Goal: Task Accomplishment & Management: Manage account settings

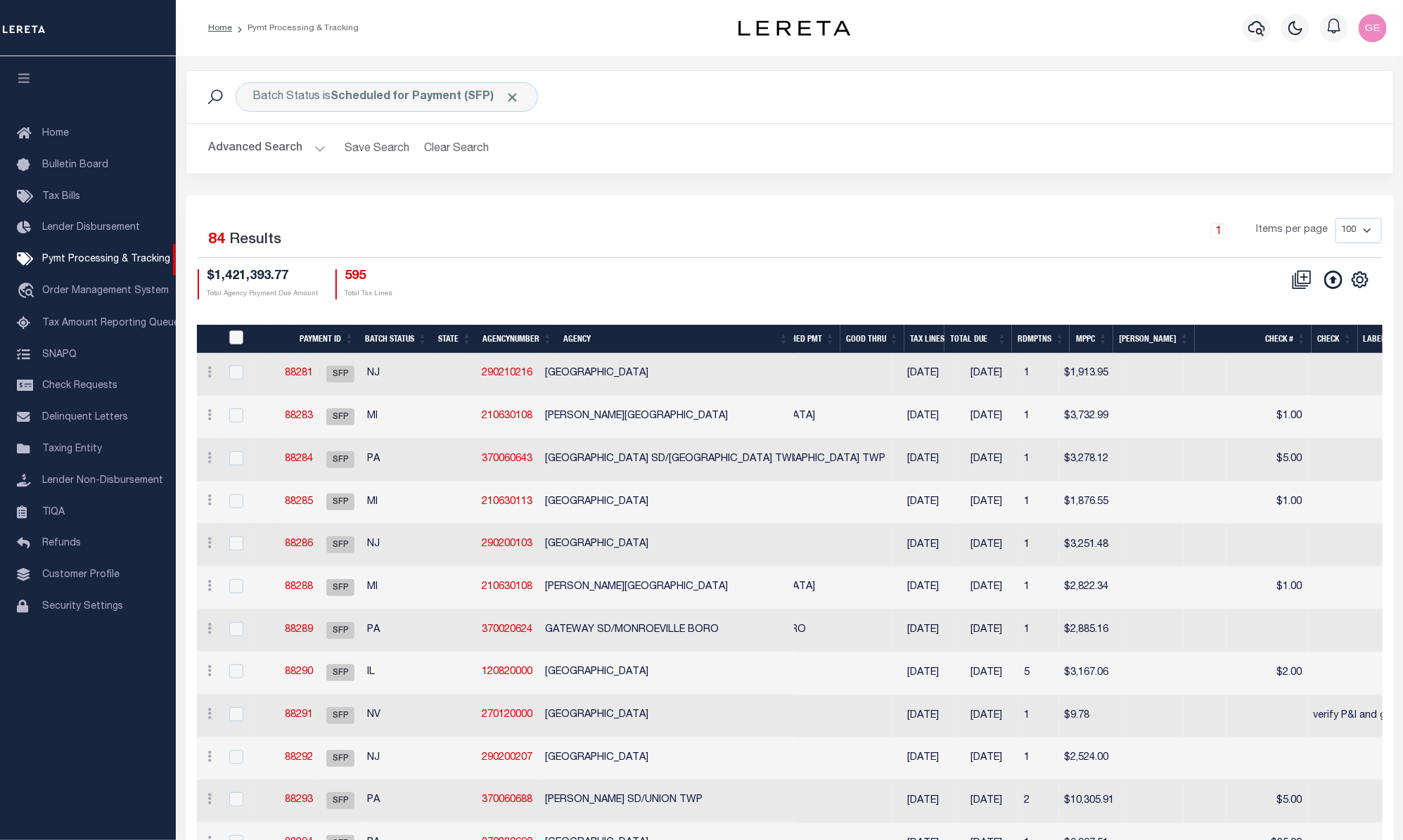
click at [231, 335] on input "PayeePmtBatchStatus" at bounding box center [236, 337] width 14 height 14
click at [232, 335] on input "PayeePmtBatchStatus" at bounding box center [236, 337] width 14 height 14
checkbox input "false"
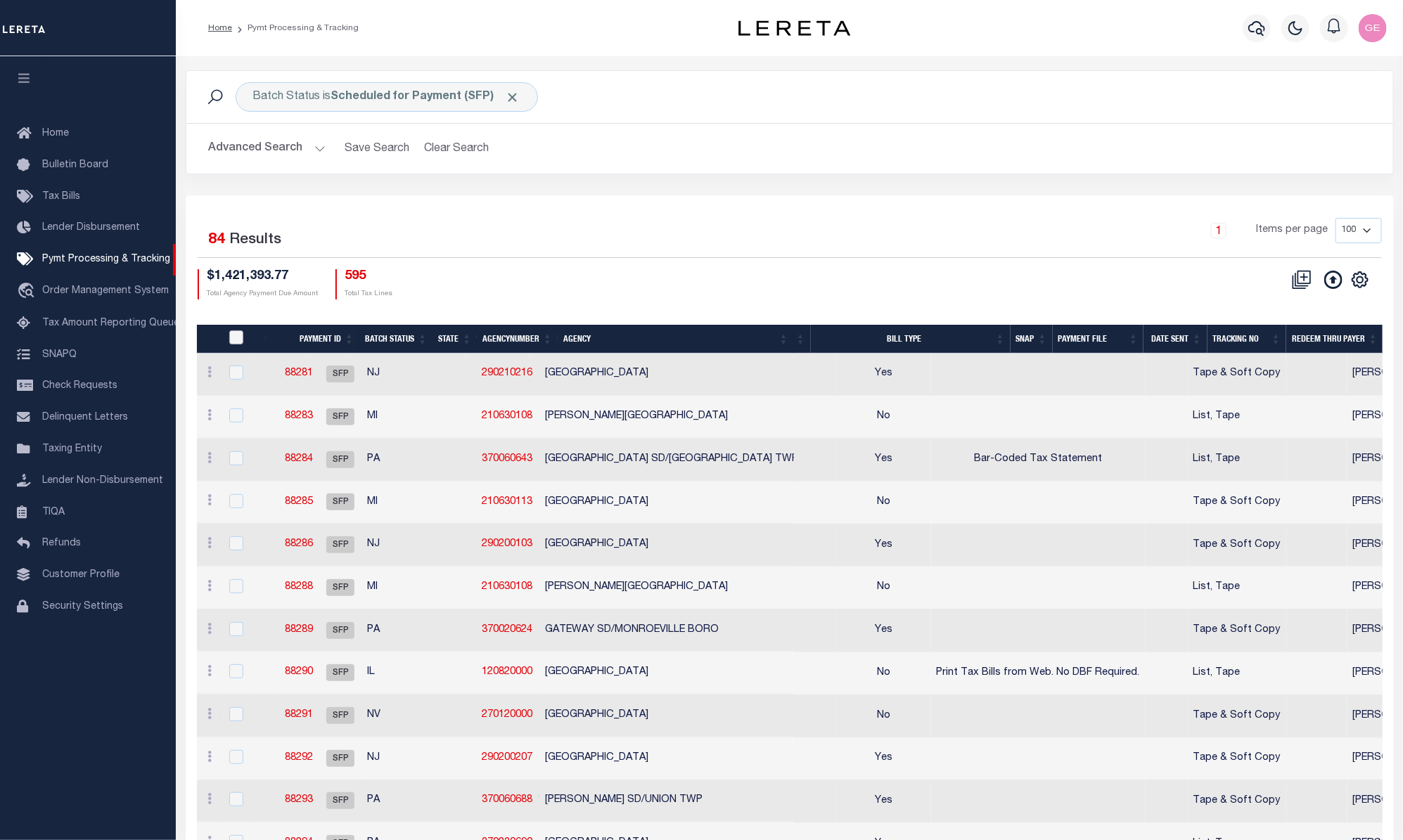
click at [239, 339] on input "PayeePmtBatchStatus" at bounding box center [236, 337] width 14 height 14
click at [236, 337] on input "PayeePmtBatchStatus" at bounding box center [236, 337] width 14 height 14
checkbox input "false"
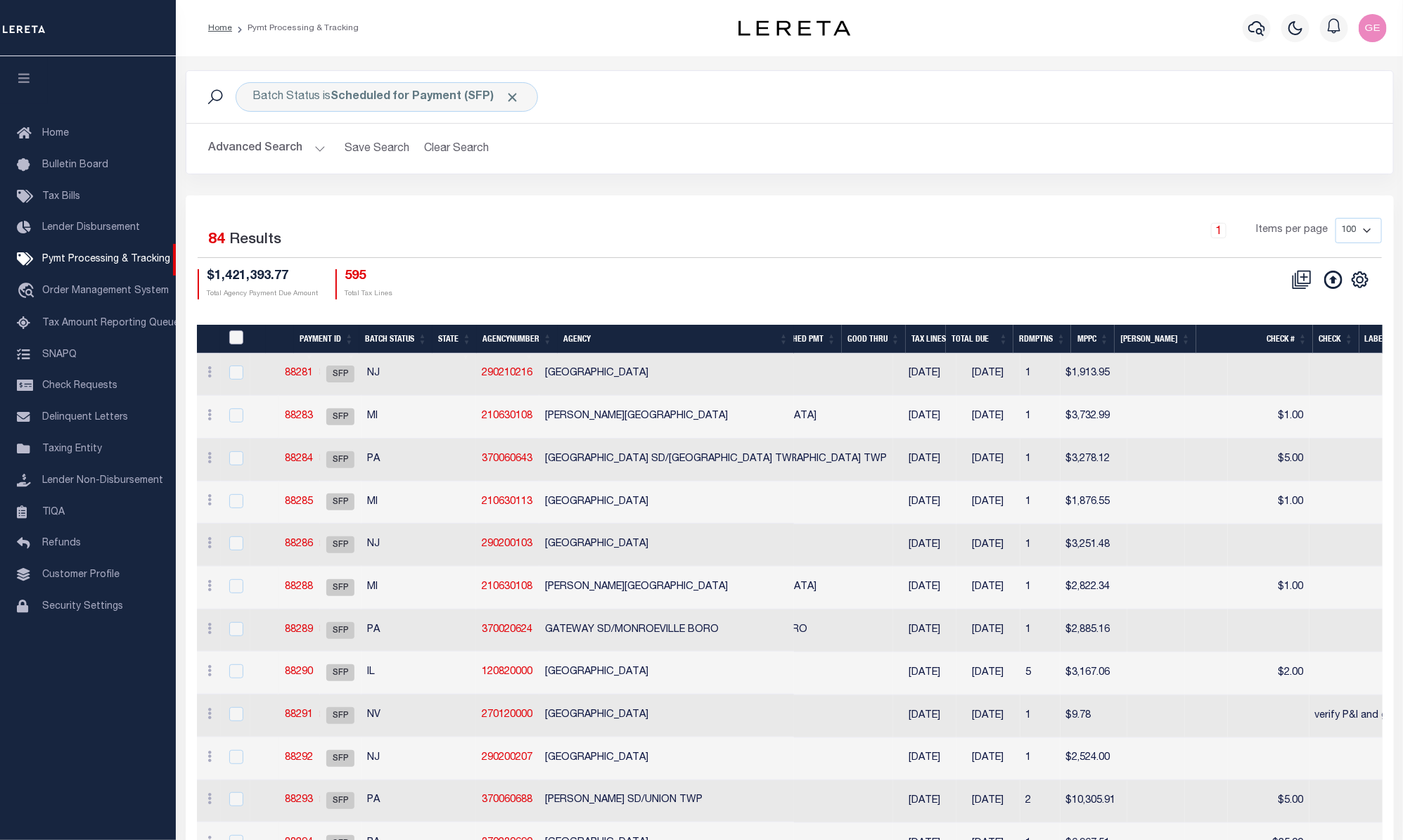
click at [231, 337] on input "PayeePmtBatchStatus" at bounding box center [236, 337] width 14 height 14
checkbox input "false"
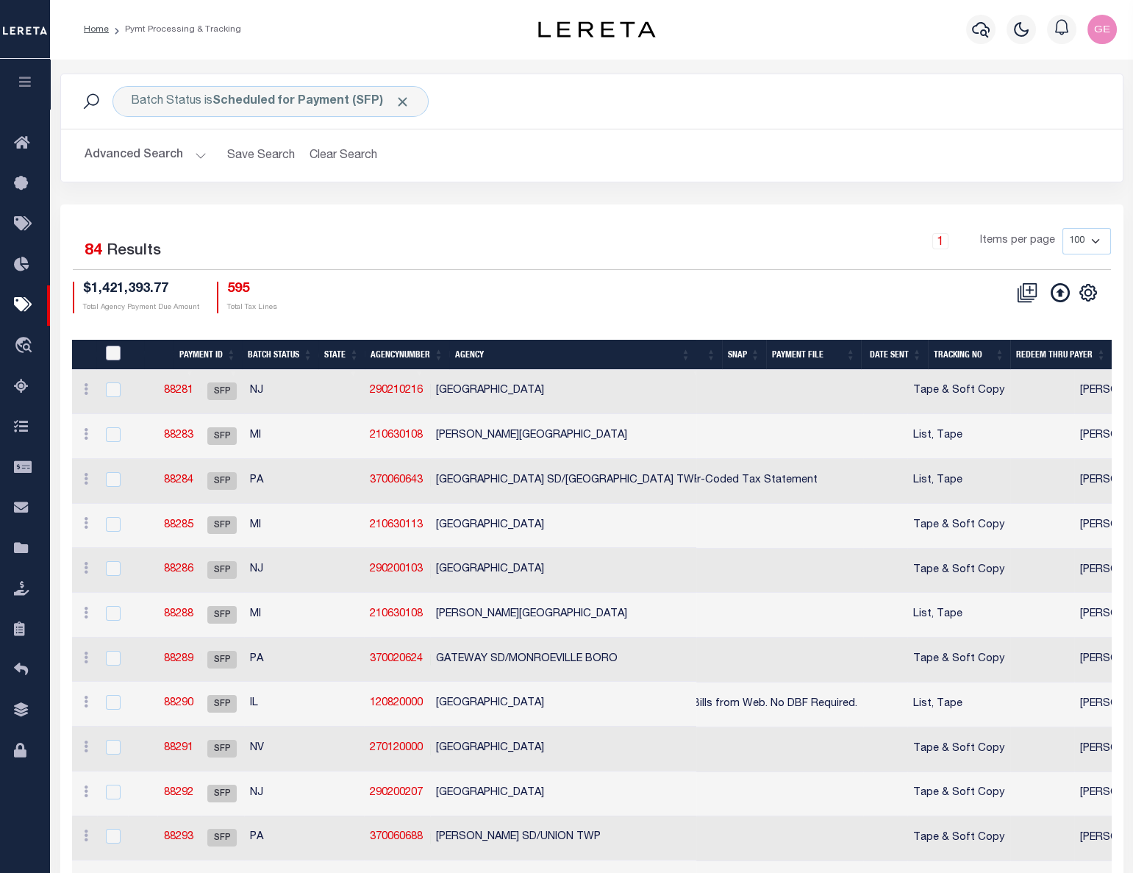
click at [118, 357] on input "PayeePmtBatchStatus" at bounding box center [113, 352] width 15 height 15
checkbox input "true"
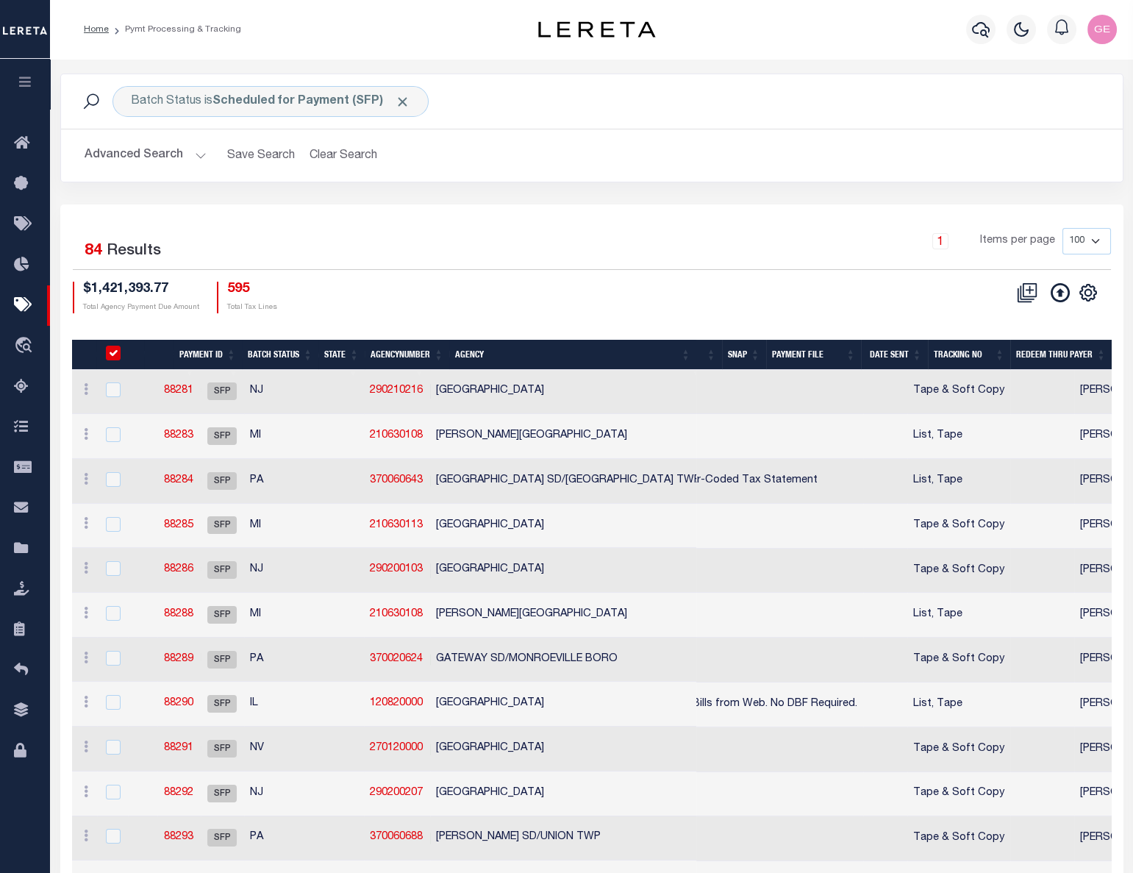
checkbox input "true"
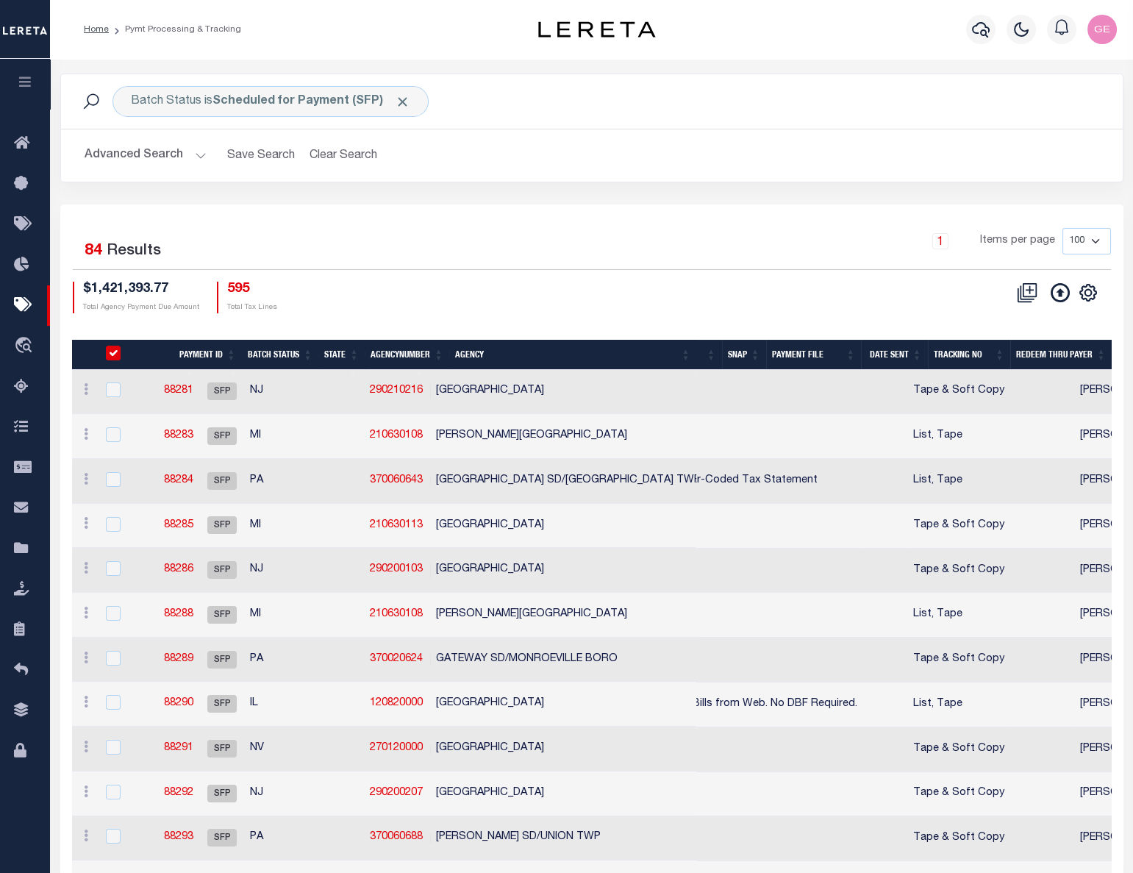
checkbox input "true"
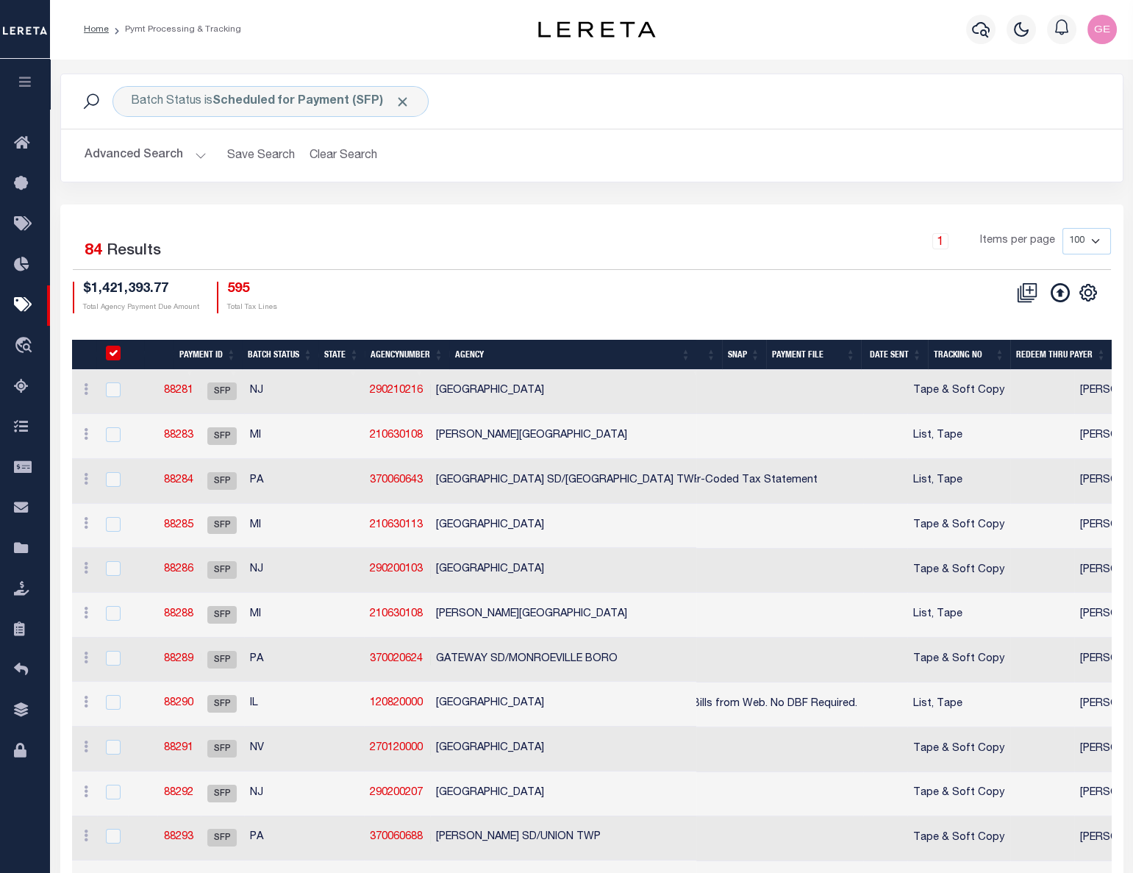
checkbox input "true"
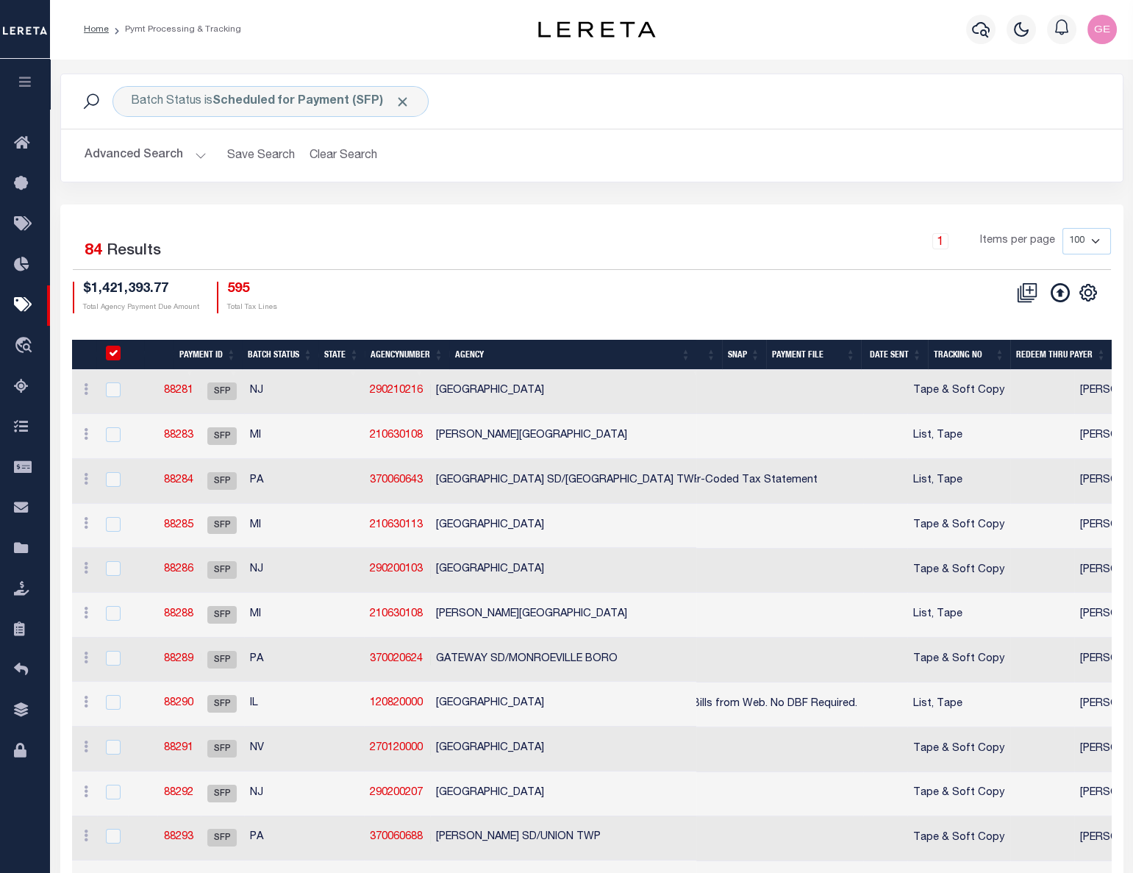
checkbox input "true"
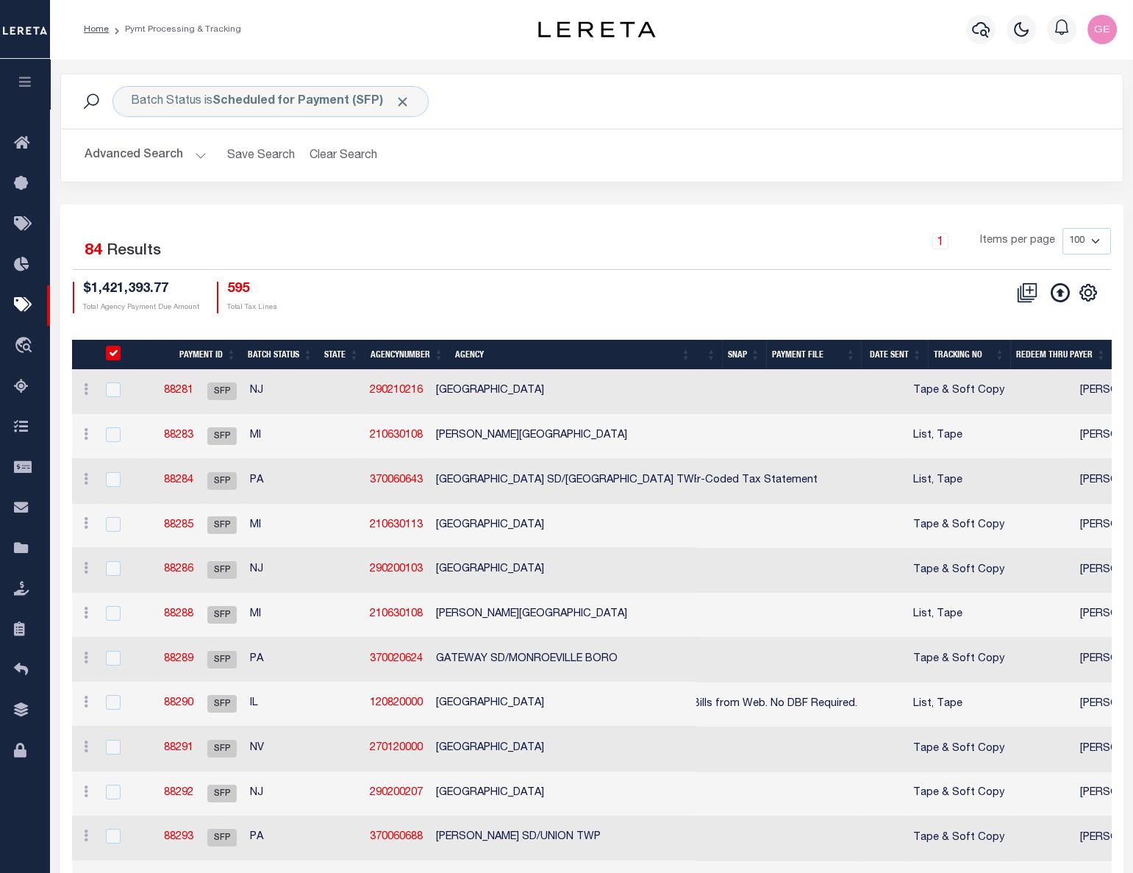
checkbox input "true"
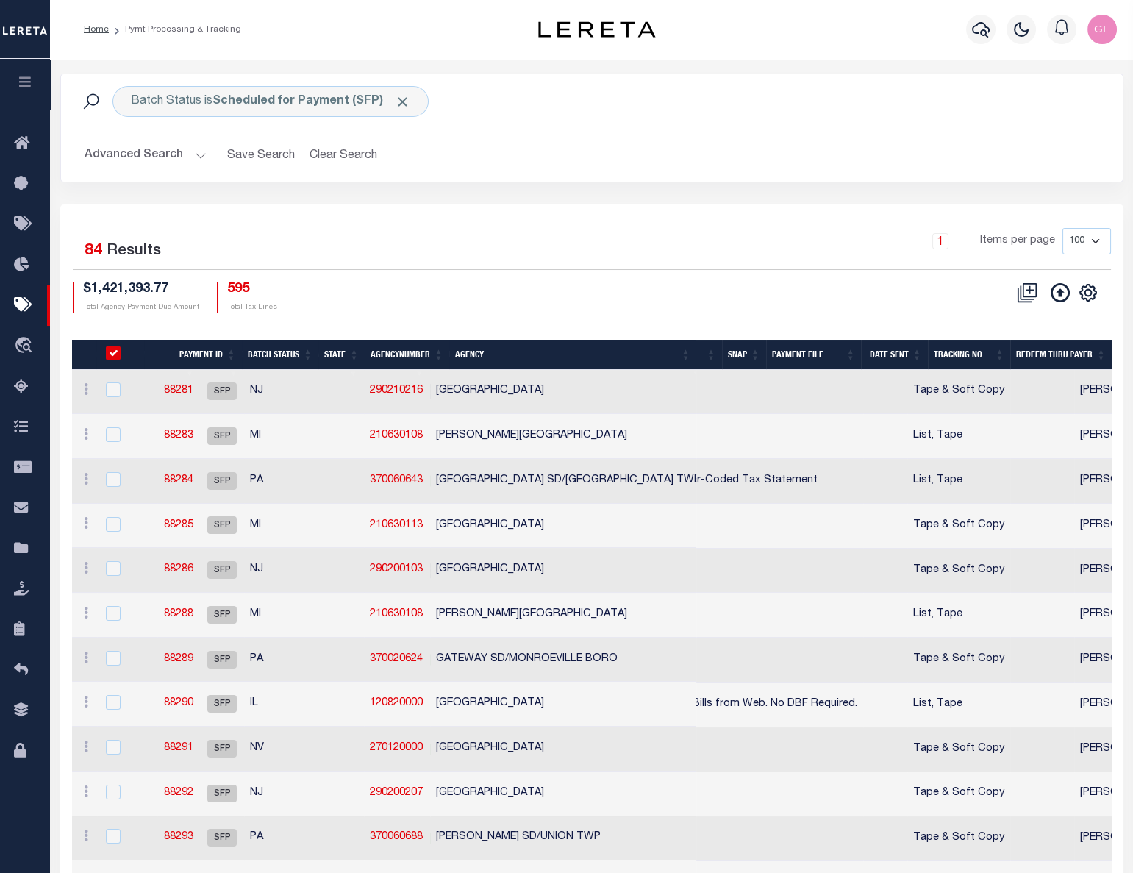
checkbox input "true"
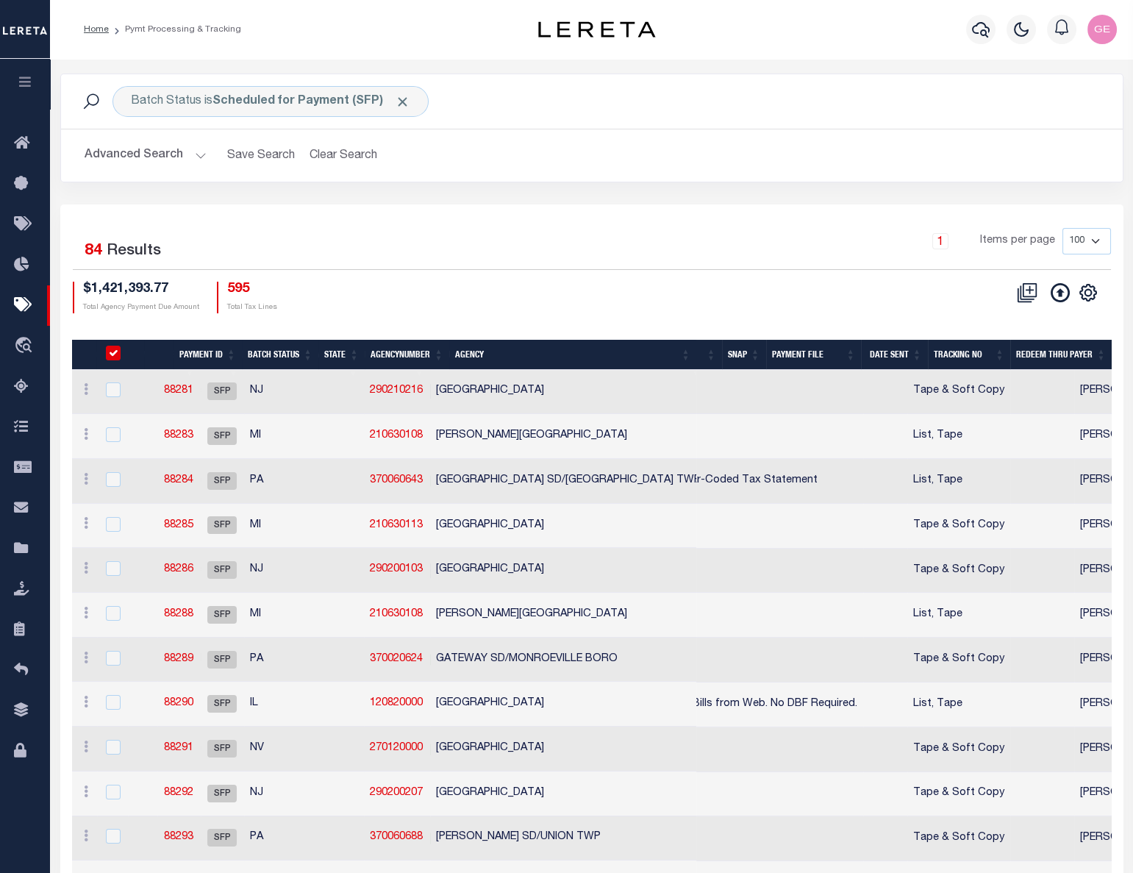
checkbox input "true"
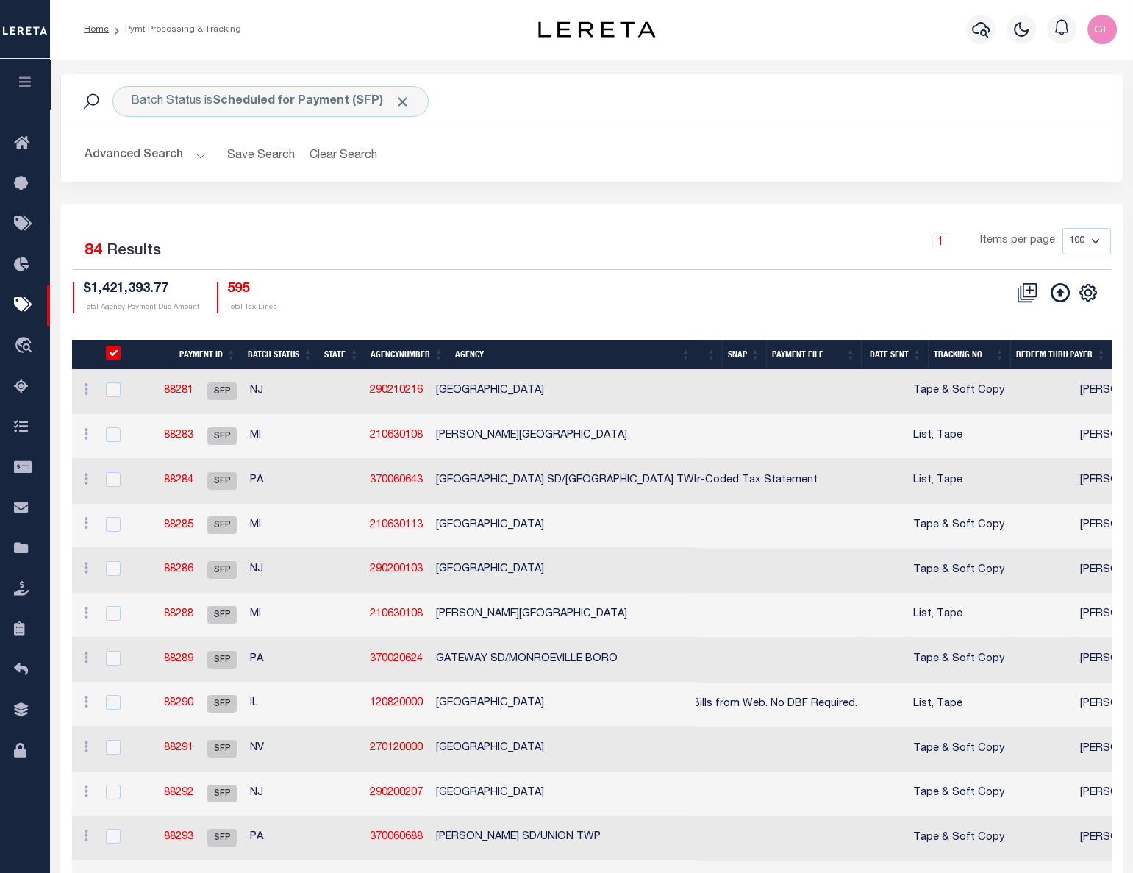
checkbox input "true"
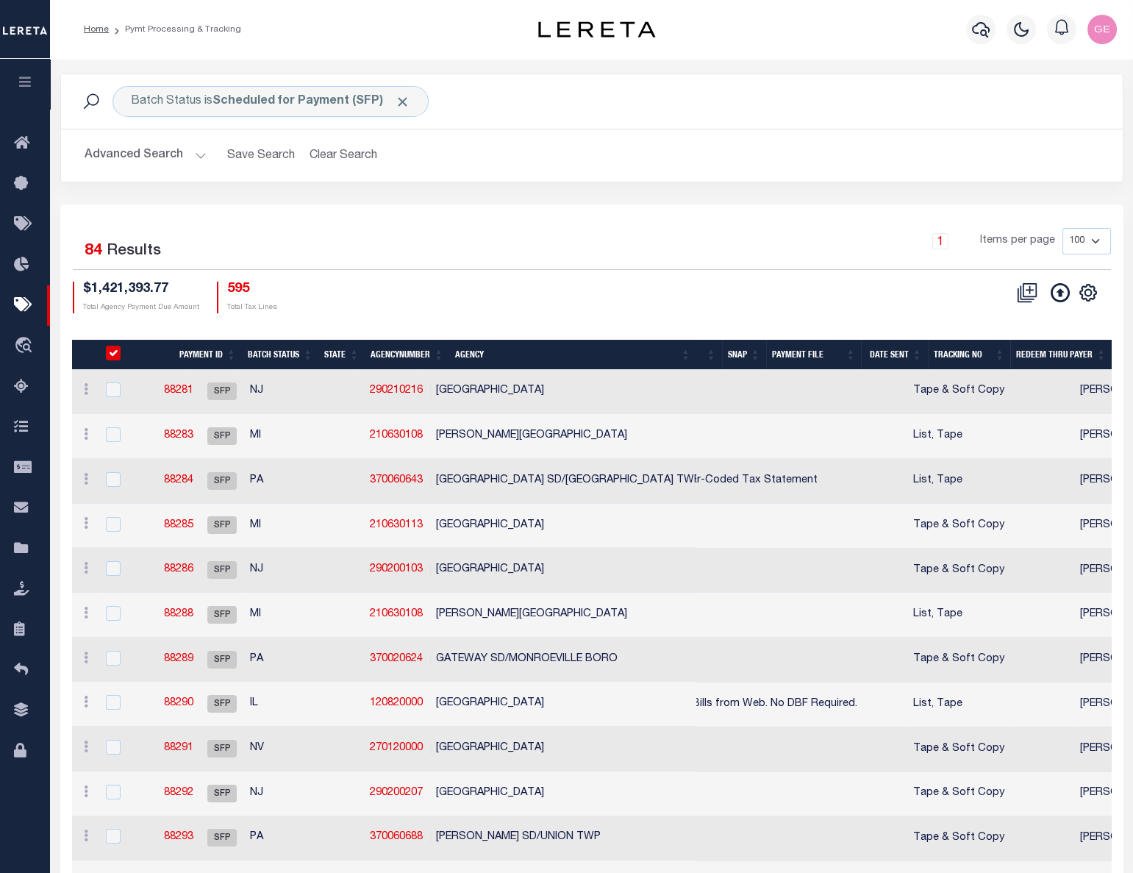
checkbox input "true"
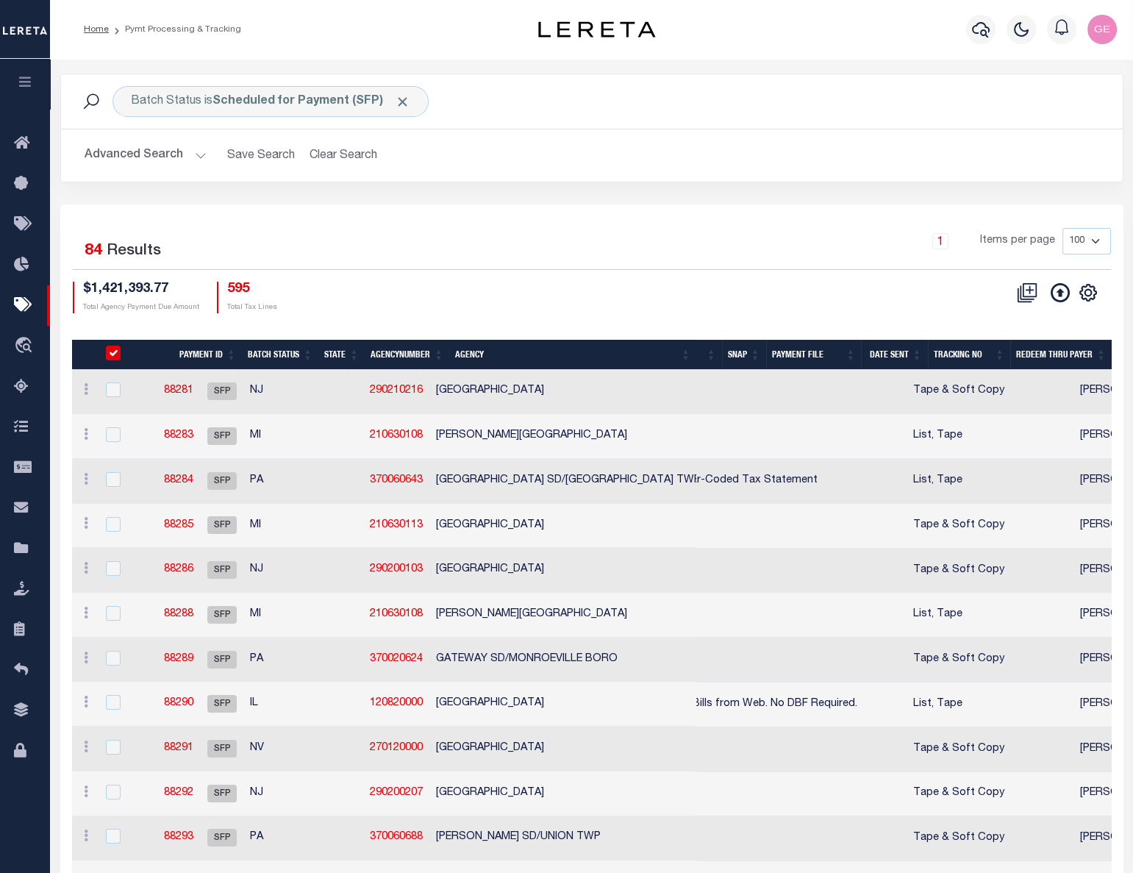
checkbox input "true"
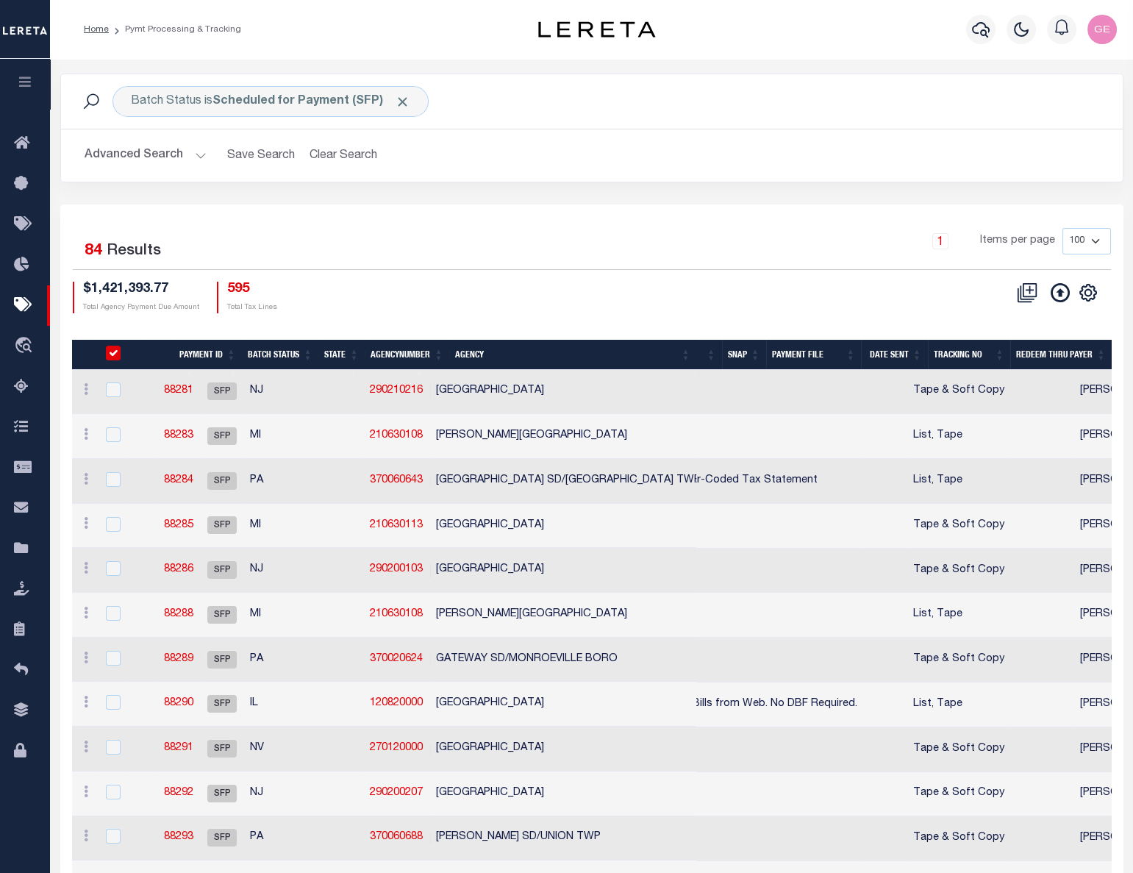
checkbox input "true"
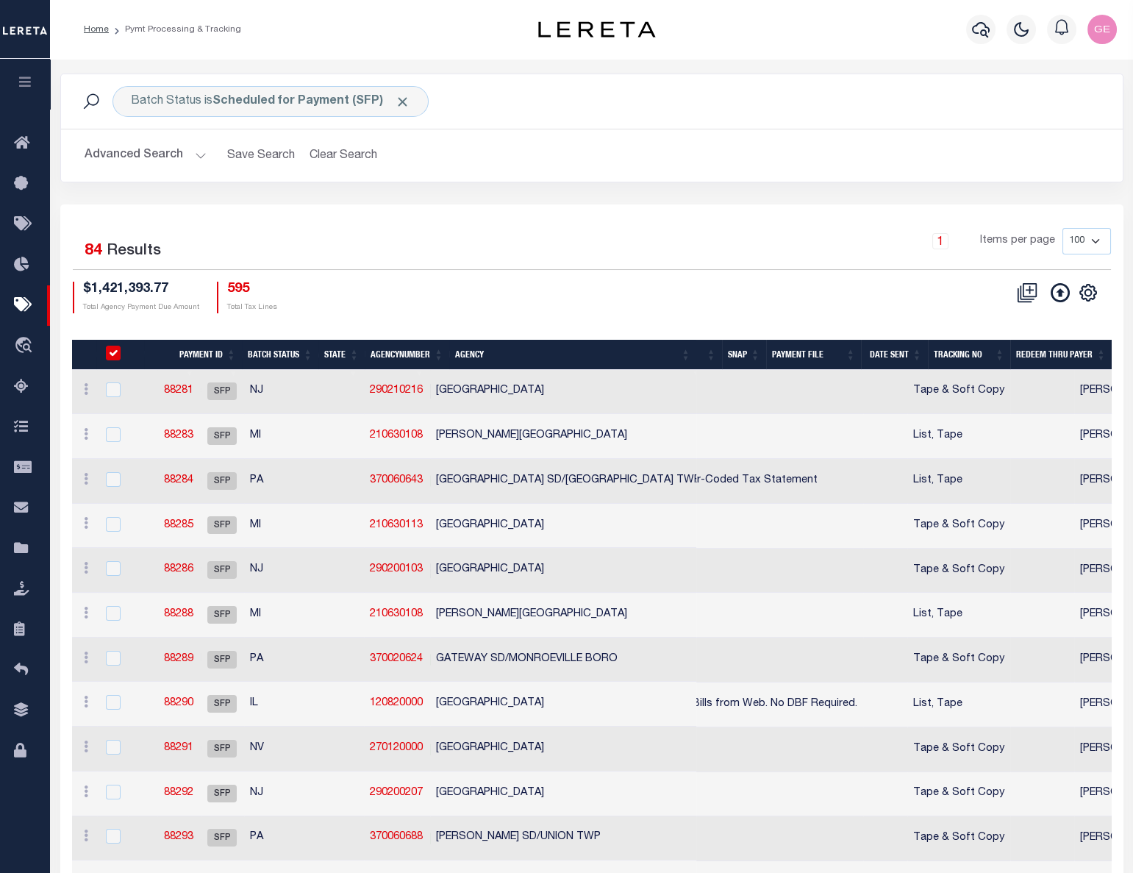
checkbox input "true"
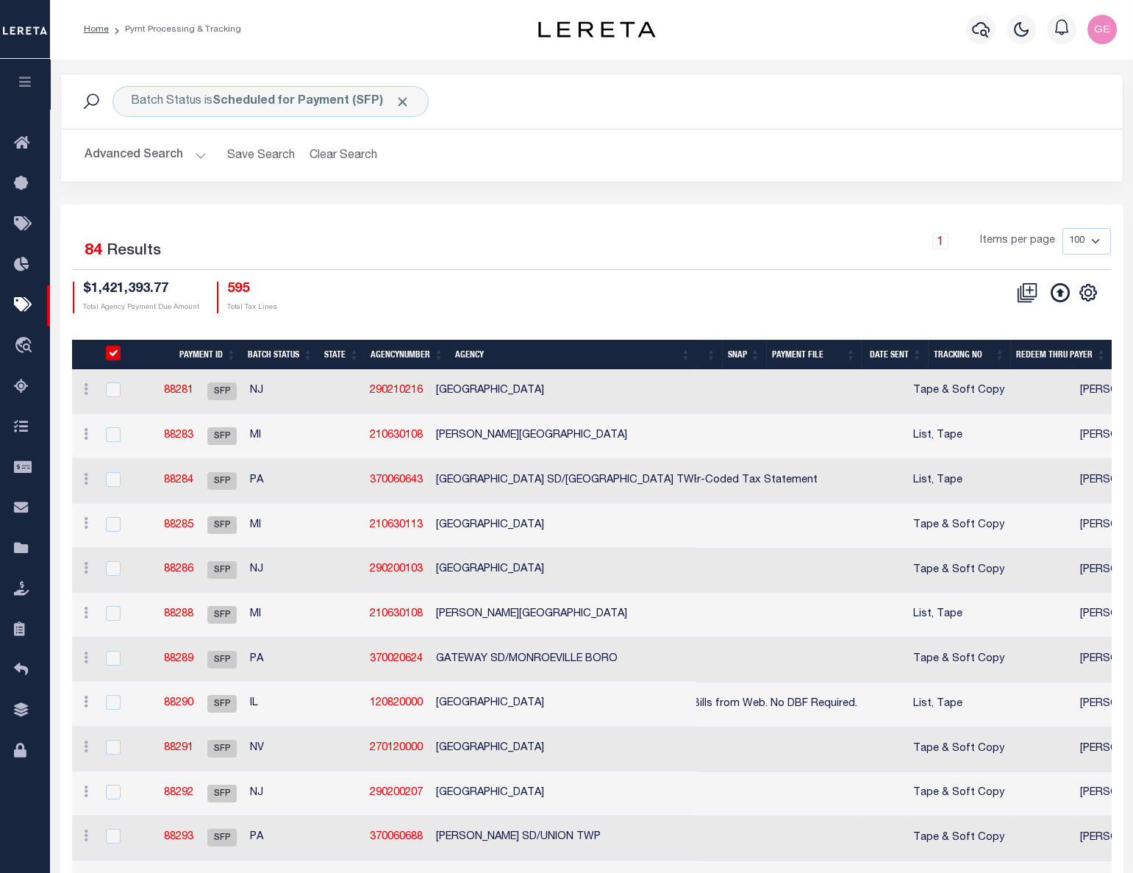
checkbox input "true"
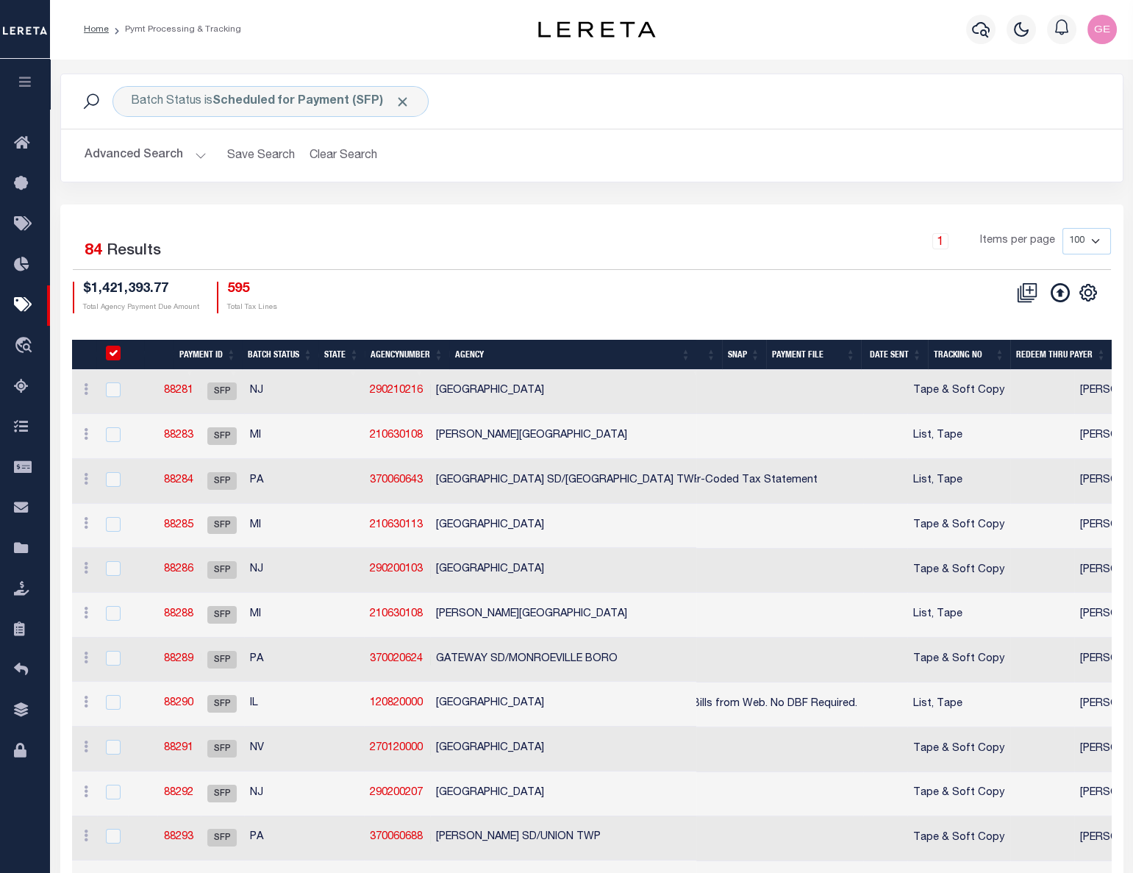
checkbox input "true"
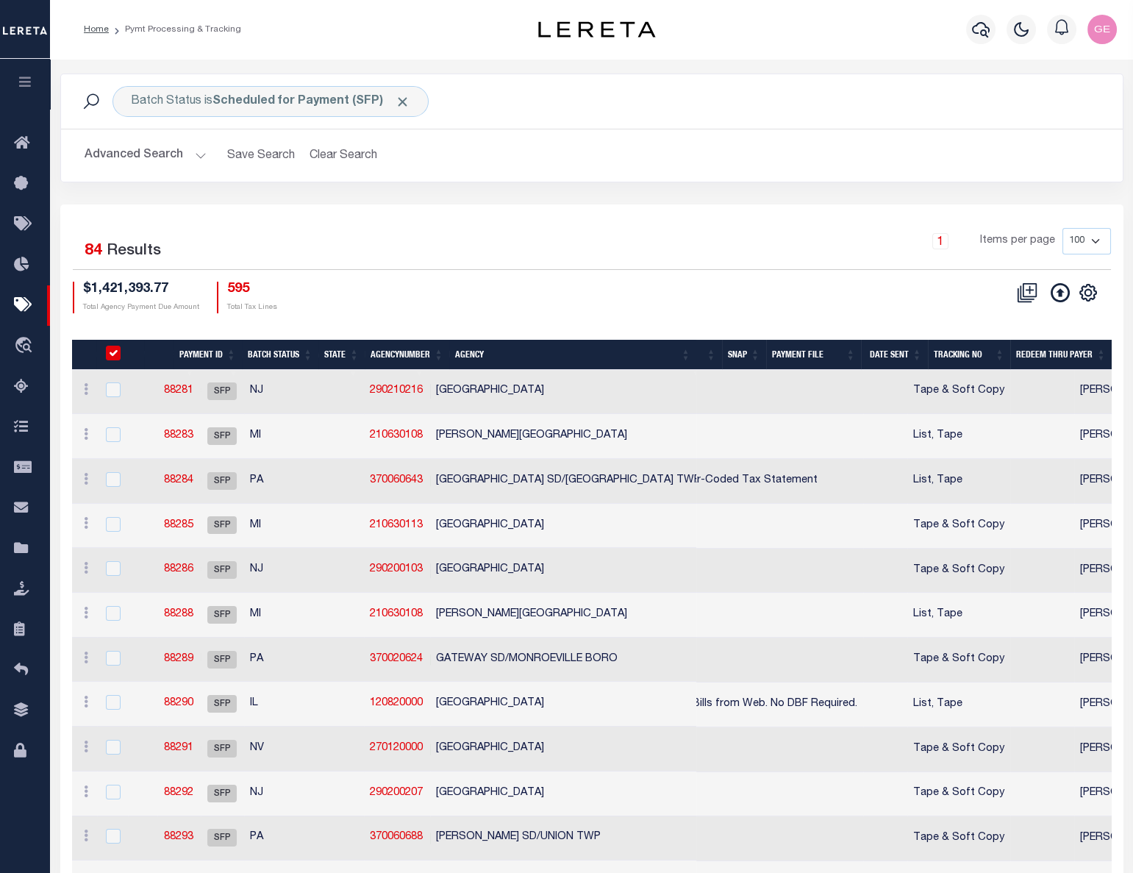
checkbox input "true"
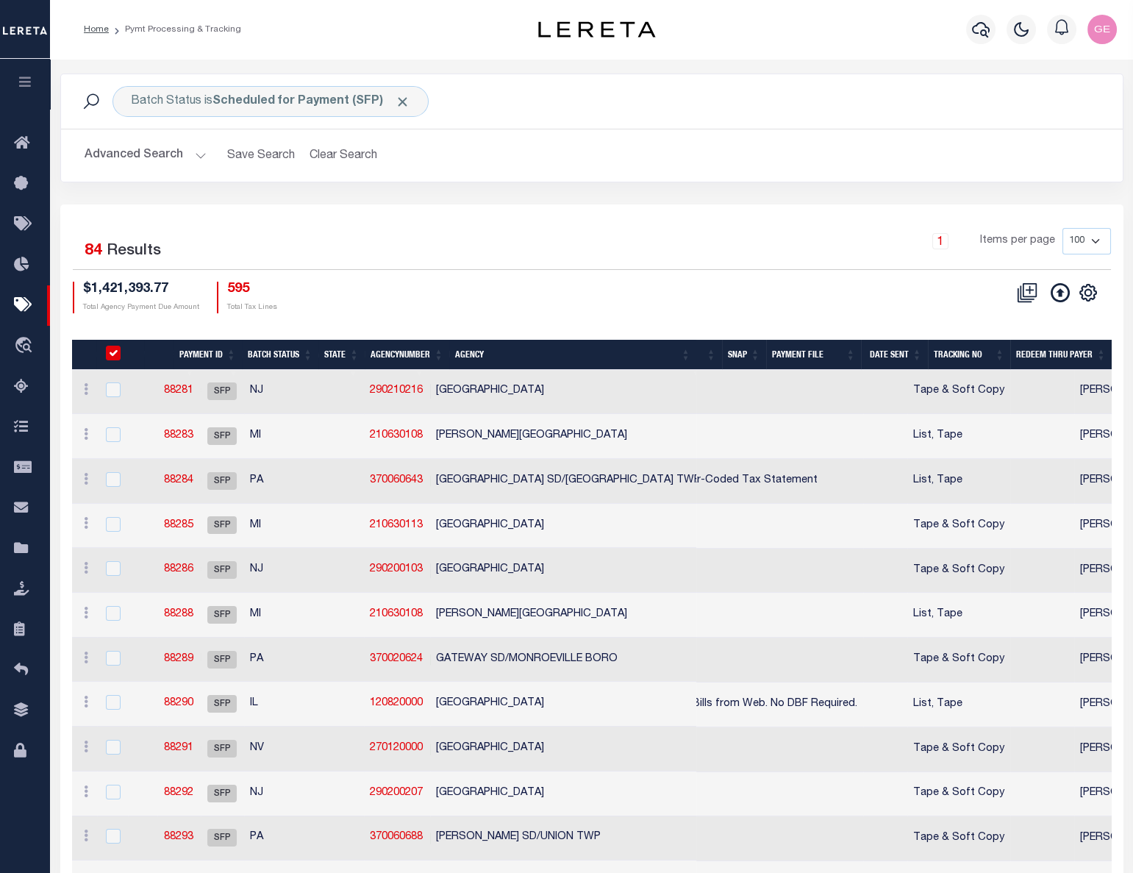
checkbox input "true"
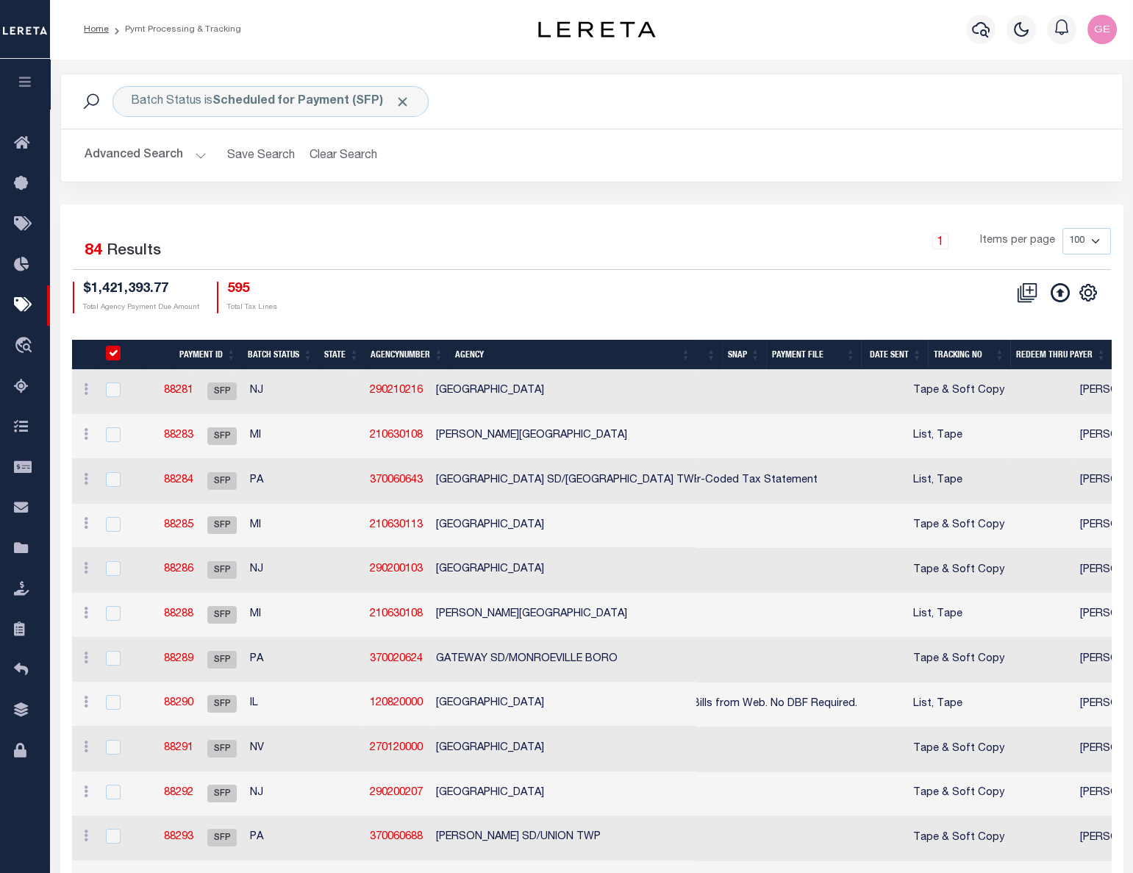
checkbox input "true"
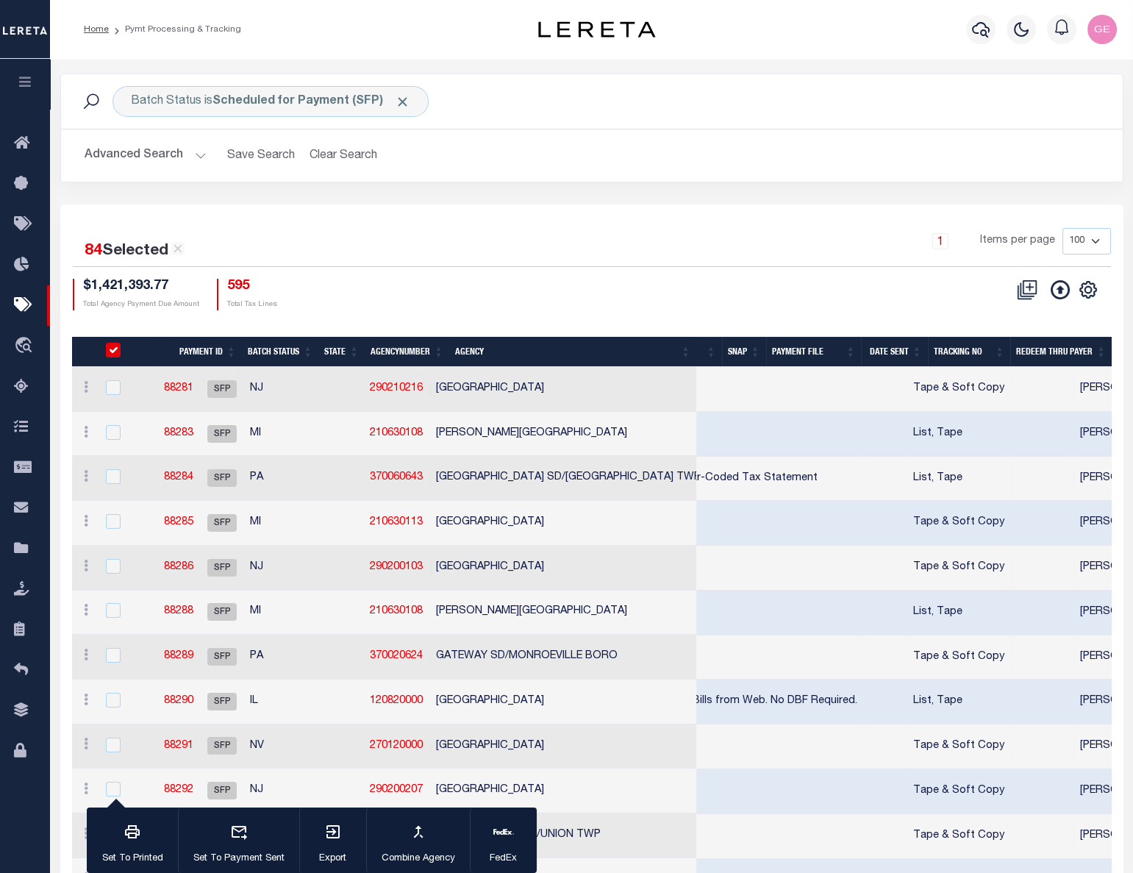
click at [118, 357] on div "PayeePmtBatchStatus" at bounding box center [123, 351] width 42 height 16
click at [115, 355] on input "PayeePmtBatchStatus" at bounding box center [113, 350] width 15 height 15
checkbox input "false"
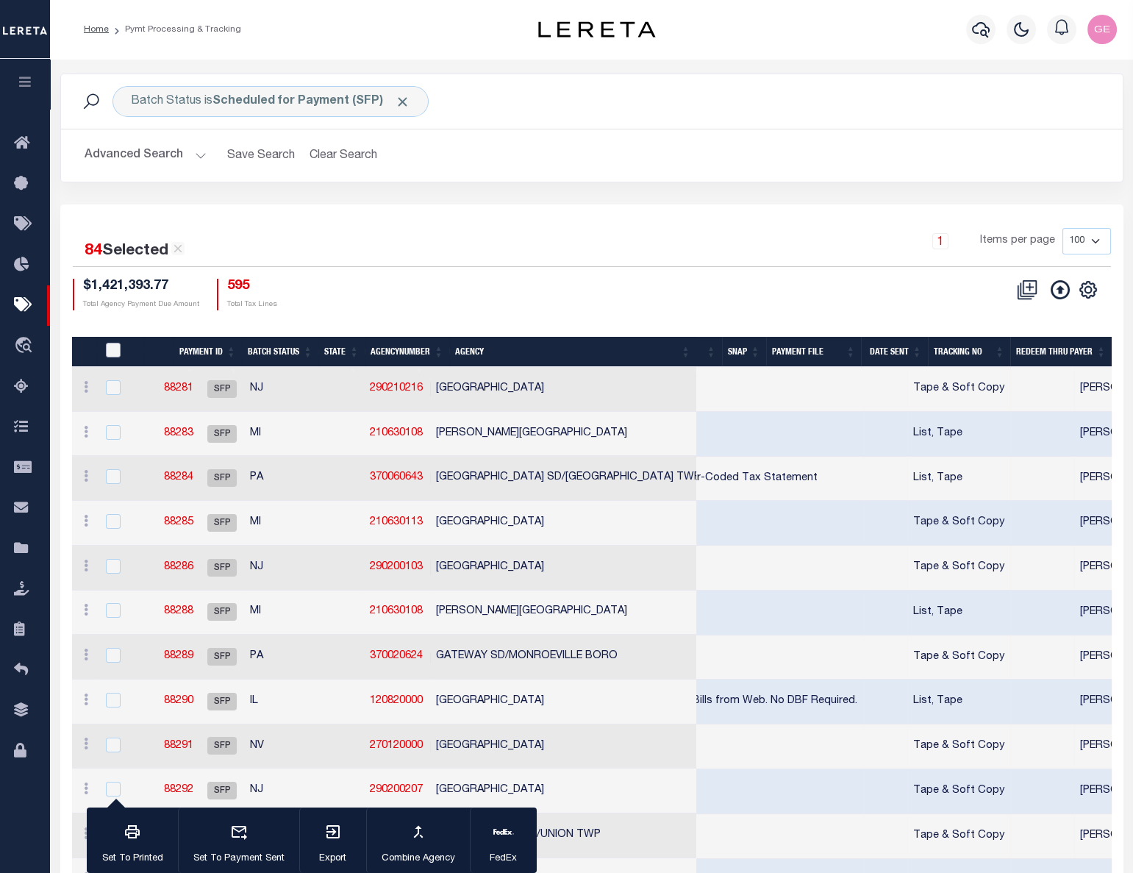
checkbox input "false"
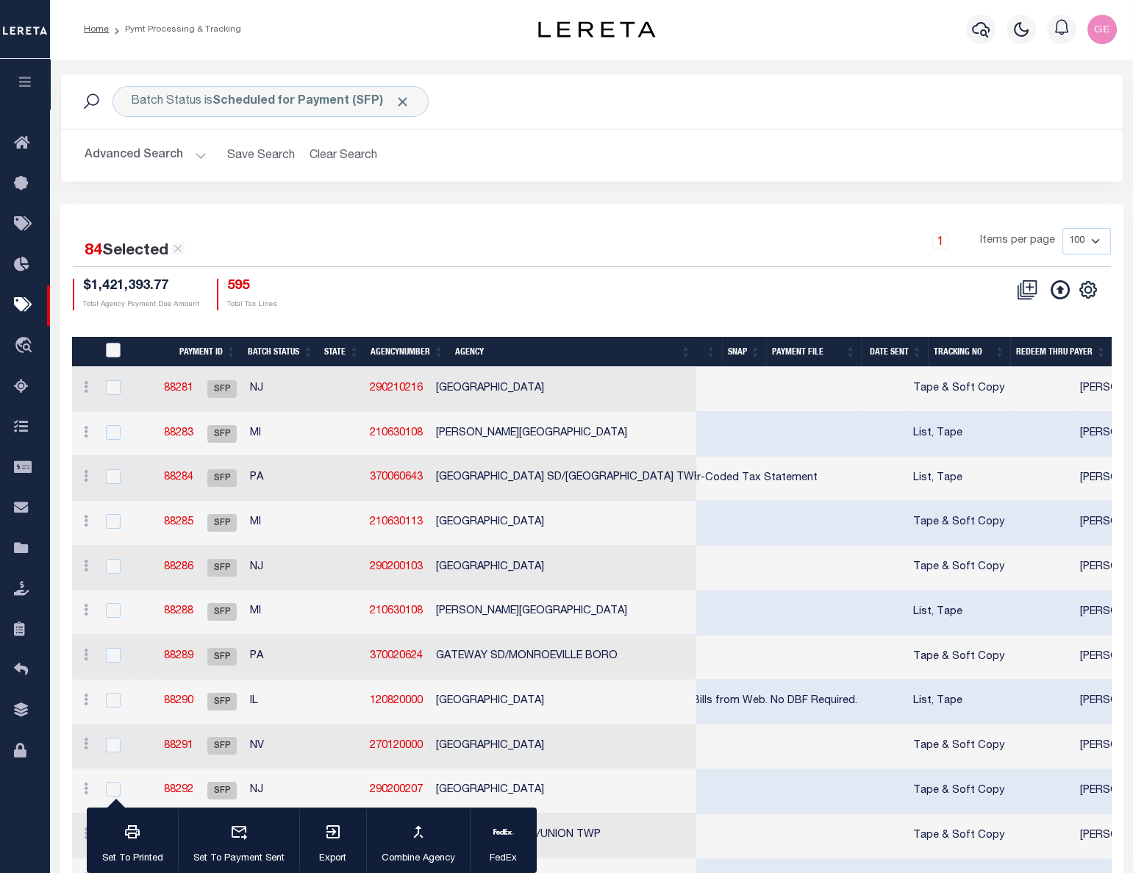
checkbox input "false"
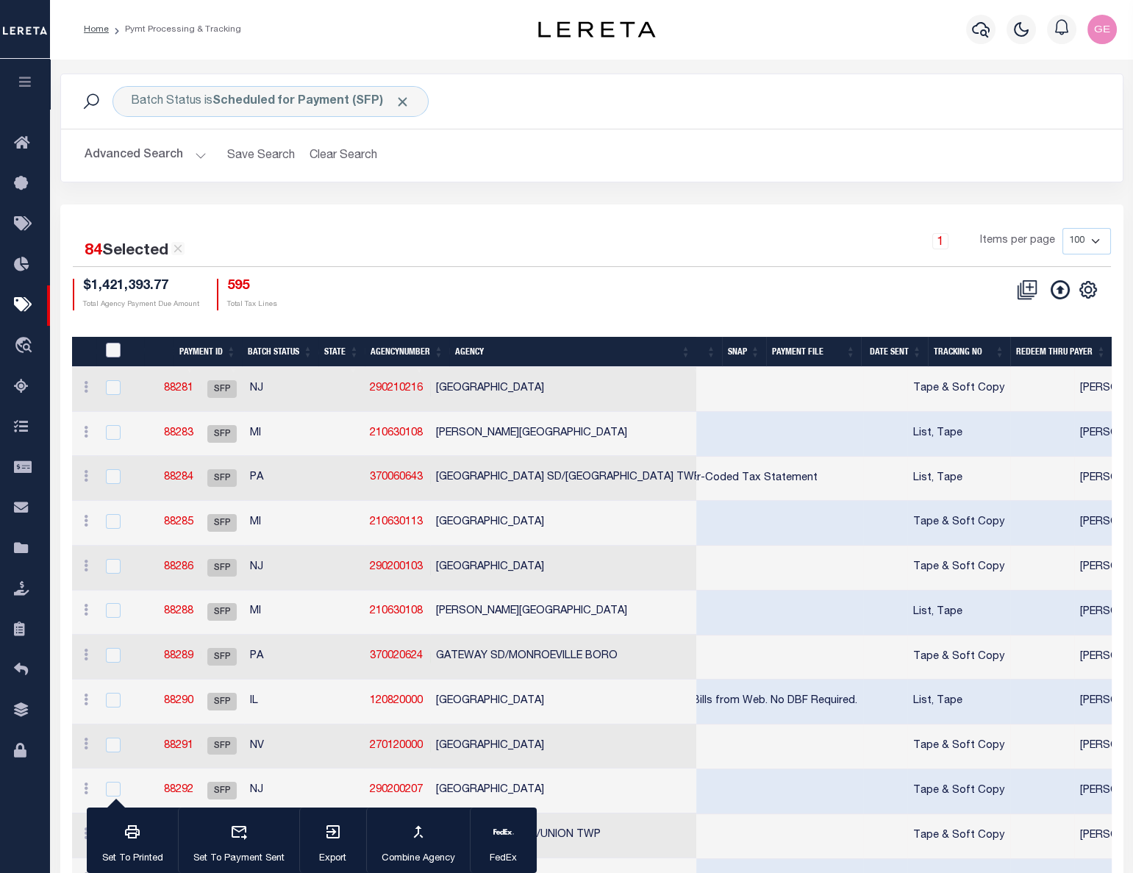
checkbox input "false"
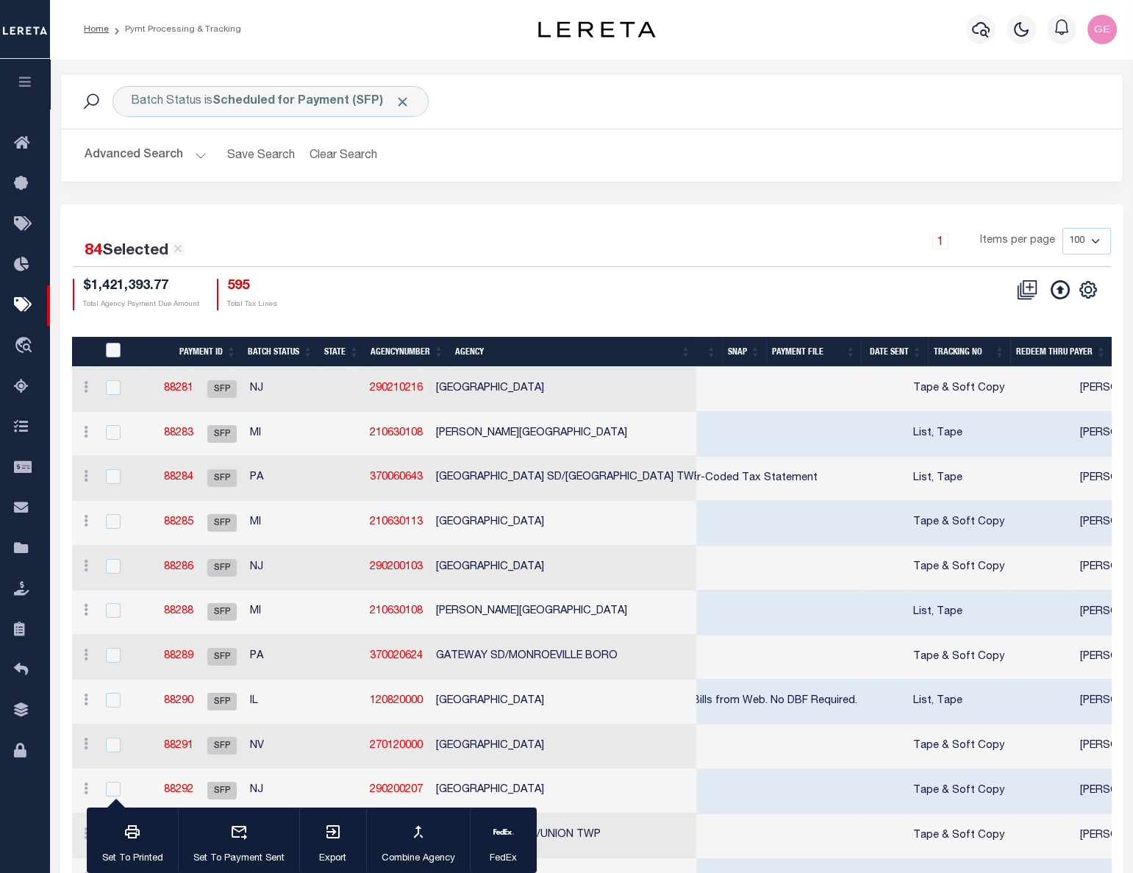
checkbox input "false"
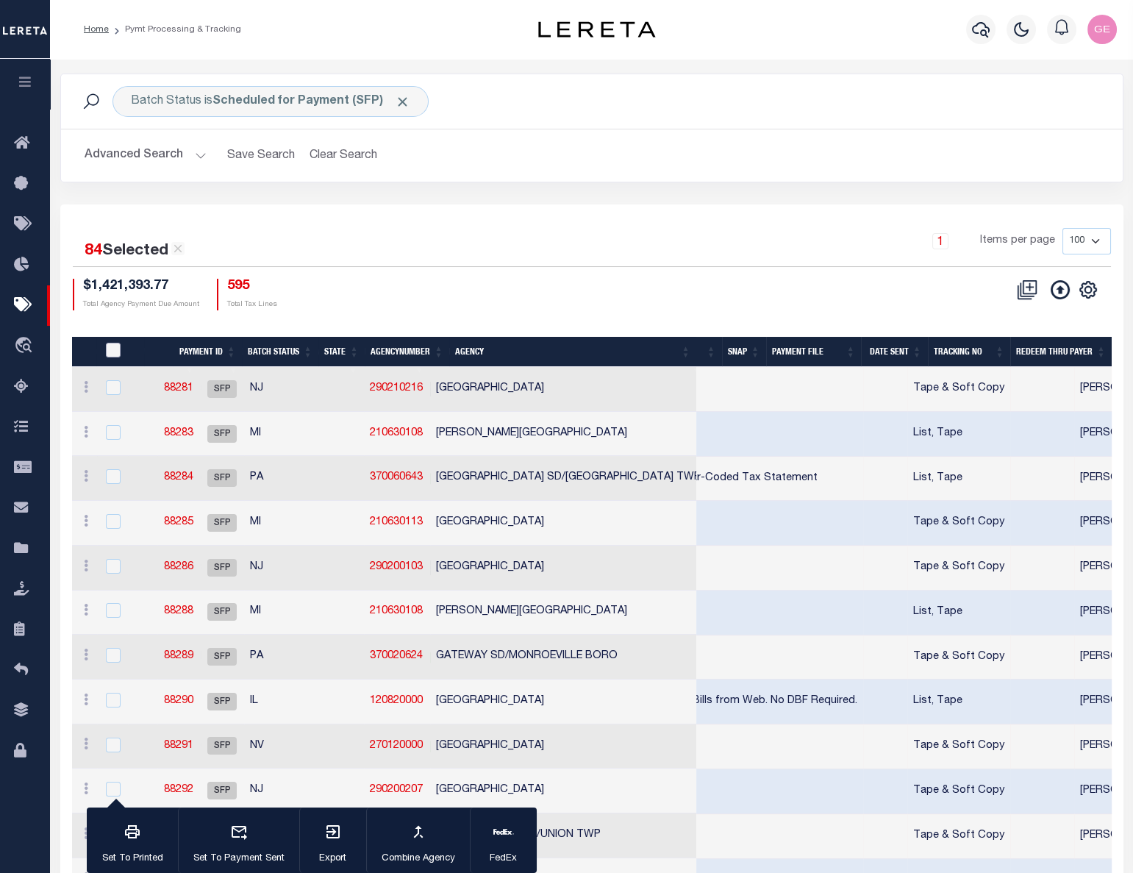
checkbox input "false"
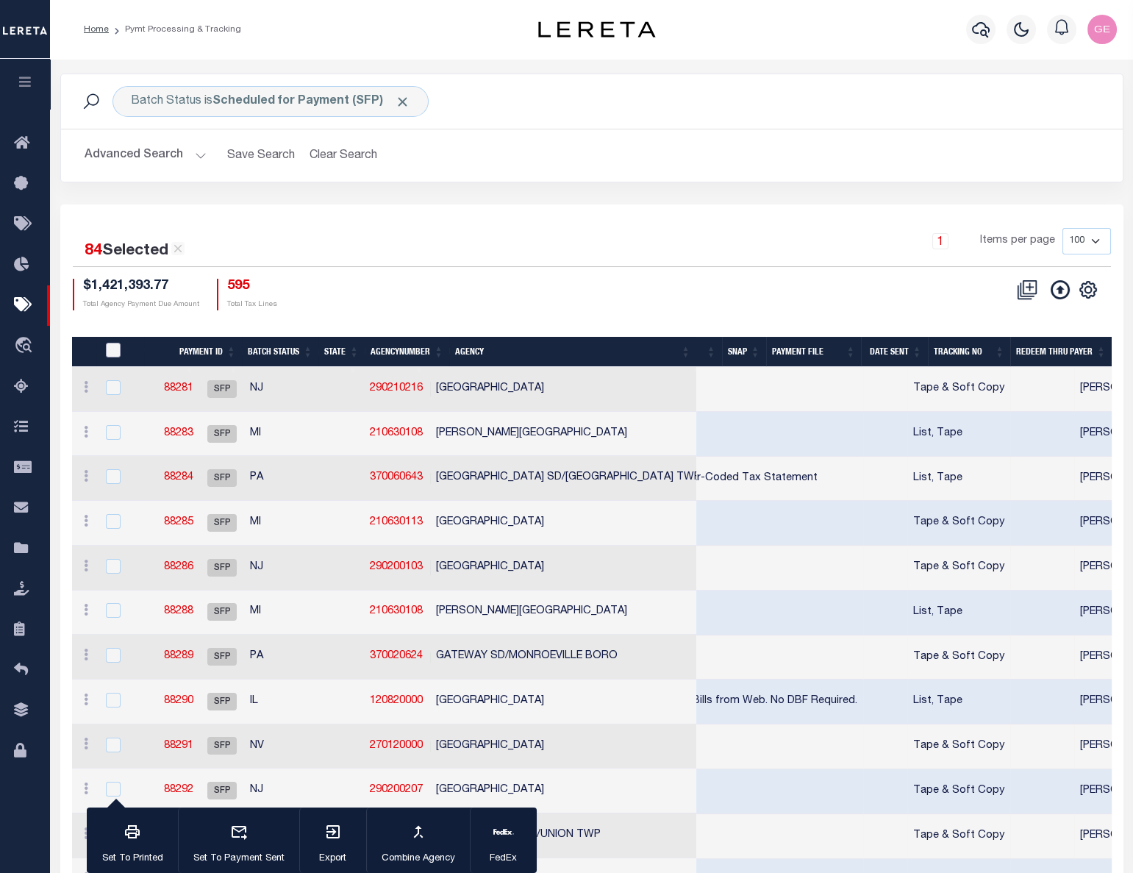
checkbox input "false"
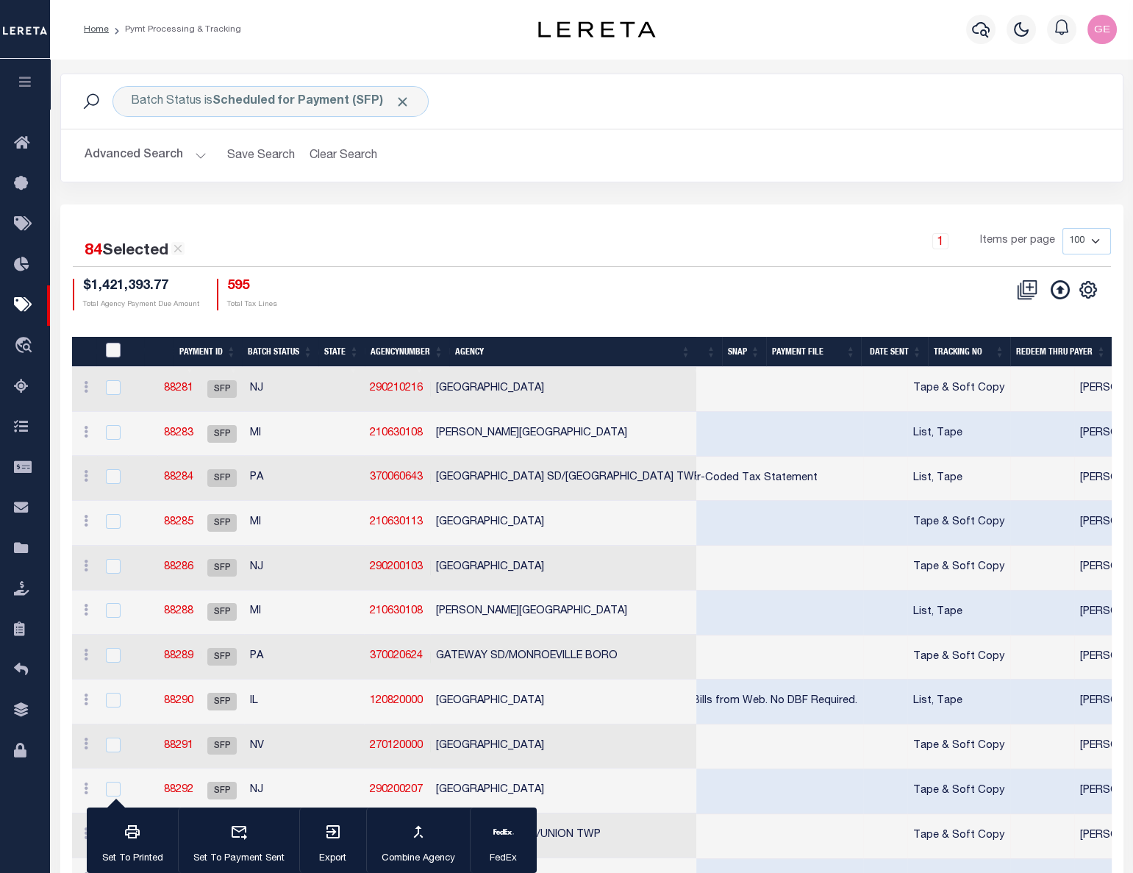
checkbox input "false"
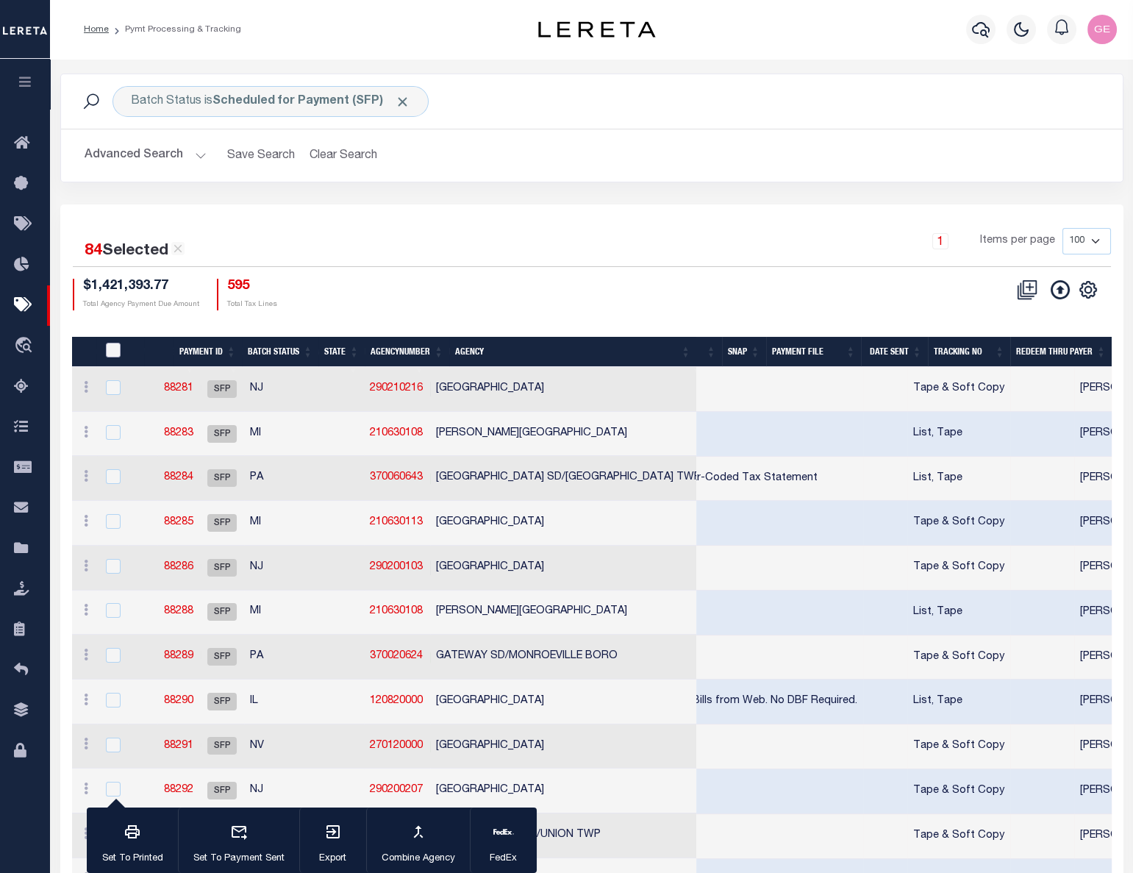
checkbox input "false"
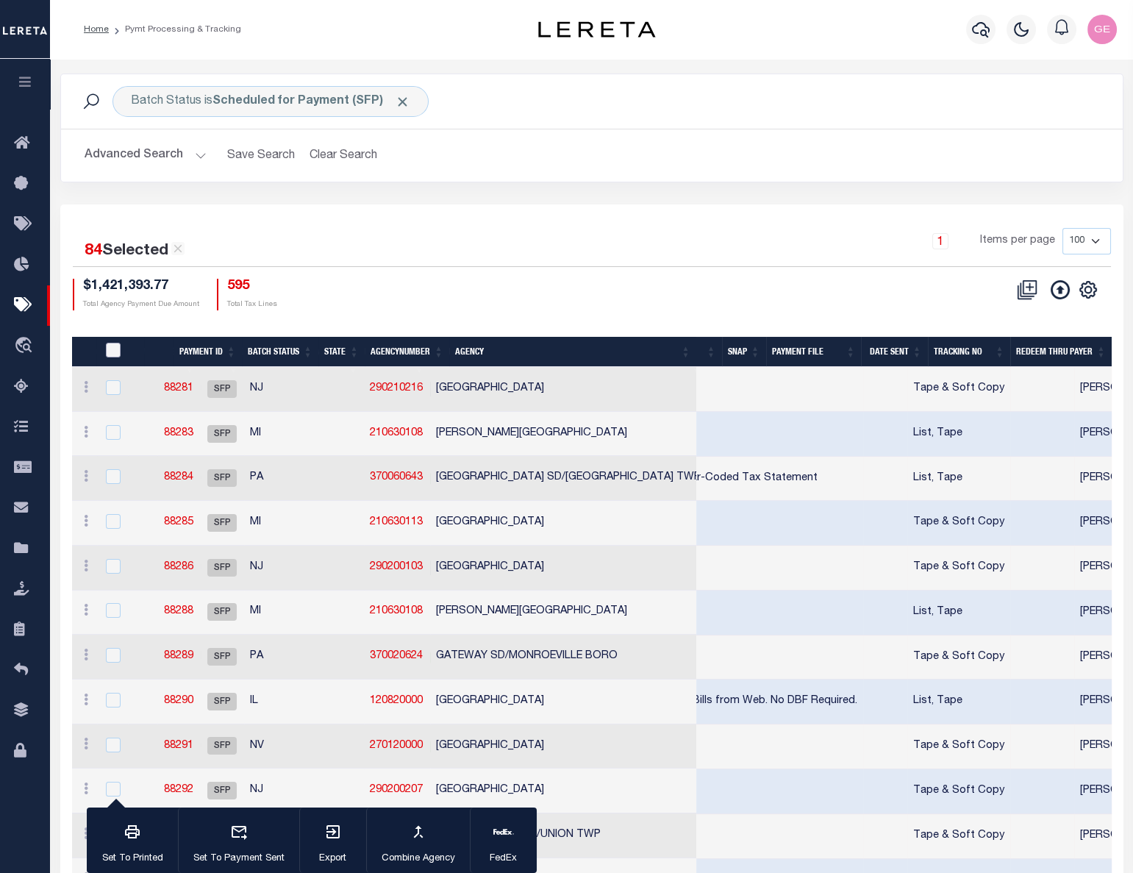
checkbox input "false"
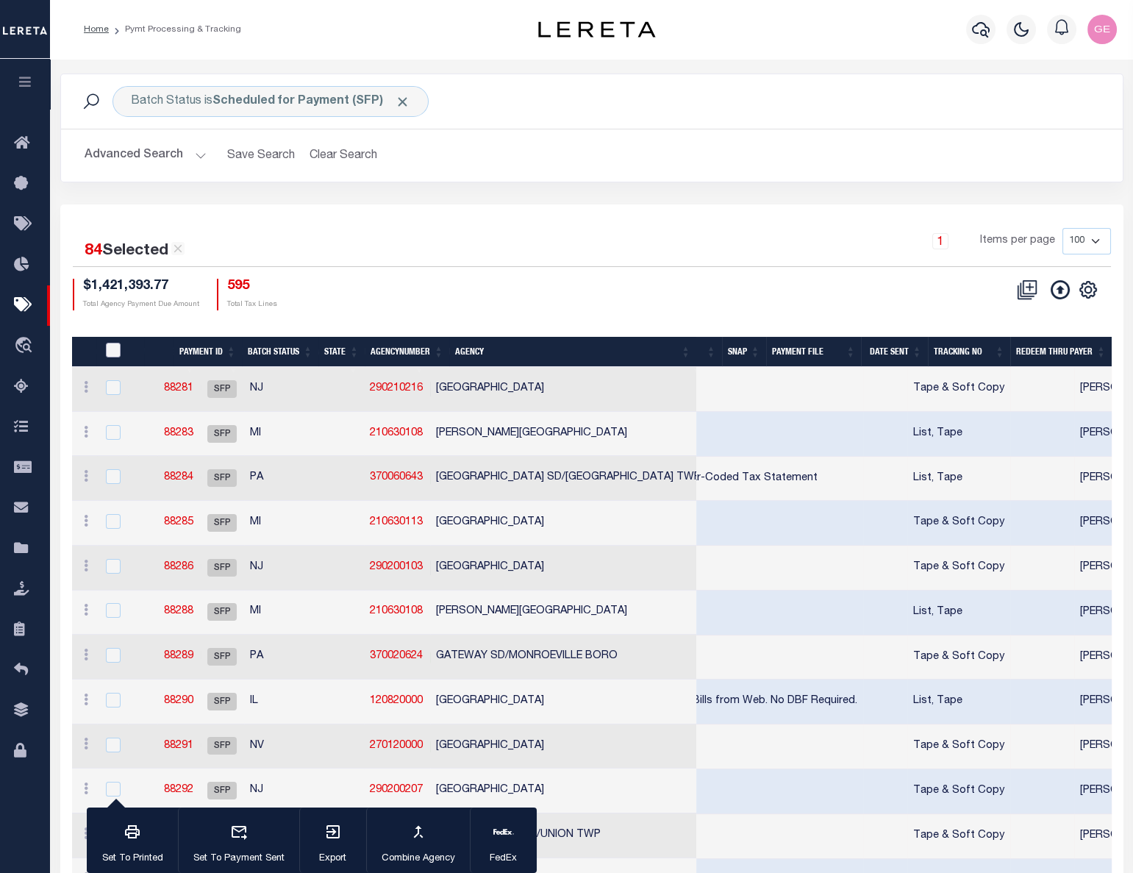
checkbox input "false"
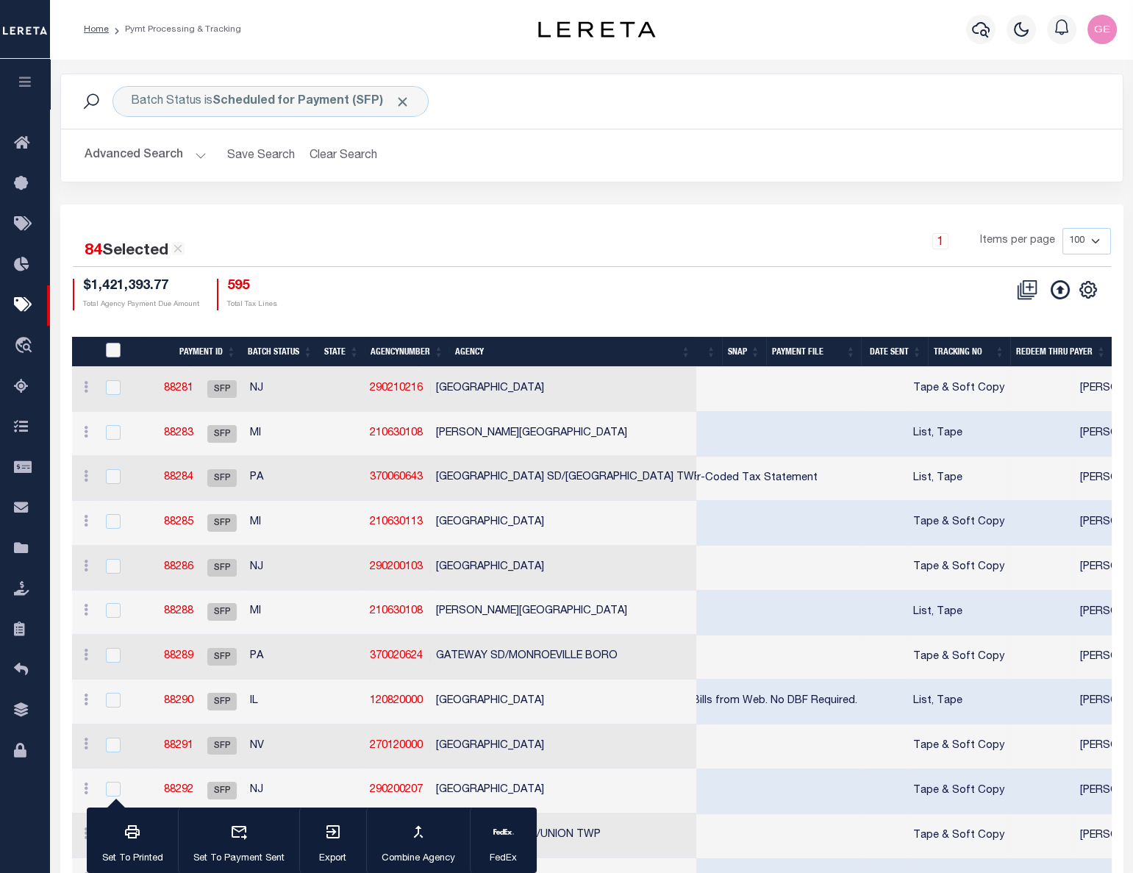
checkbox input "false"
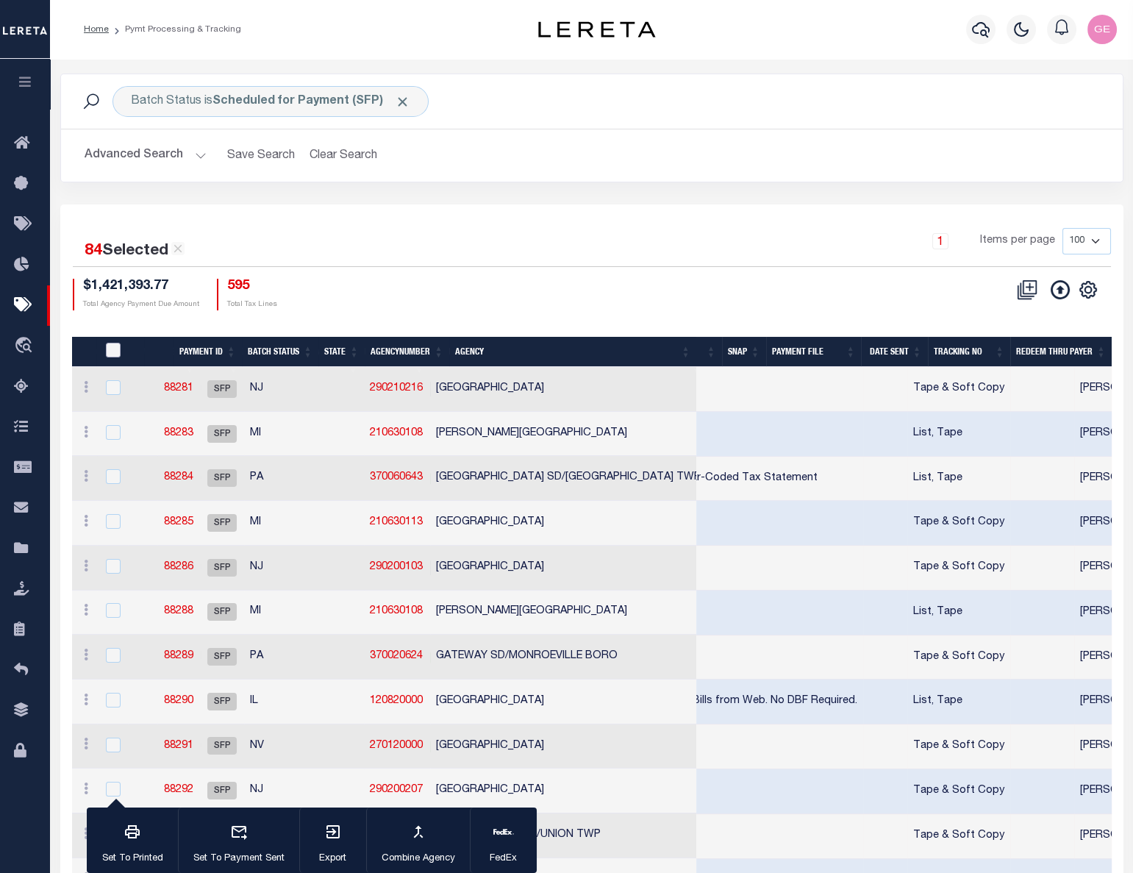
checkbox input "false"
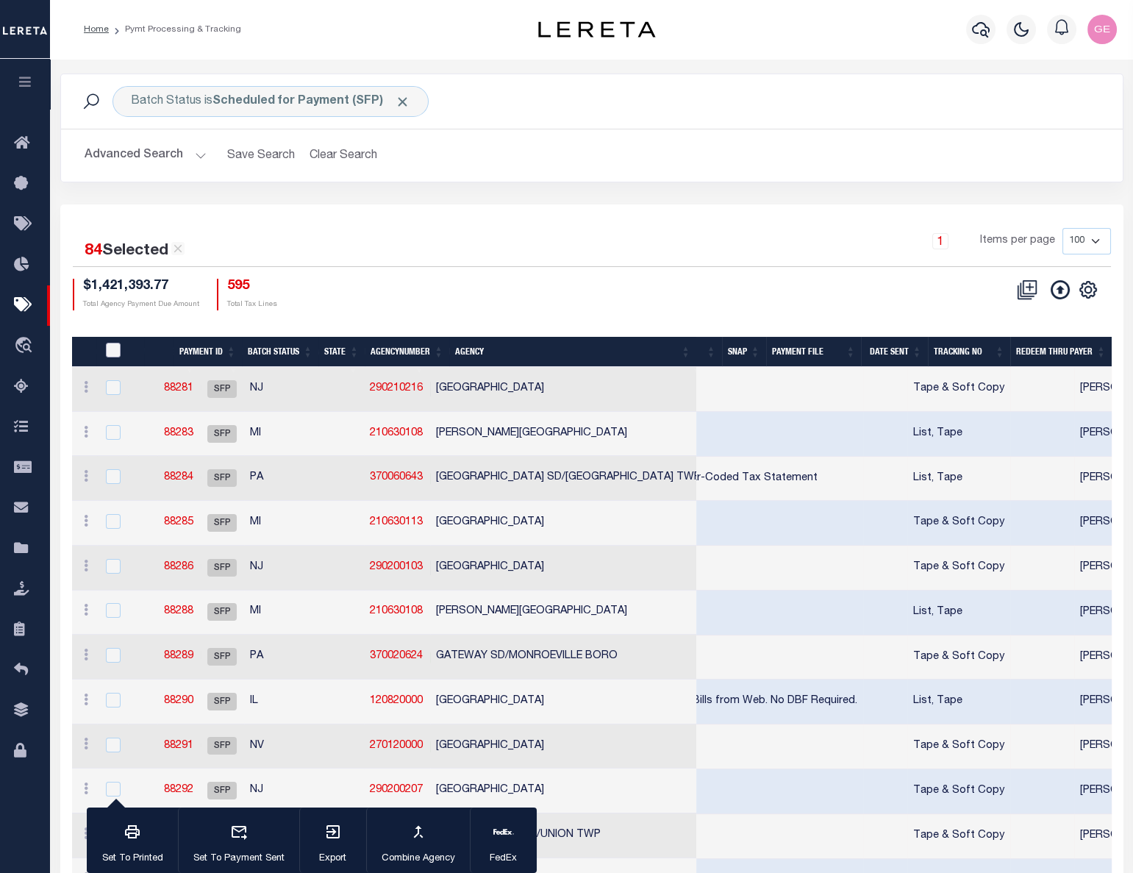
checkbox input "false"
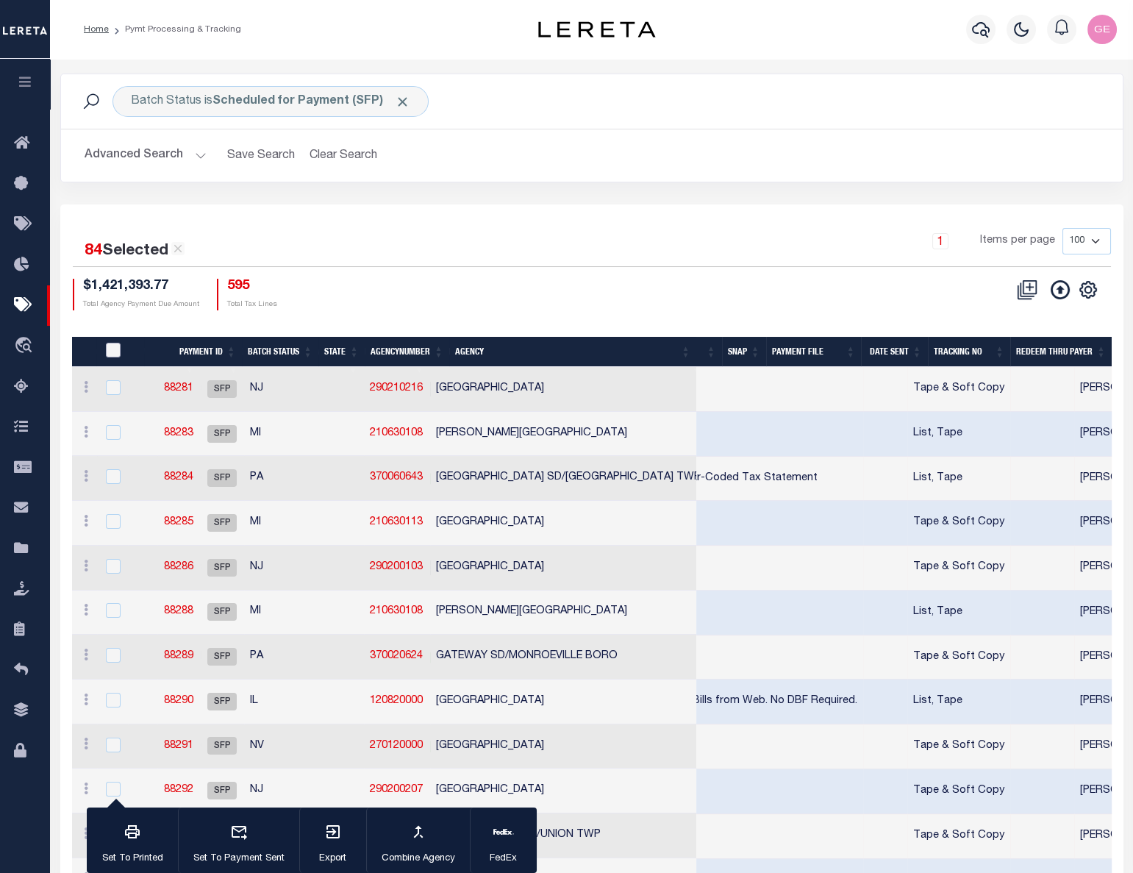
checkbox input "false"
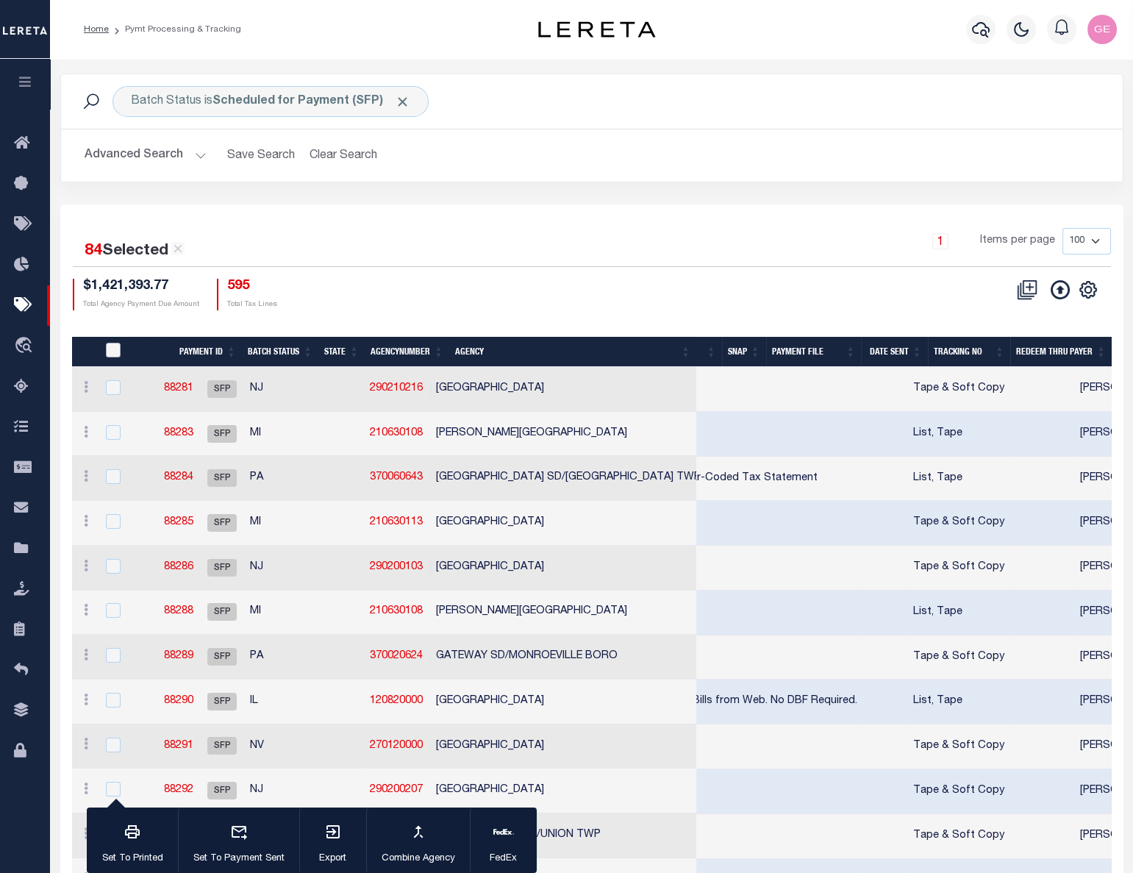
checkbox input "false"
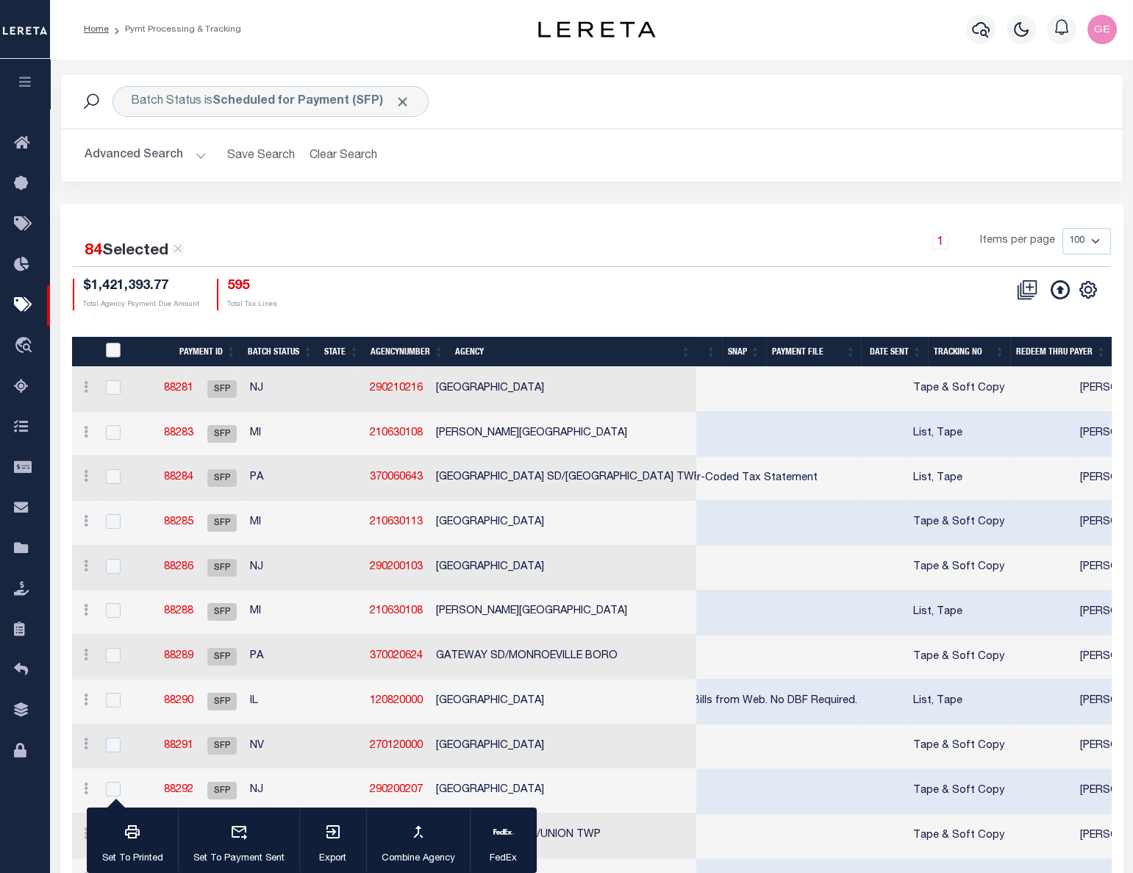
checkbox input "false"
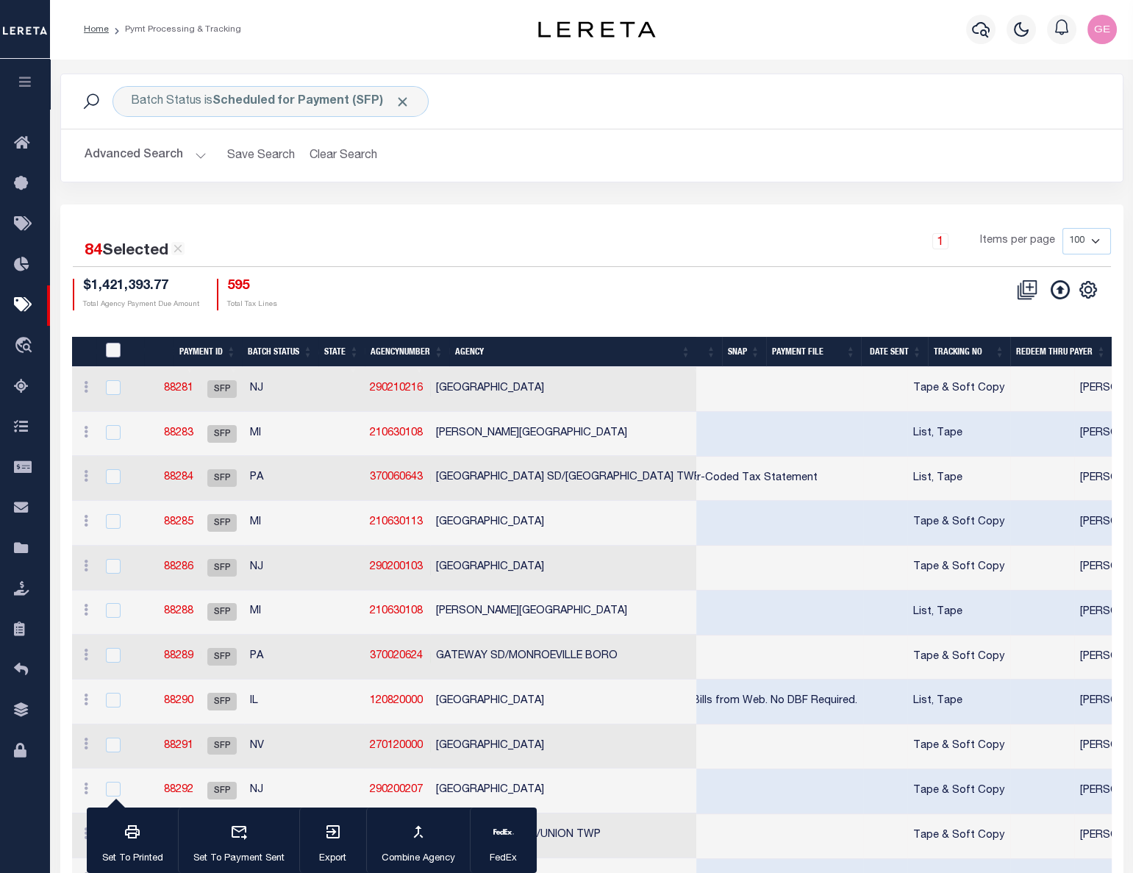
checkbox input "false"
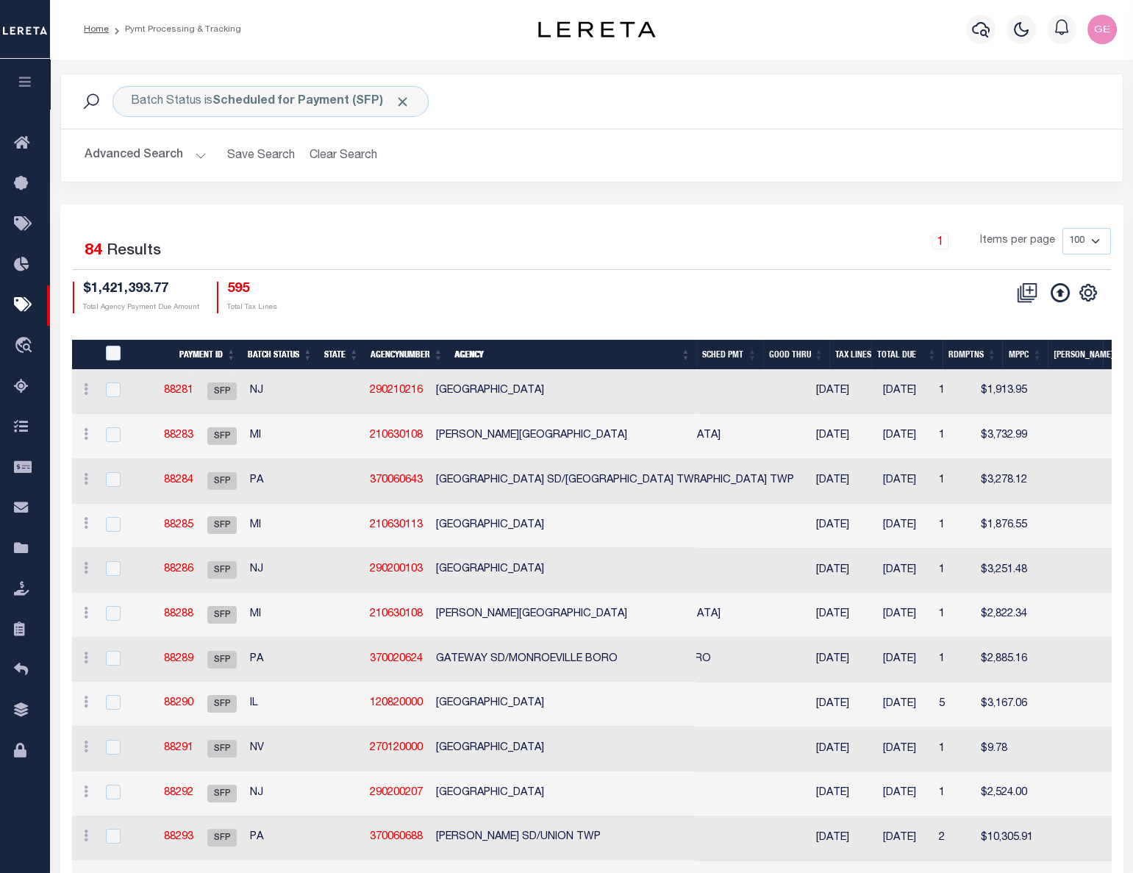
drag, startPoint x: 309, startPoint y: 338, endPoint x: 422, endPoint y: 337, distance: 112.5
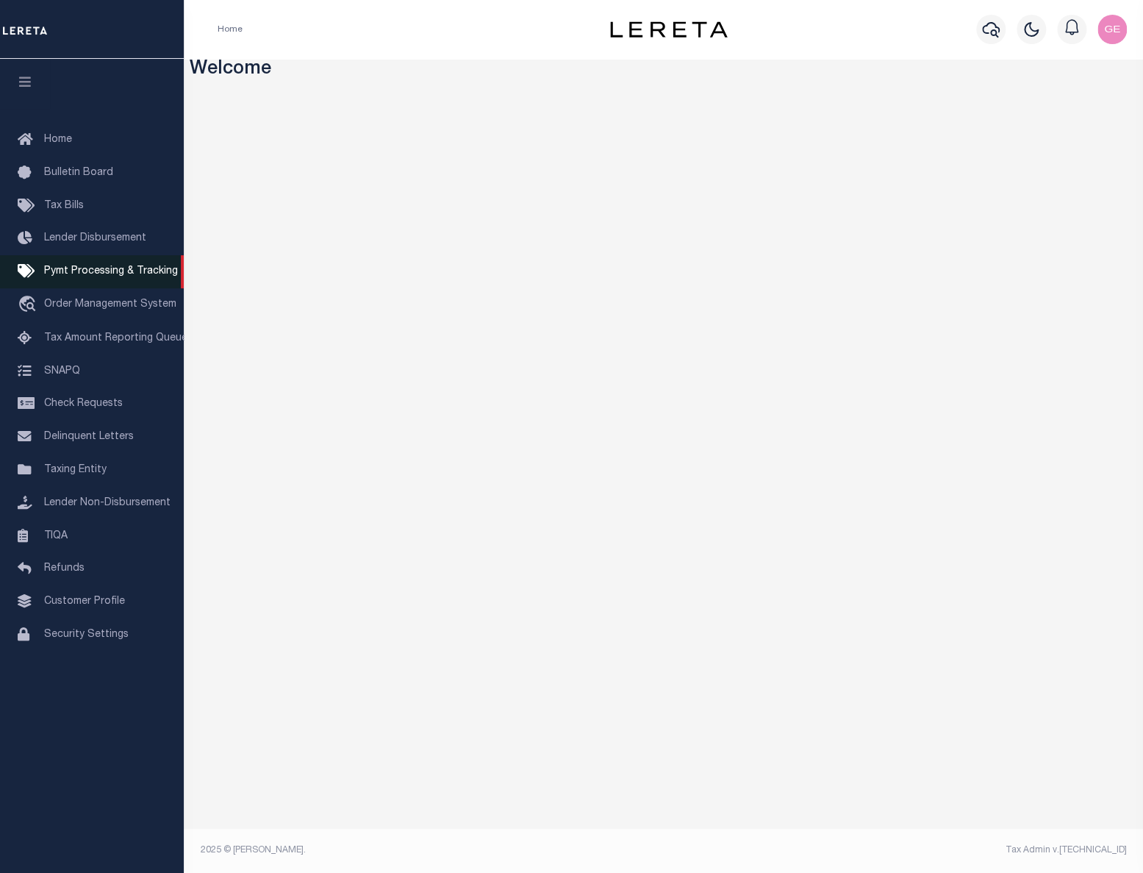
click at [116, 276] on span "Pymt Processing & Tracking" at bounding box center [111, 271] width 134 height 10
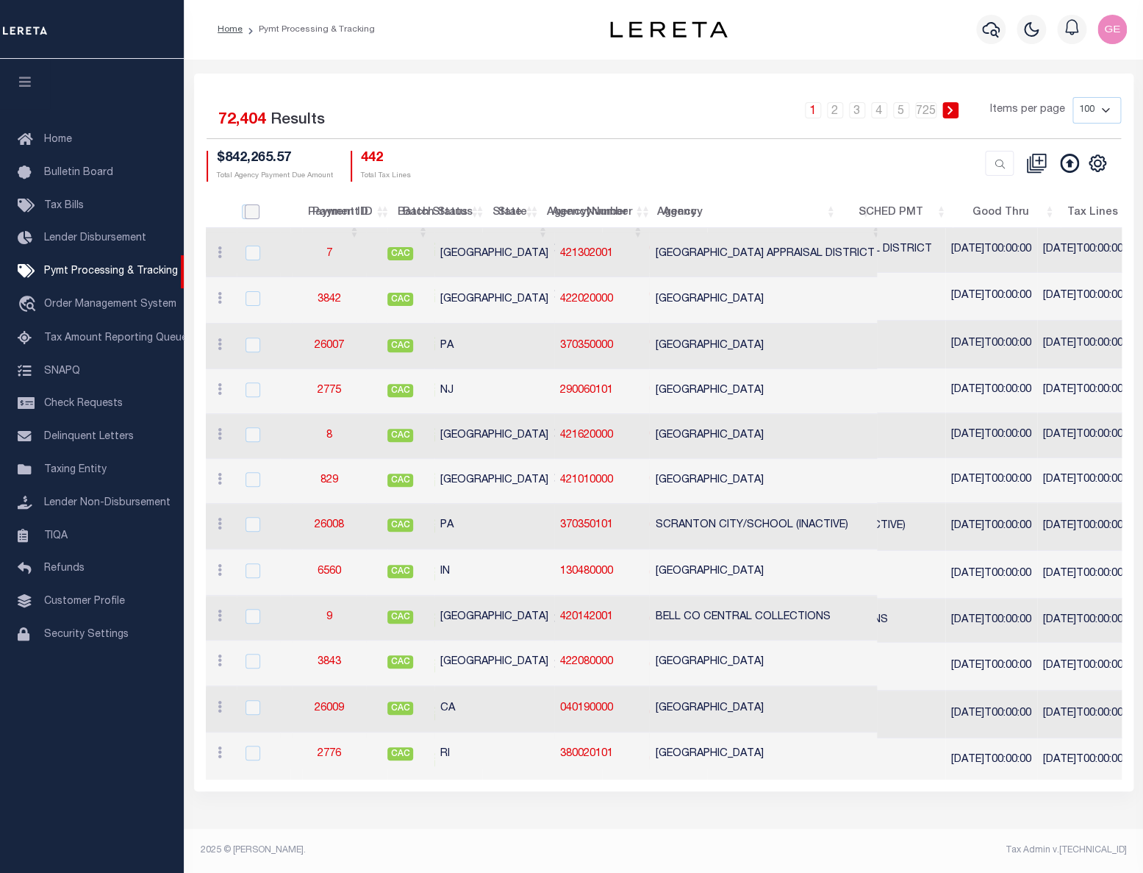
click at [249, 218] on input "PayeePmtBatchStatus" at bounding box center [252, 211] width 15 height 15
checkbox input "true"
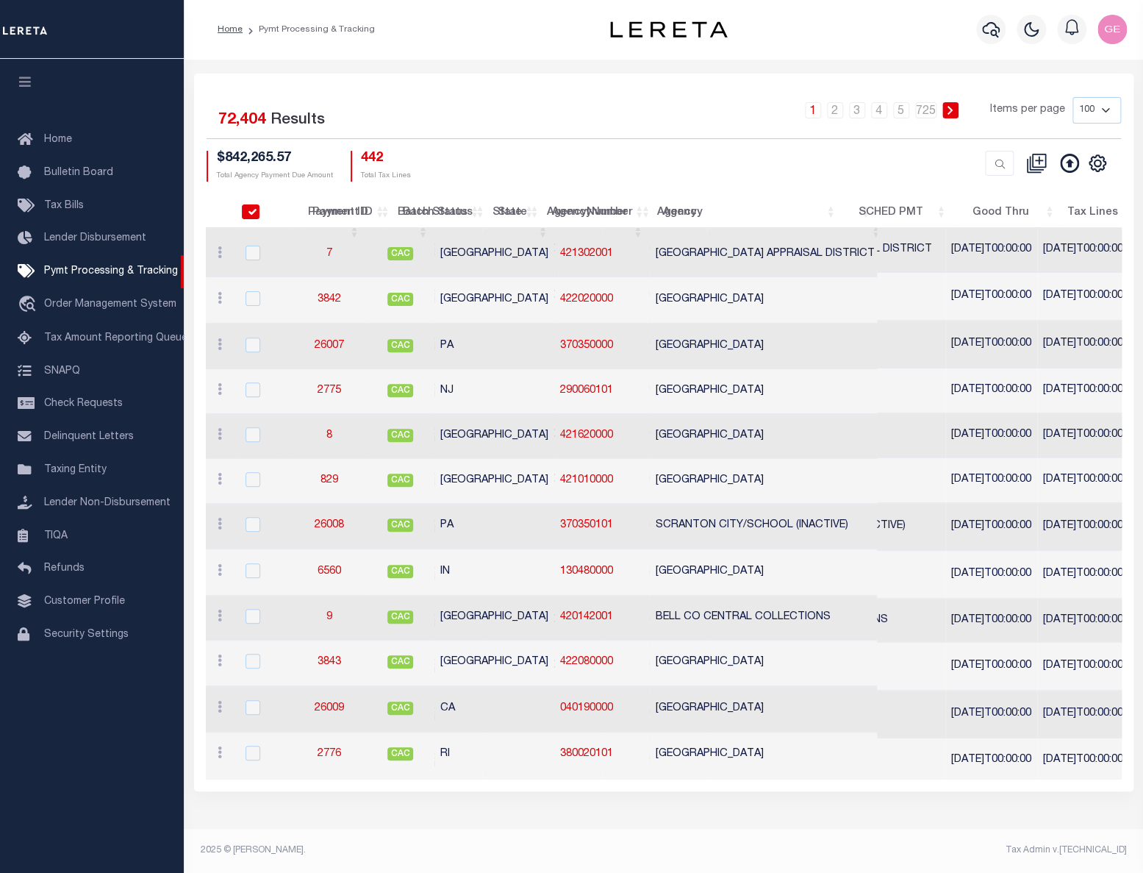
checkbox input "true"
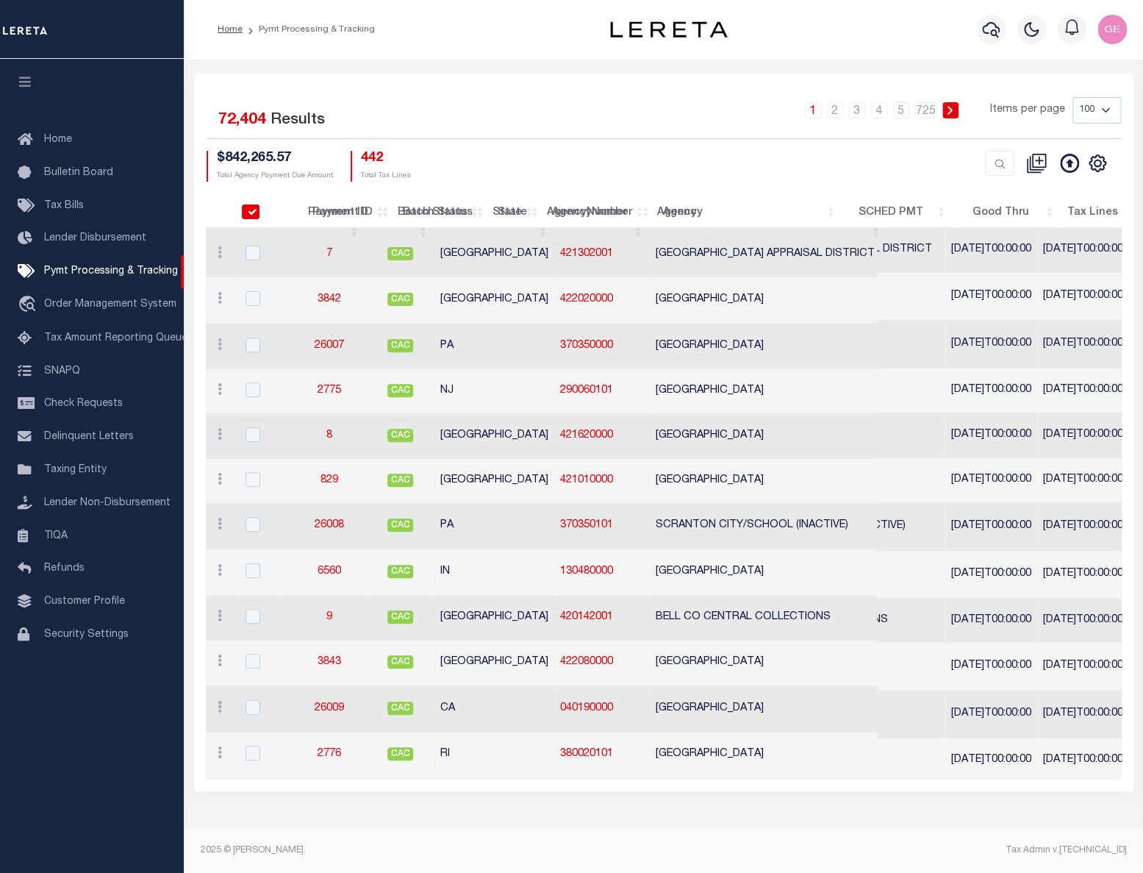
checkbox input "true"
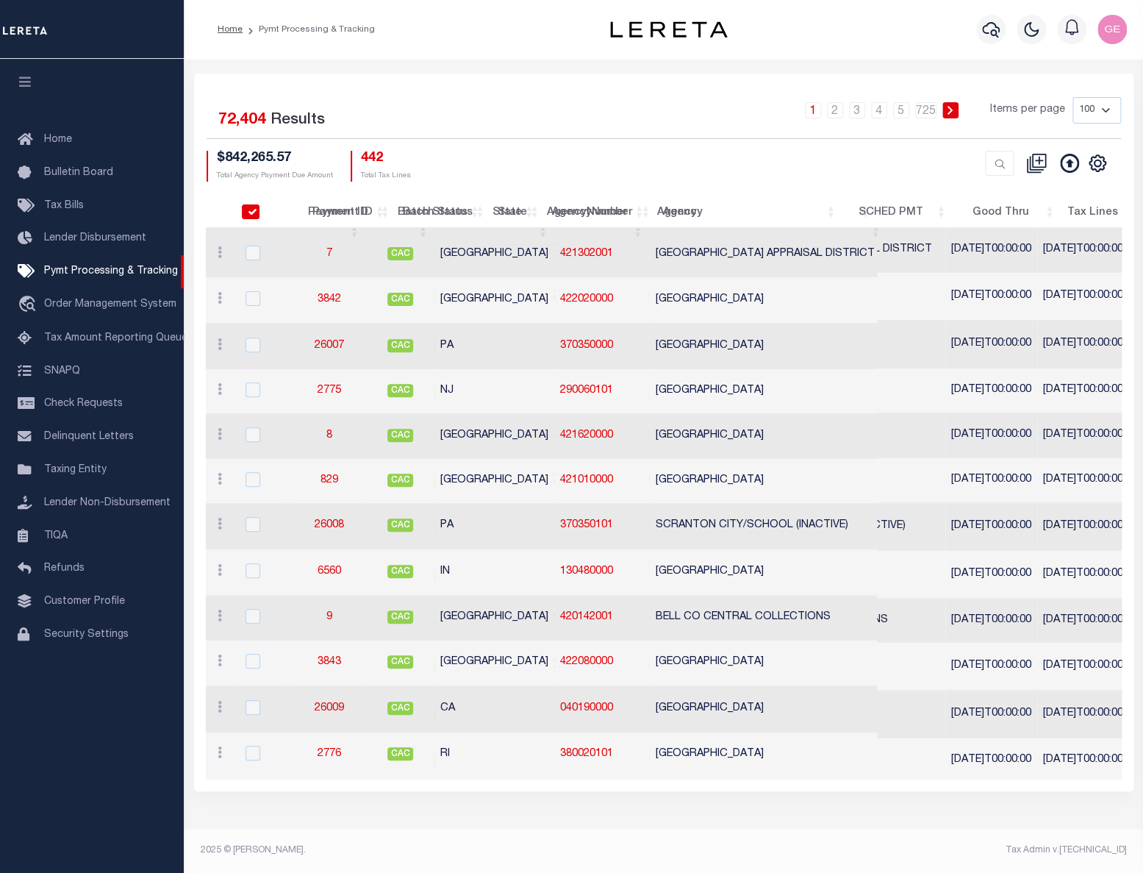
checkbox input "true"
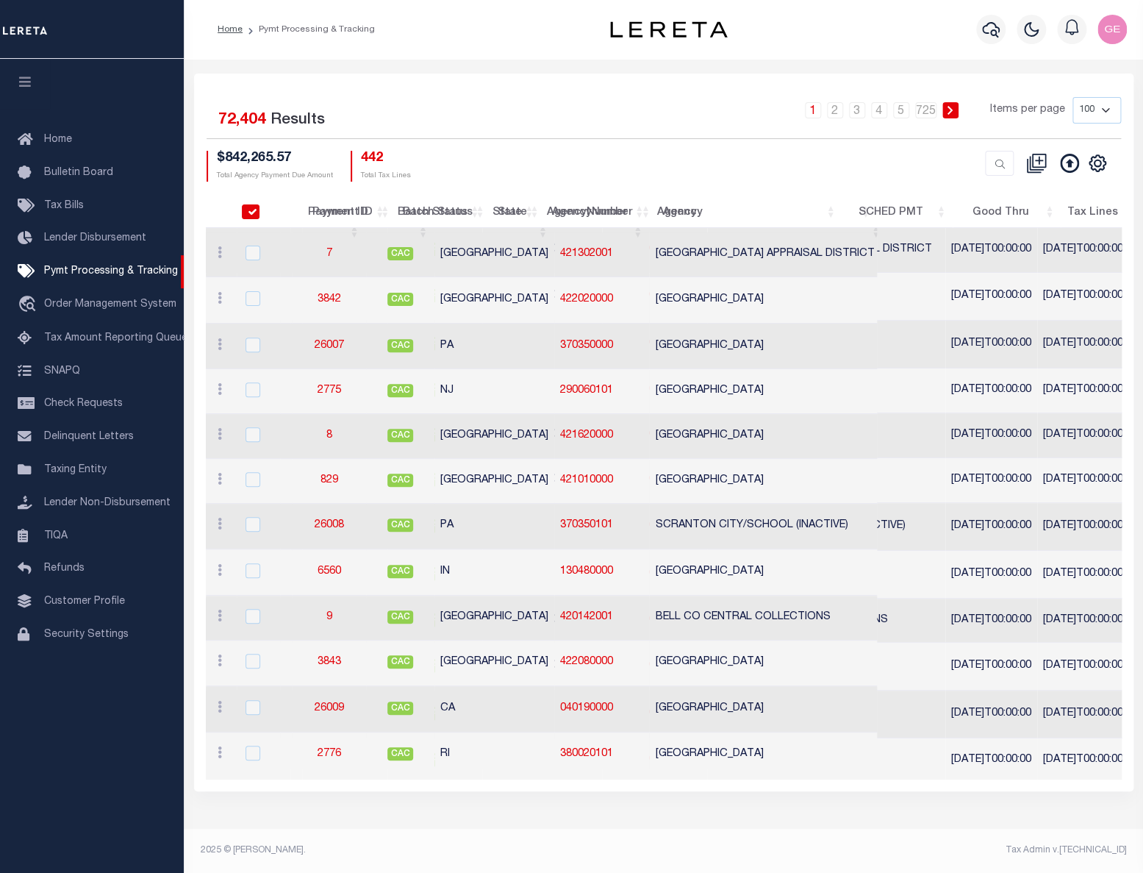
checkbox input "true"
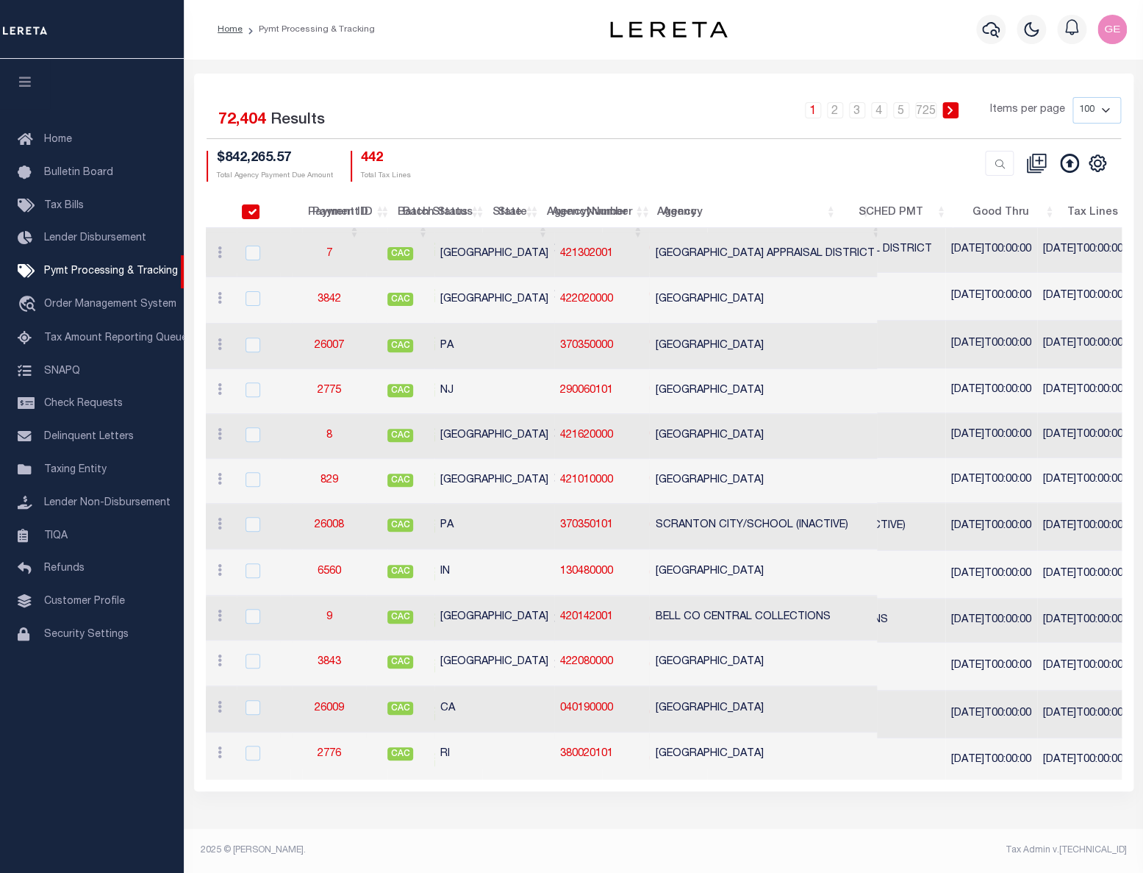
checkbox input "true"
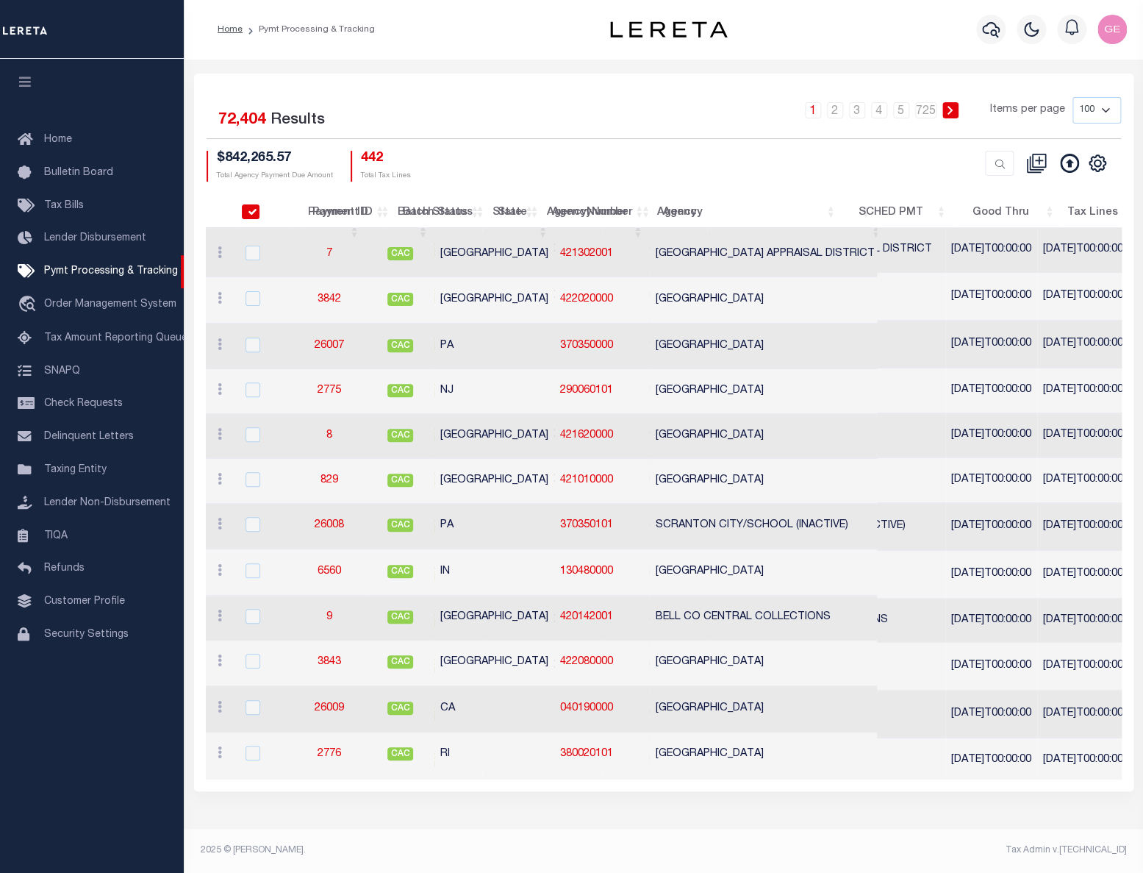
checkbox input "true"
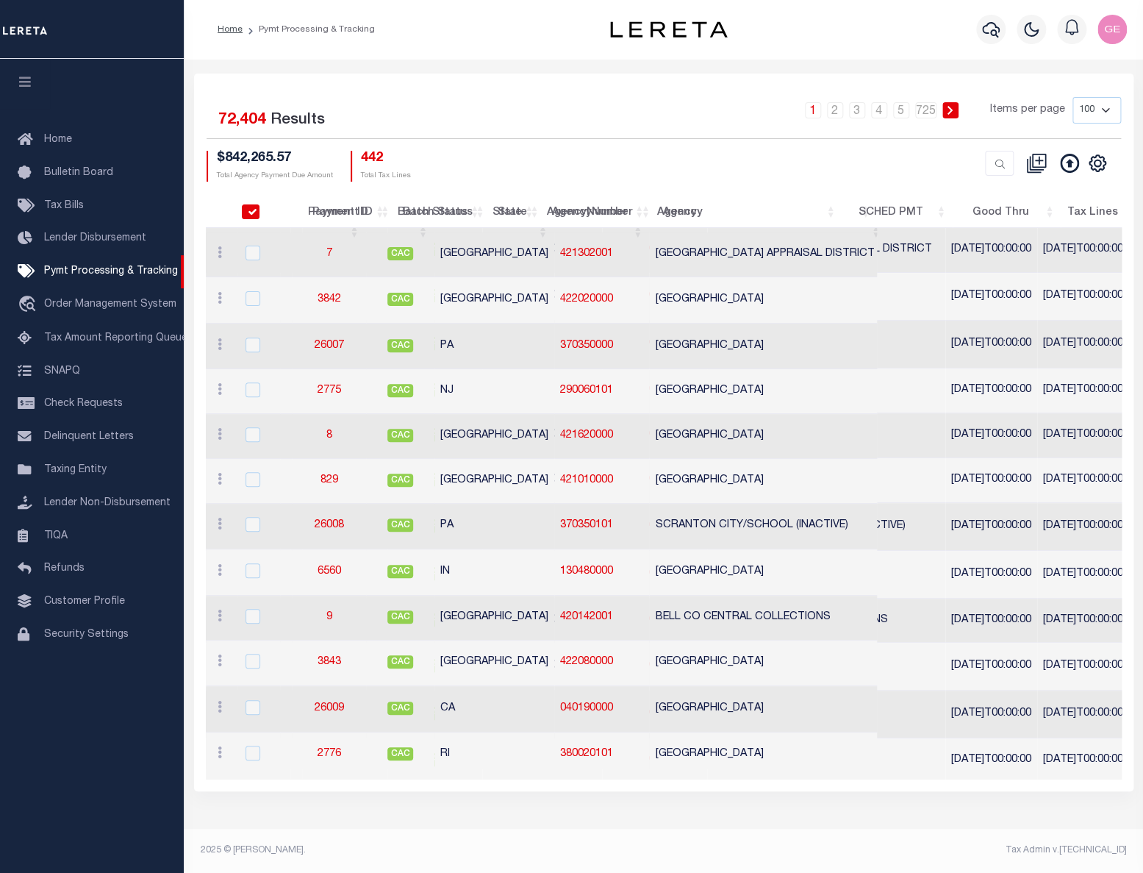
checkbox input "true"
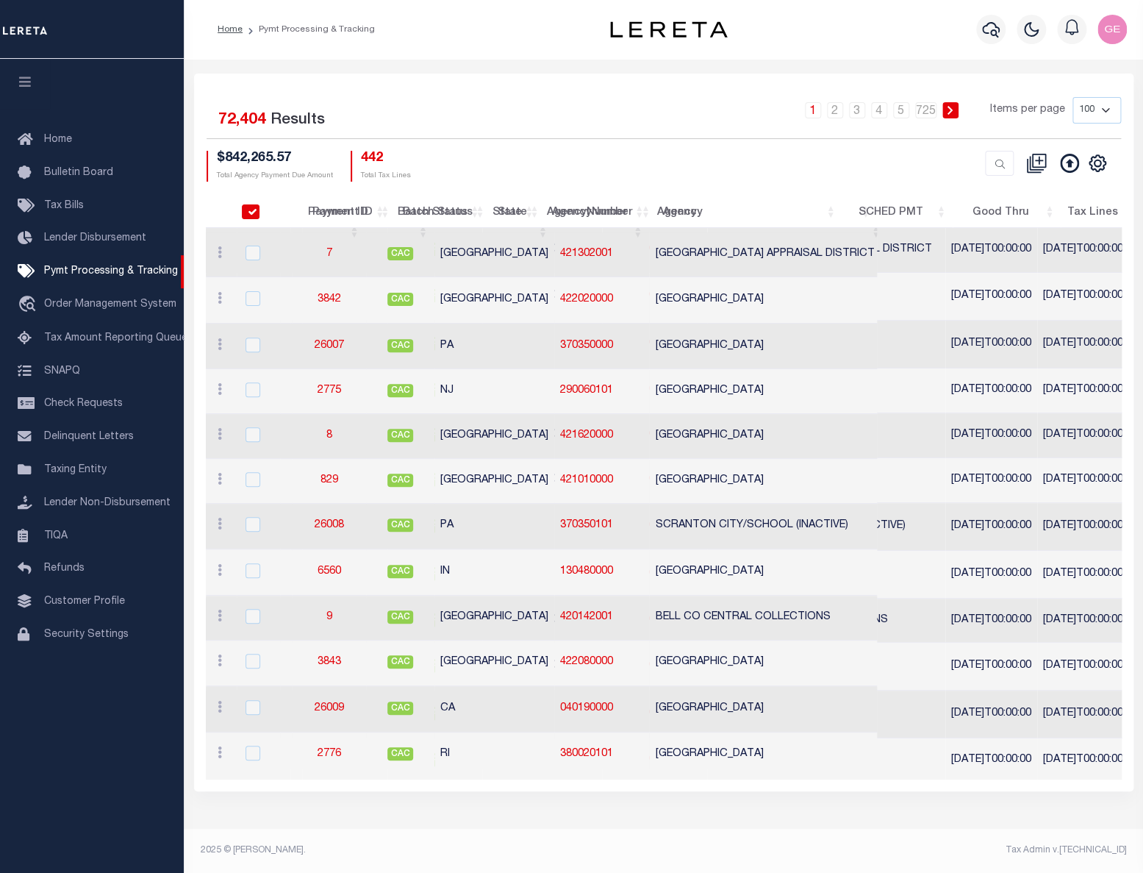
checkbox input "true"
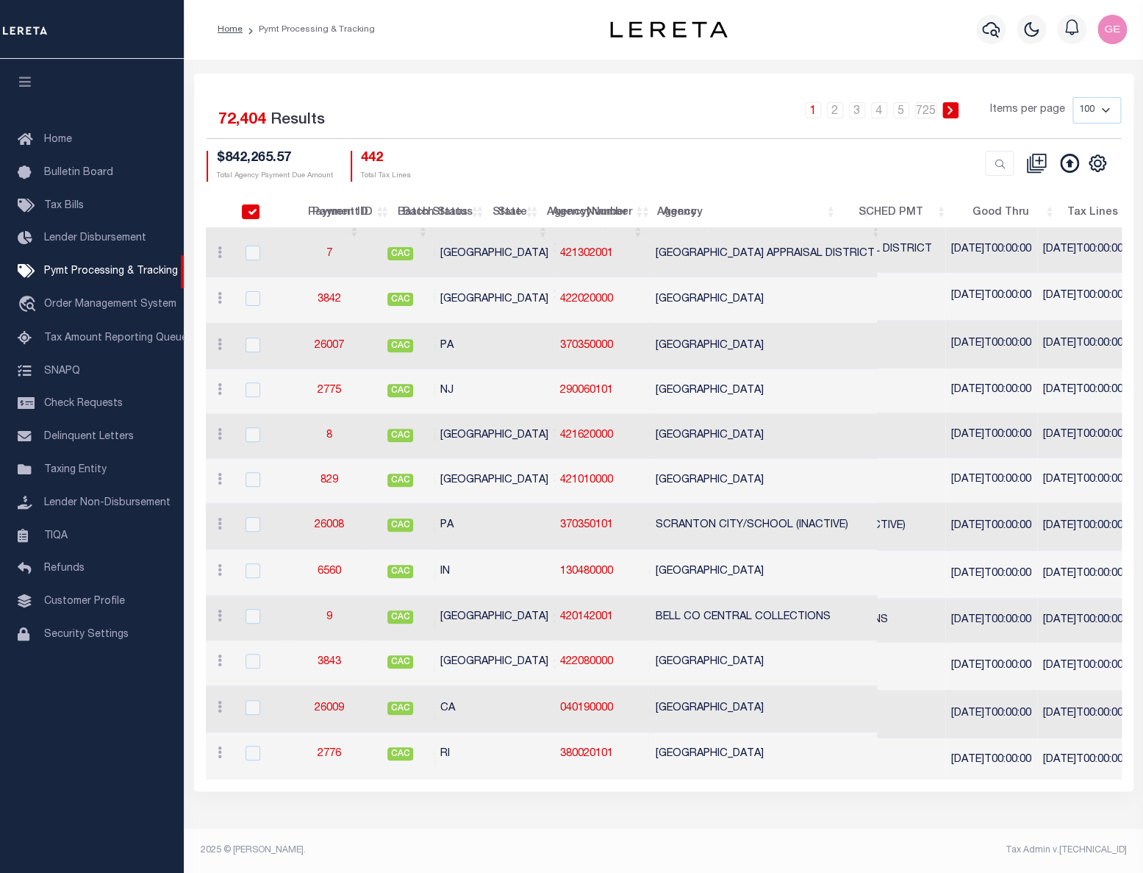
checkbox input "true"
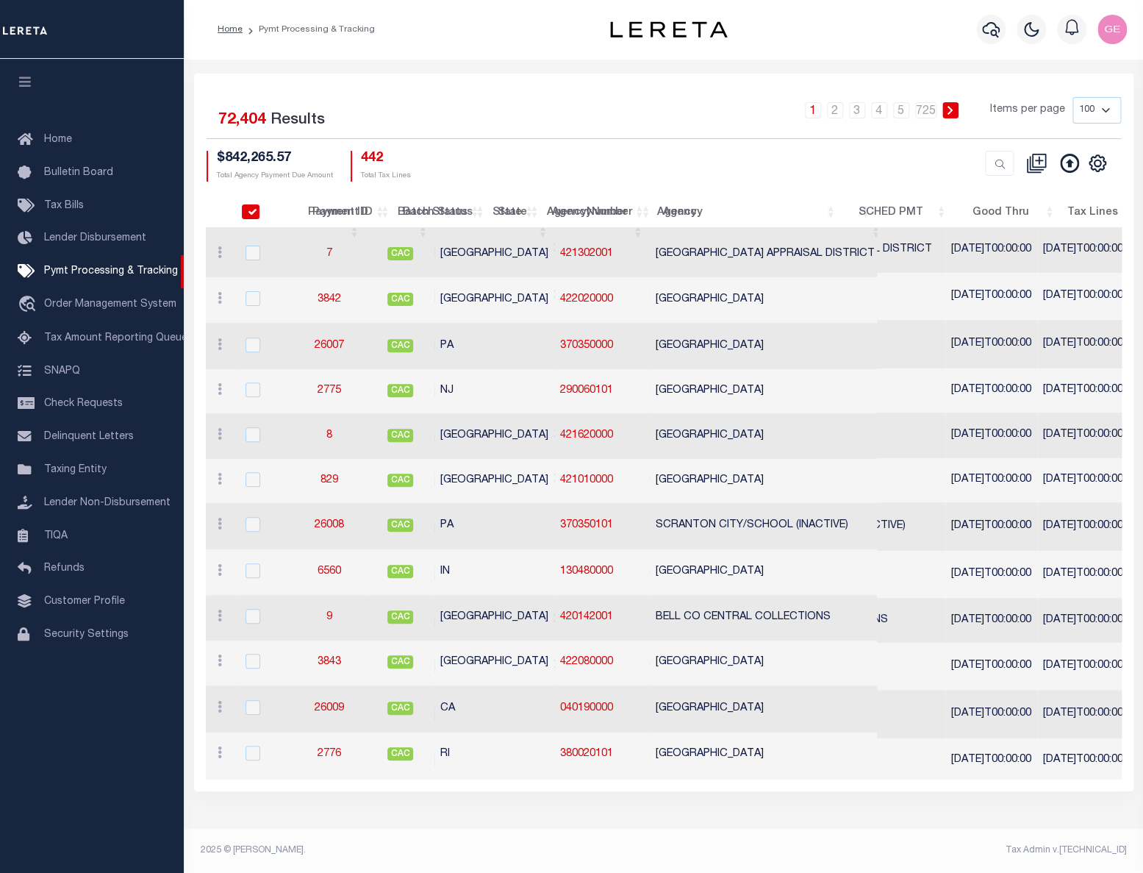
checkbox input "true"
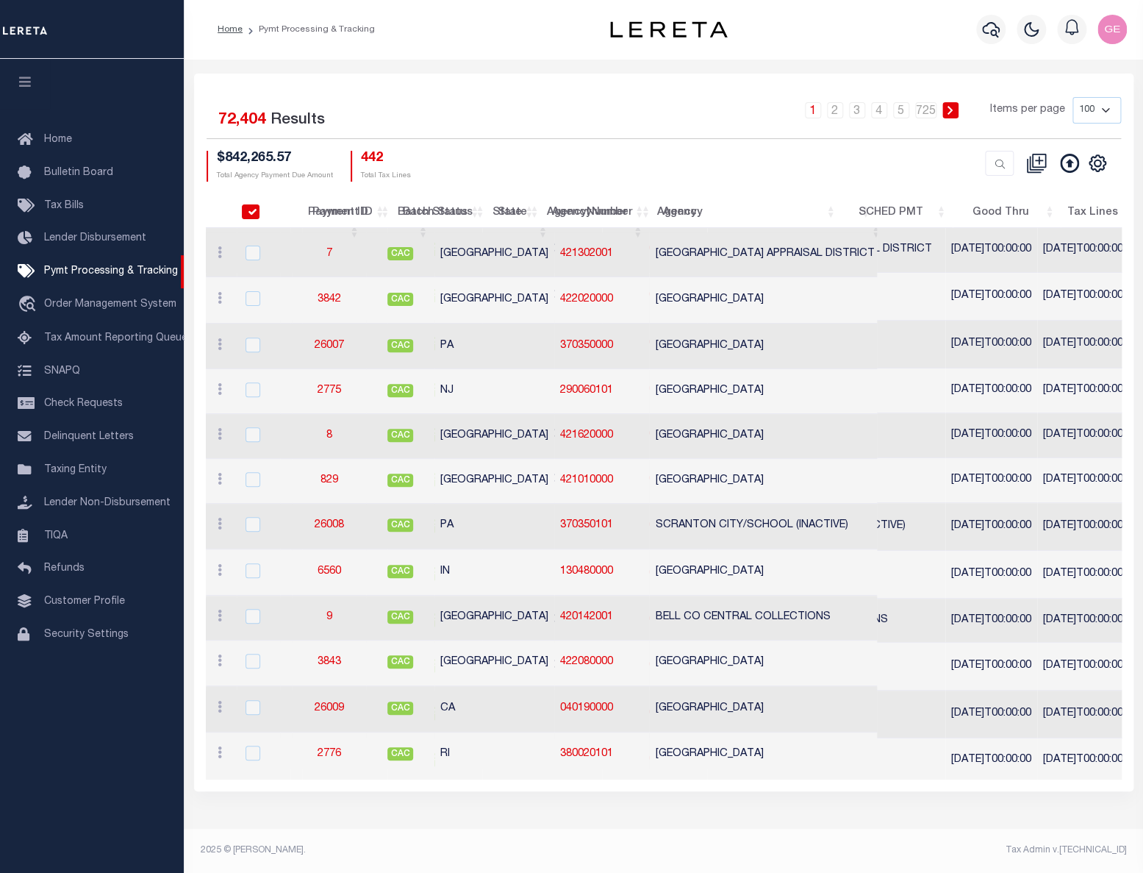
checkbox input "true"
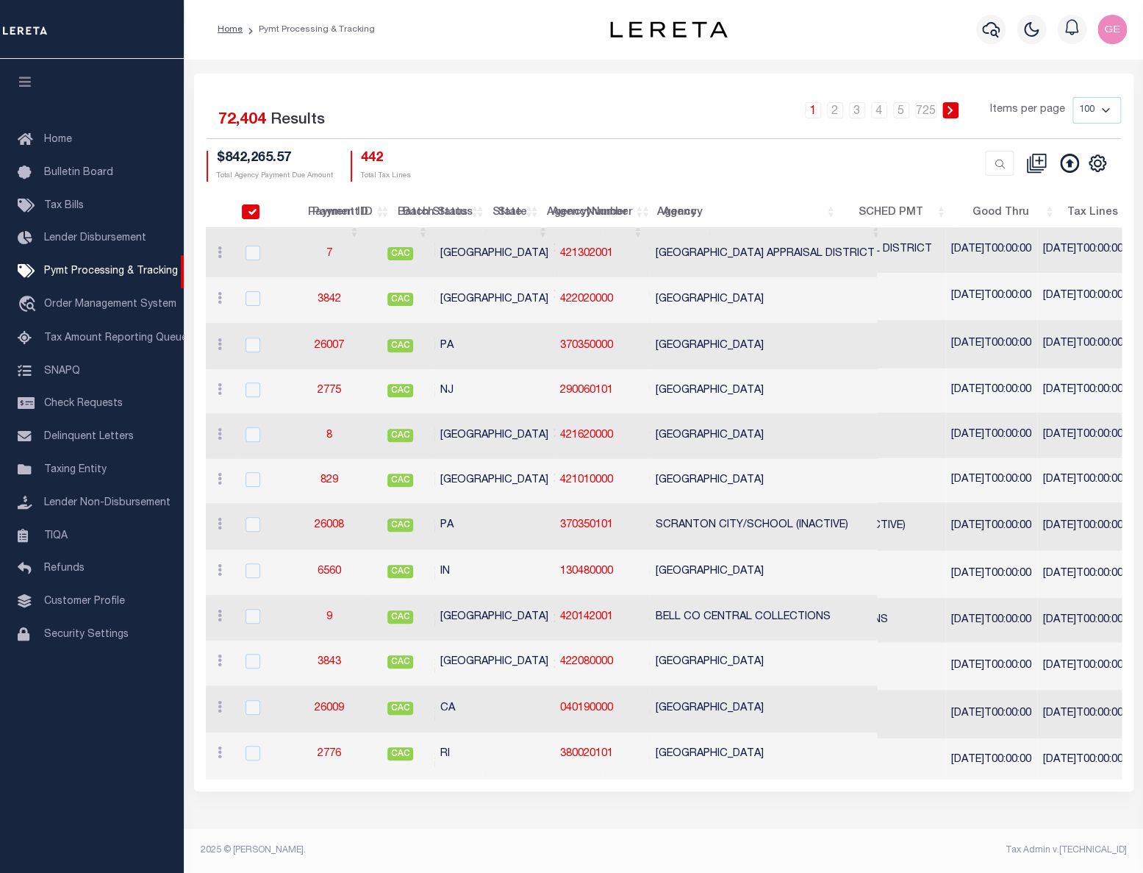
checkbox input "true"
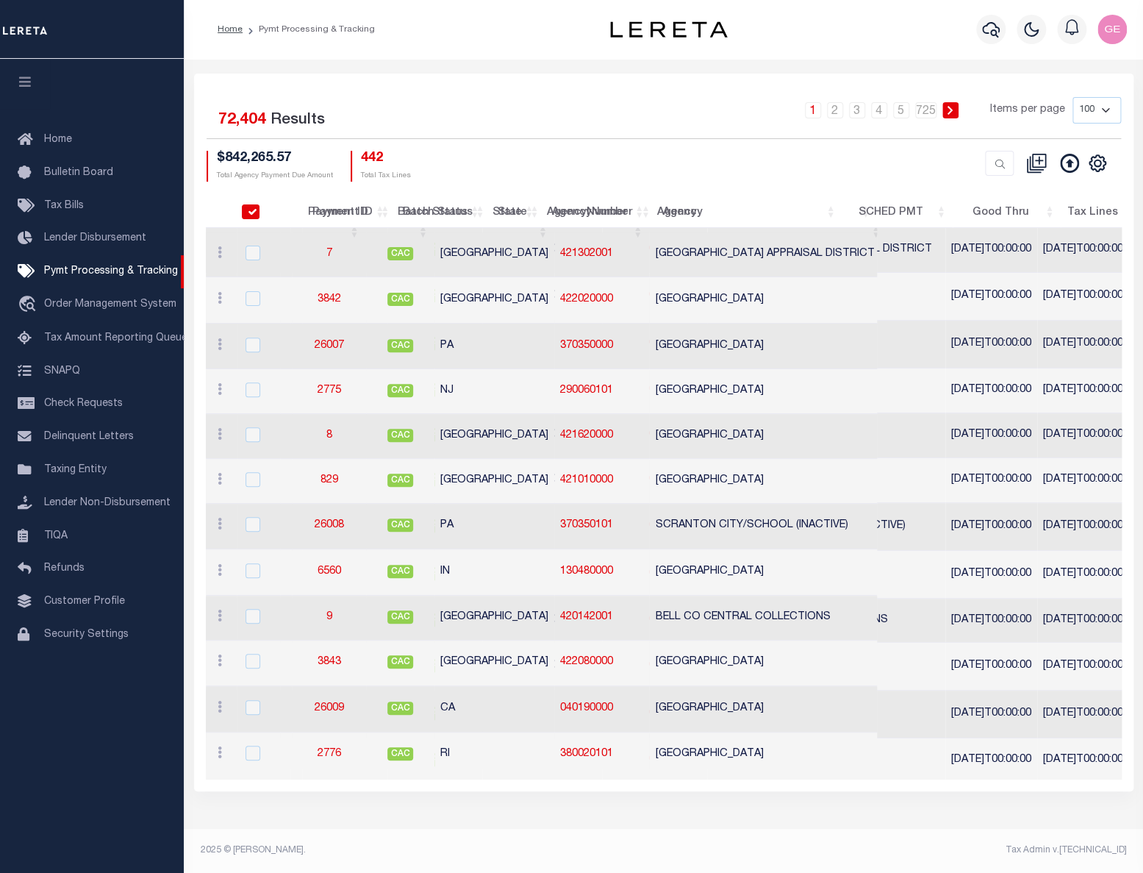
checkbox input "true"
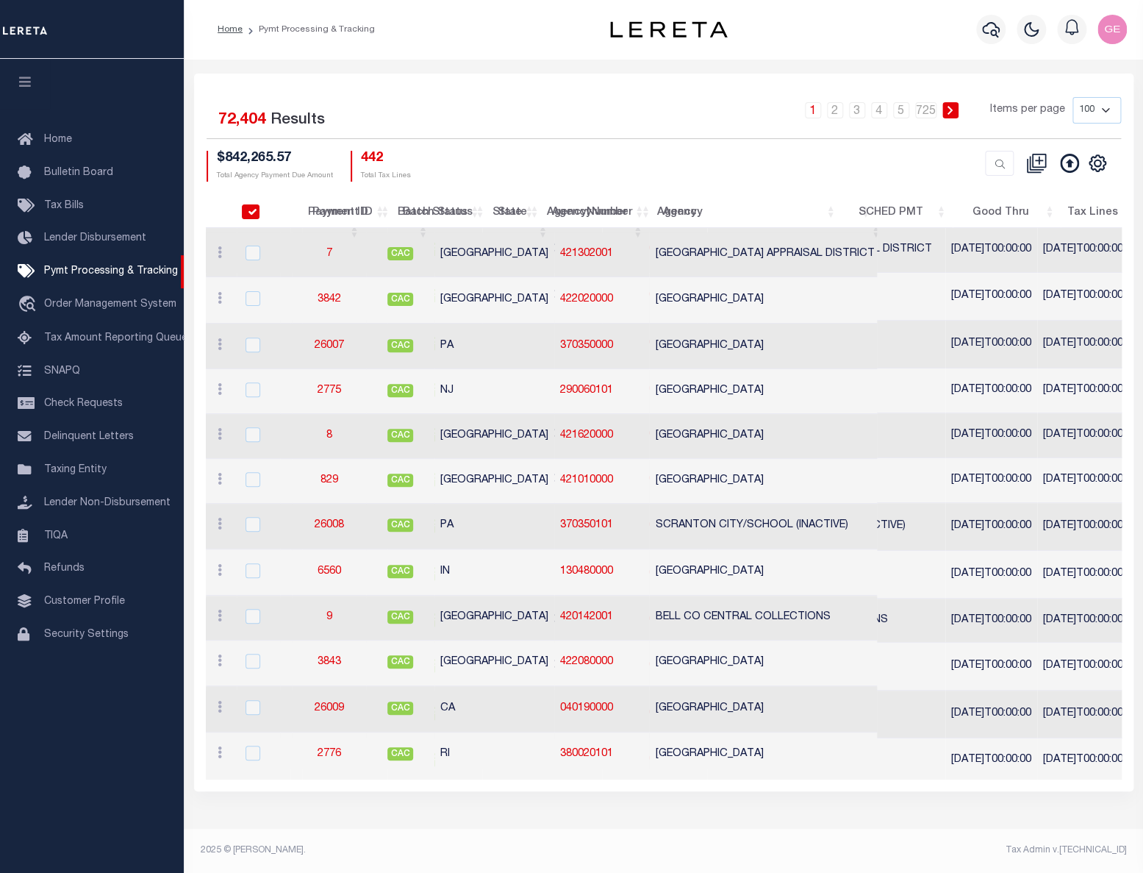
checkbox input "true"
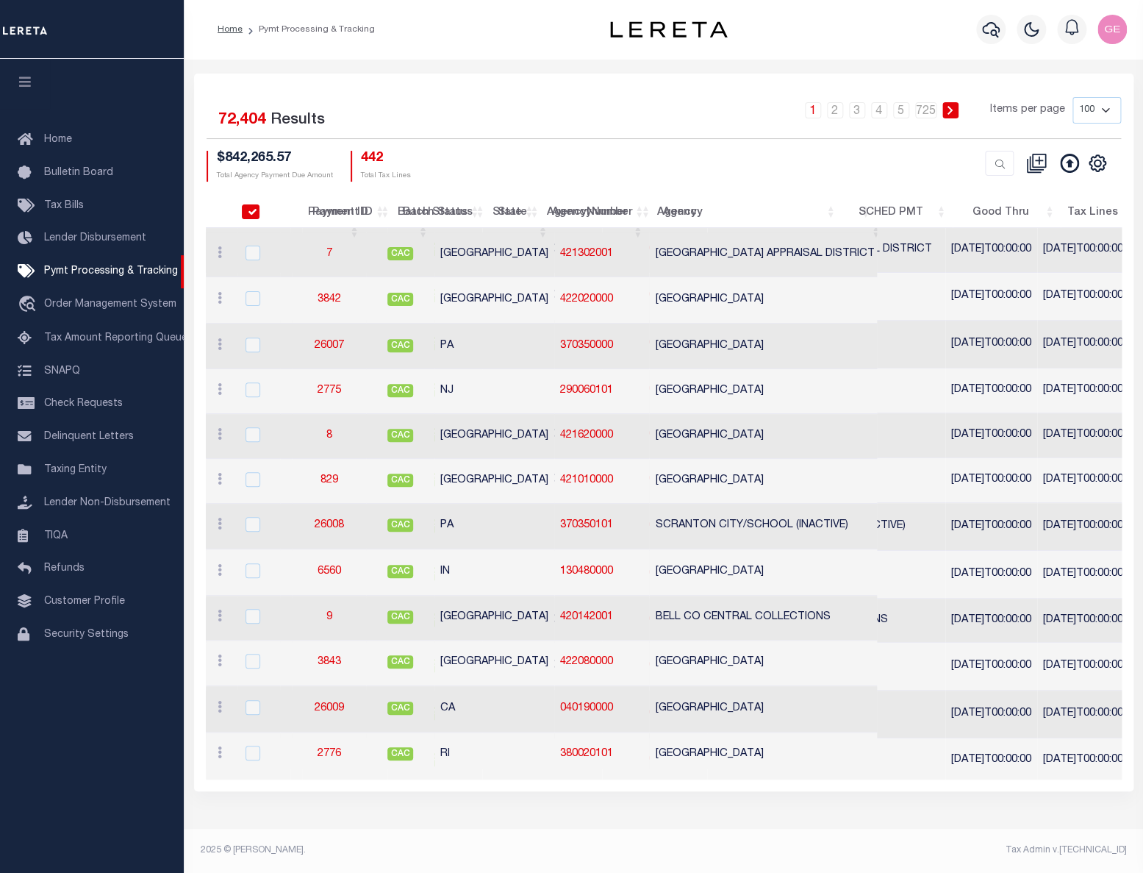
checkbox input "true"
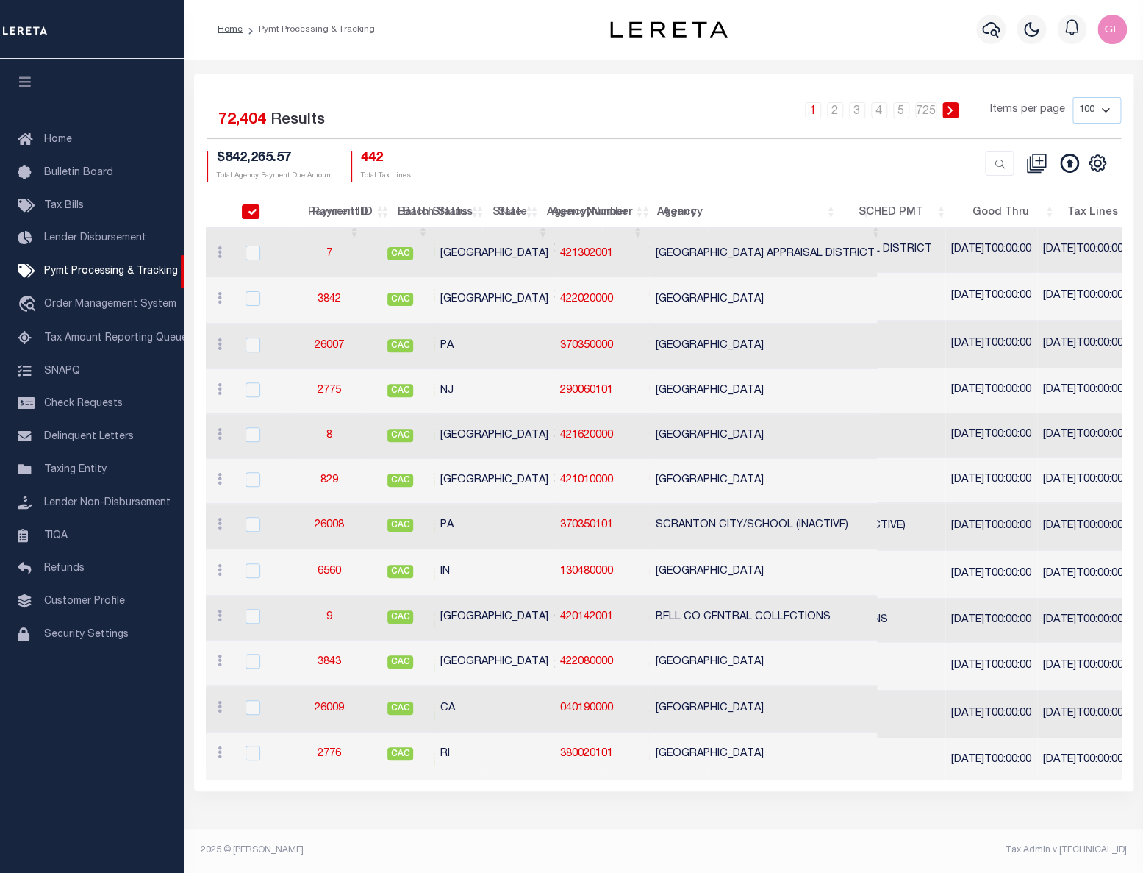
checkbox input "true"
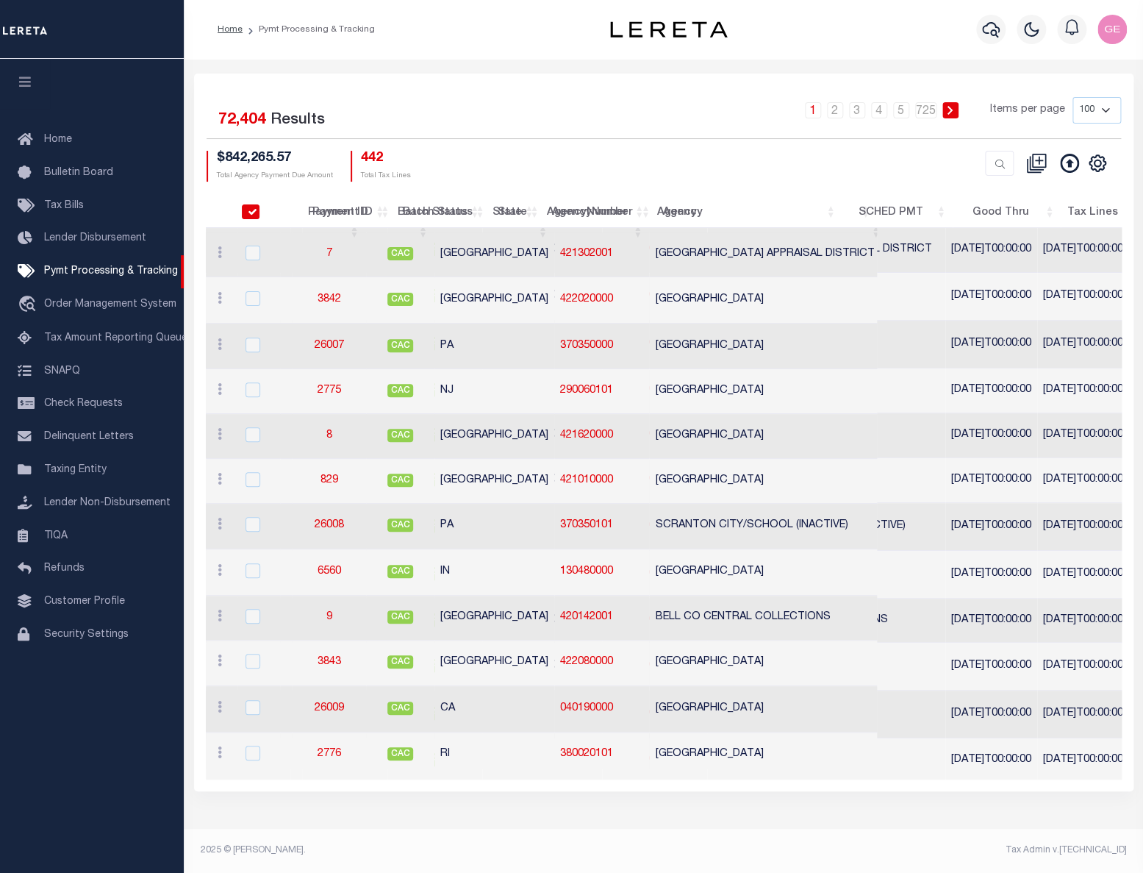
checkbox input "true"
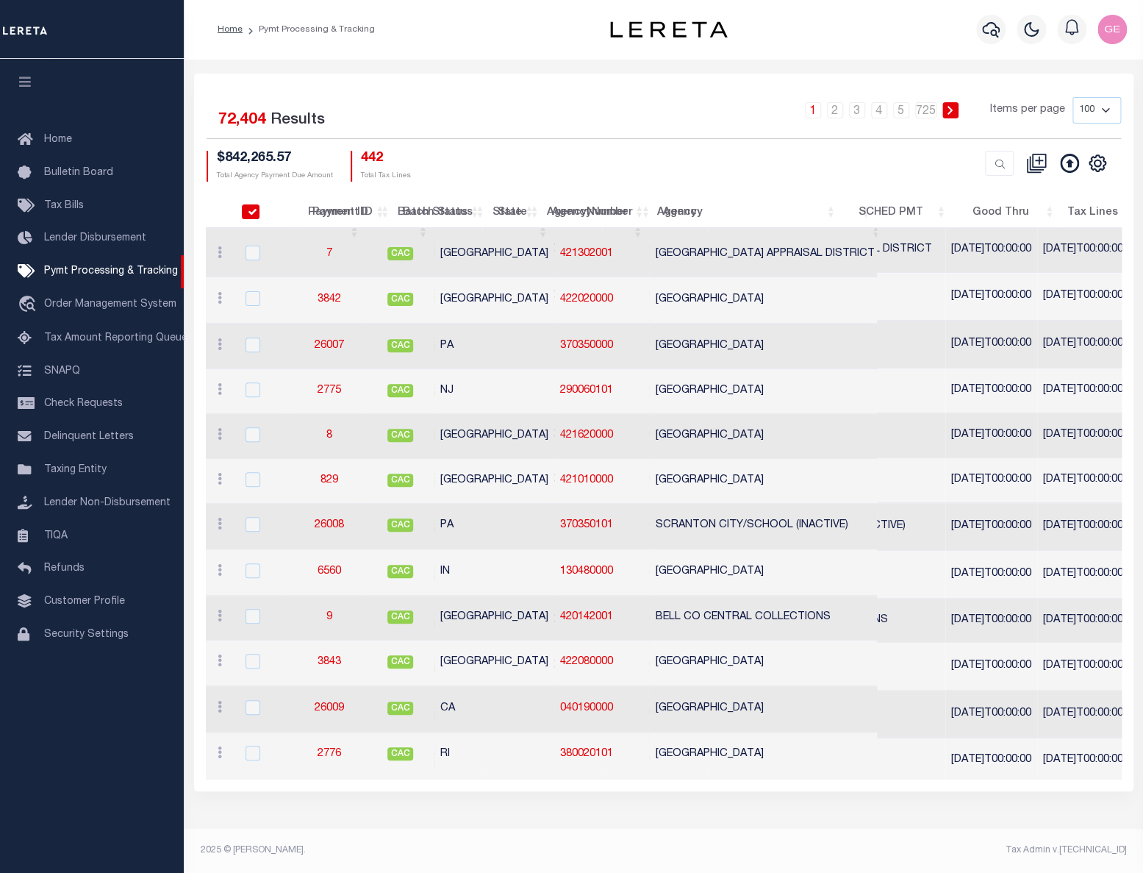
checkbox input "true"
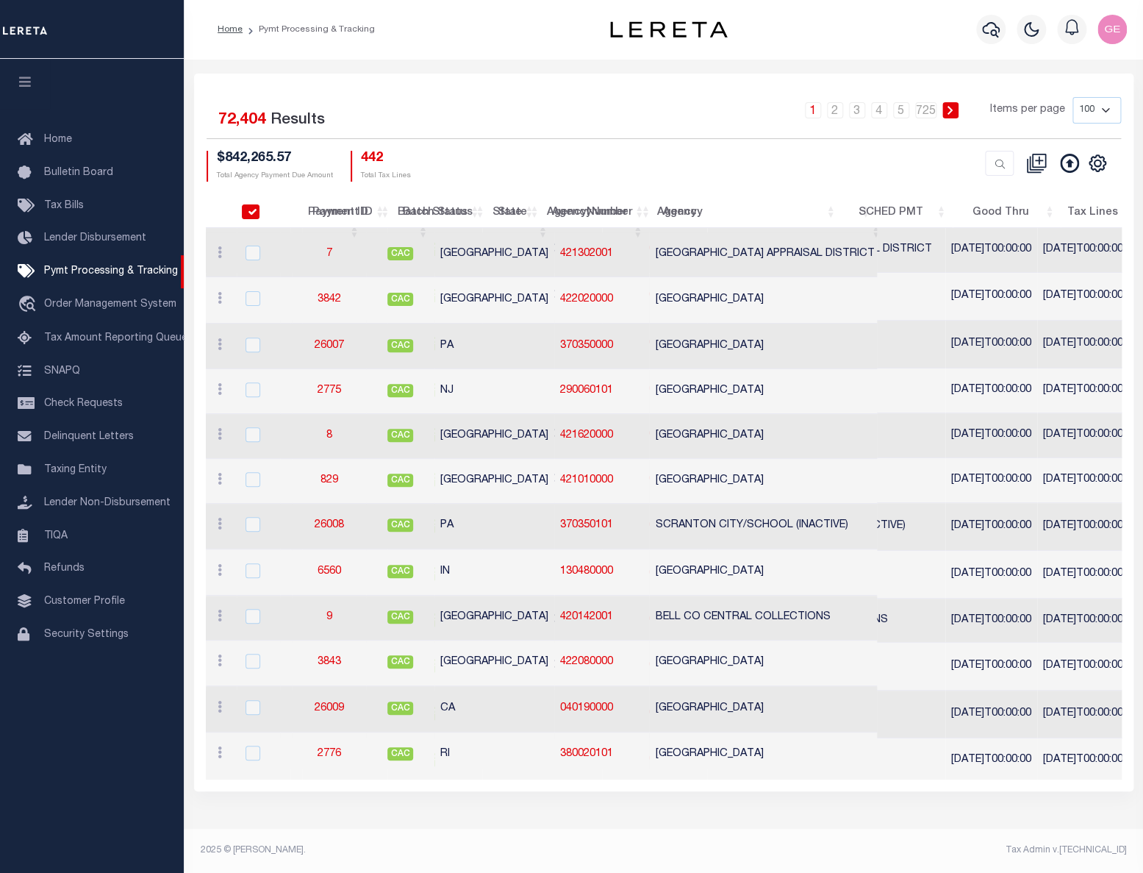
checkbox input "true"
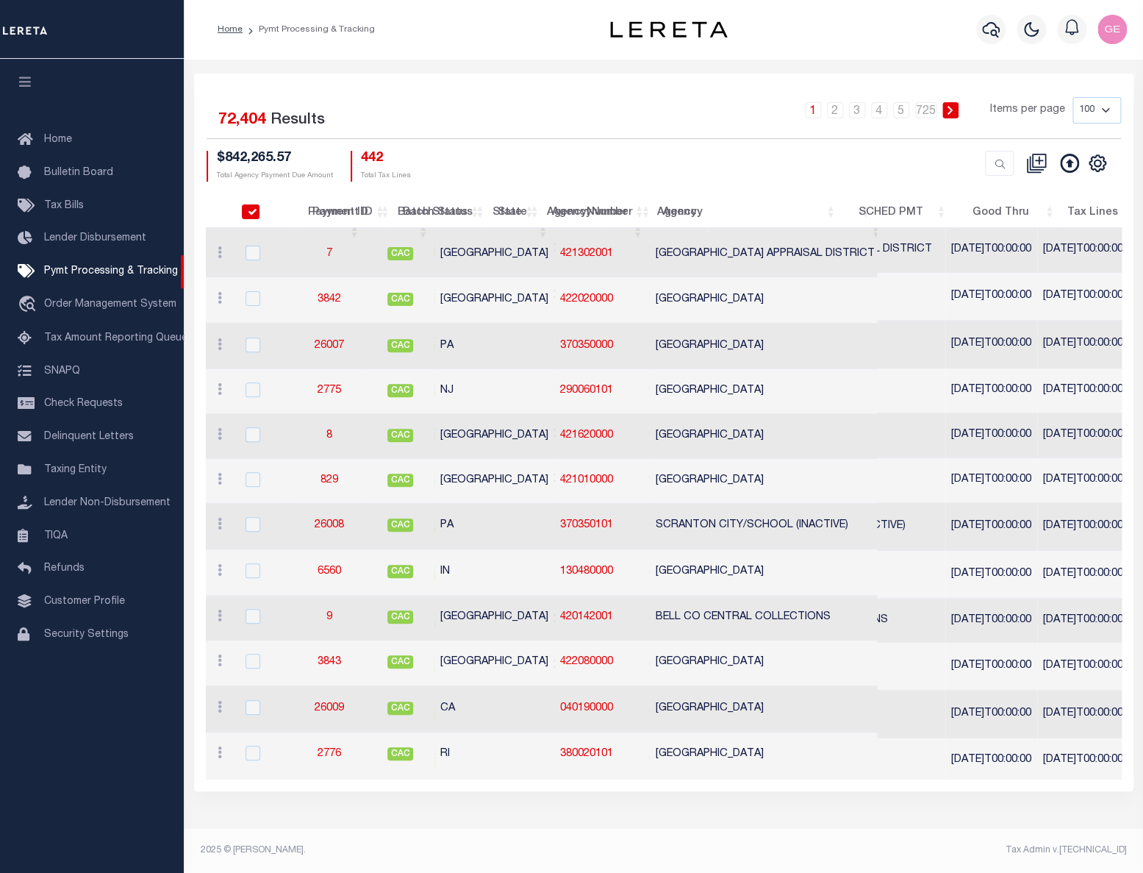
checkbox input "true"
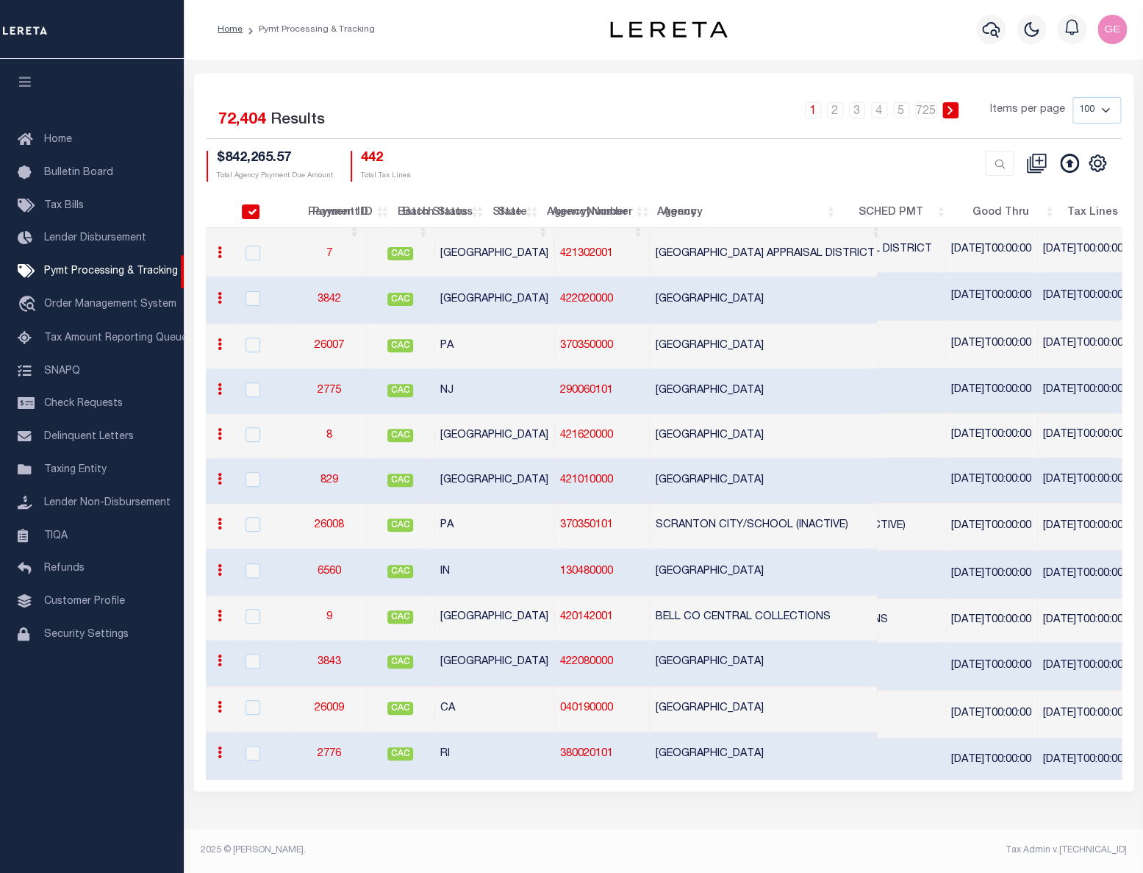
click at [257, 215] on input "PayeePmtBatchStatus" at bounding box center [252, 211] width 15 height 15
checkbox input "false"
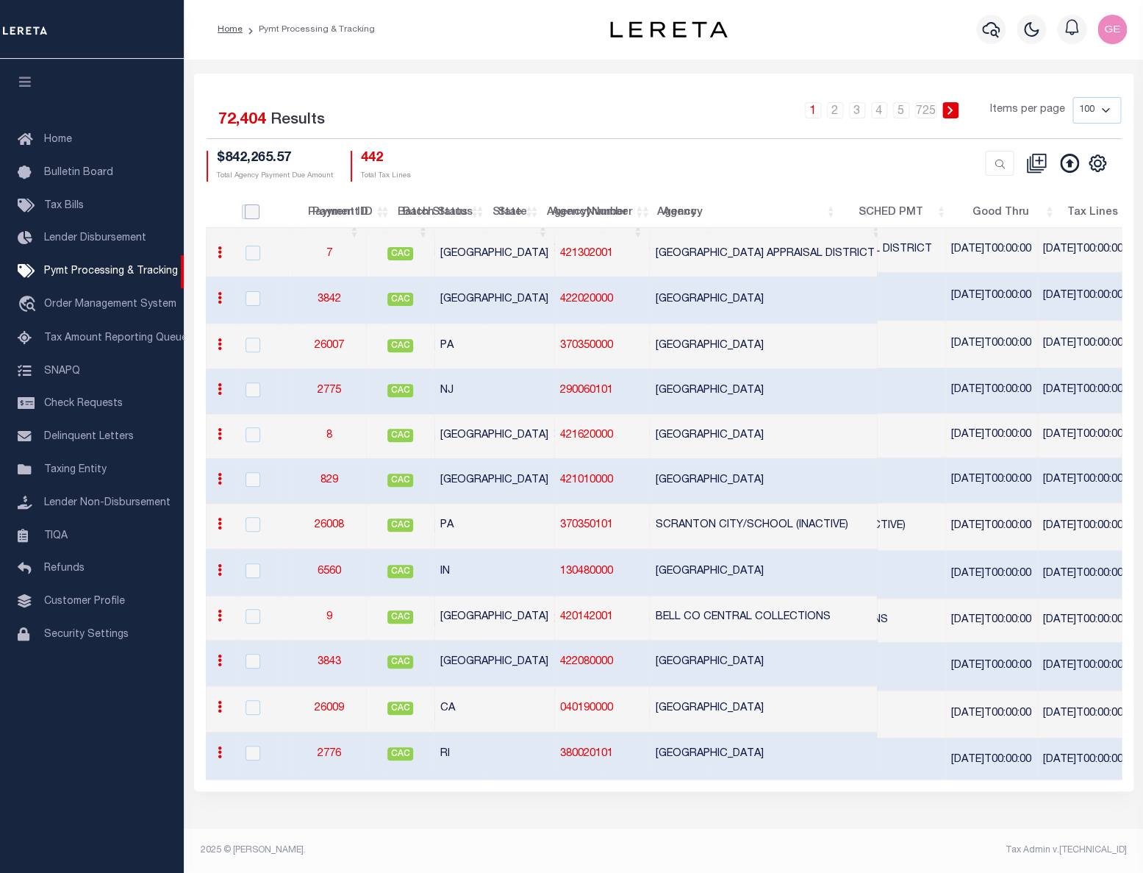
checkbox input "false"
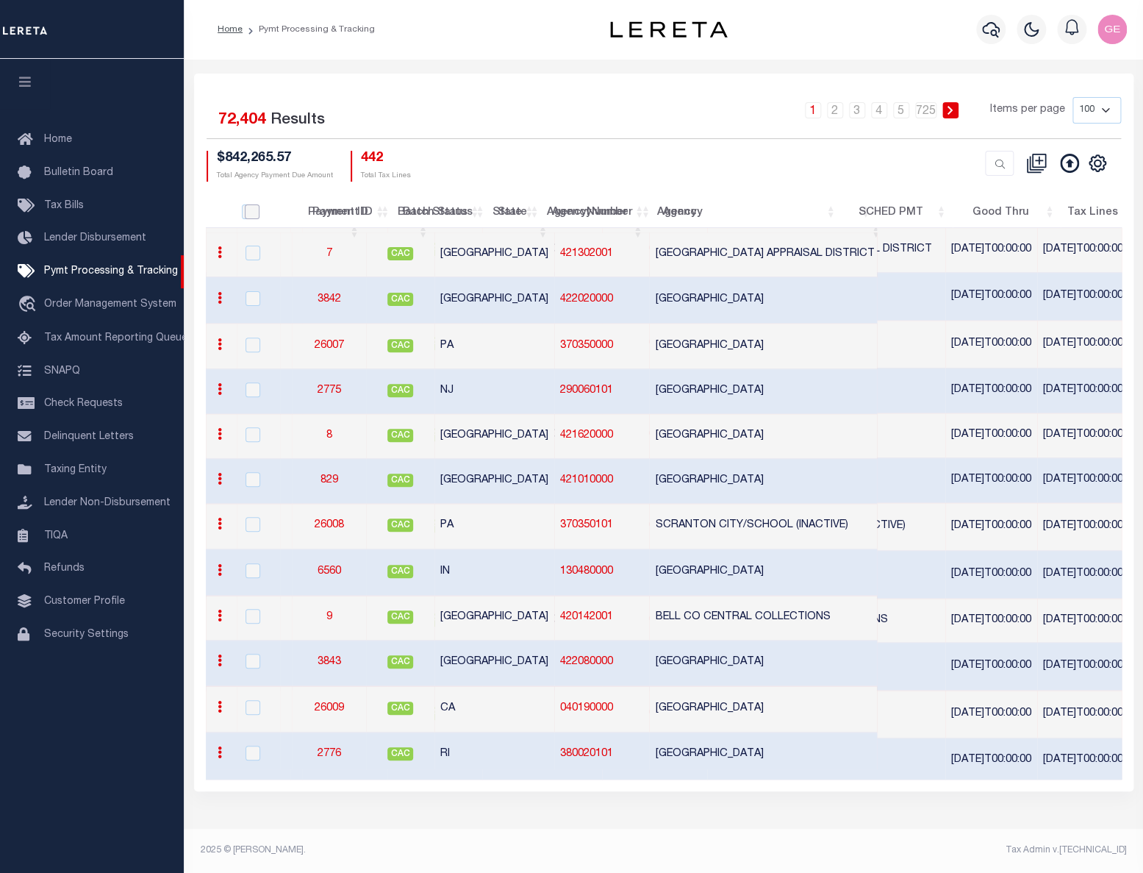
checkbox input "false"
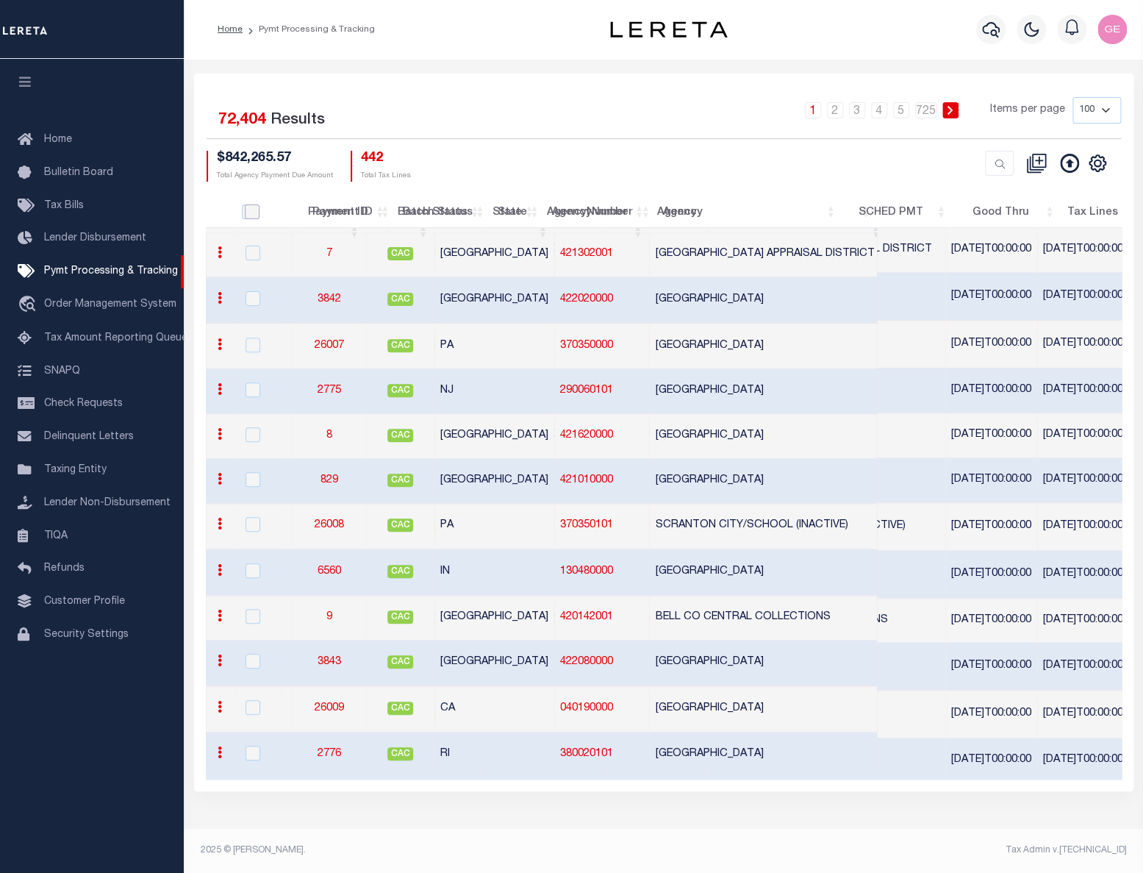
checkbox input "false"
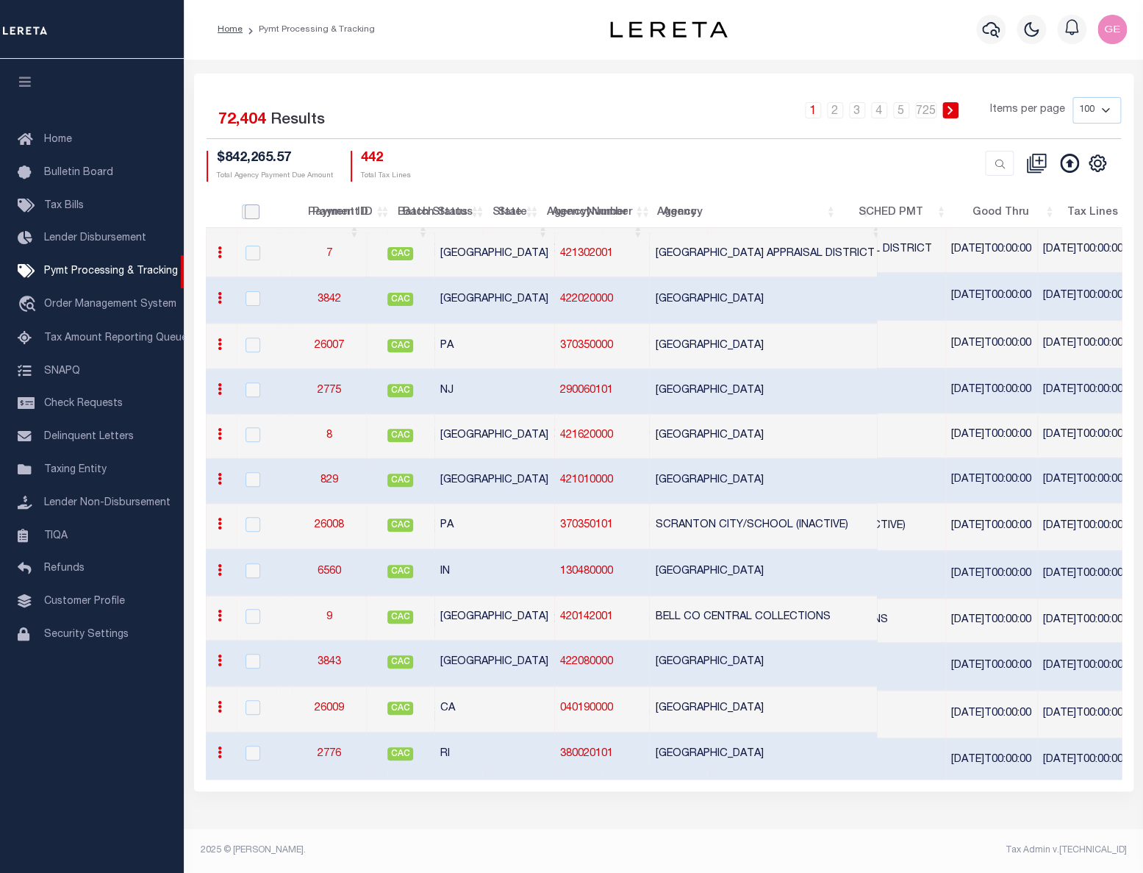
checkbox input "false"
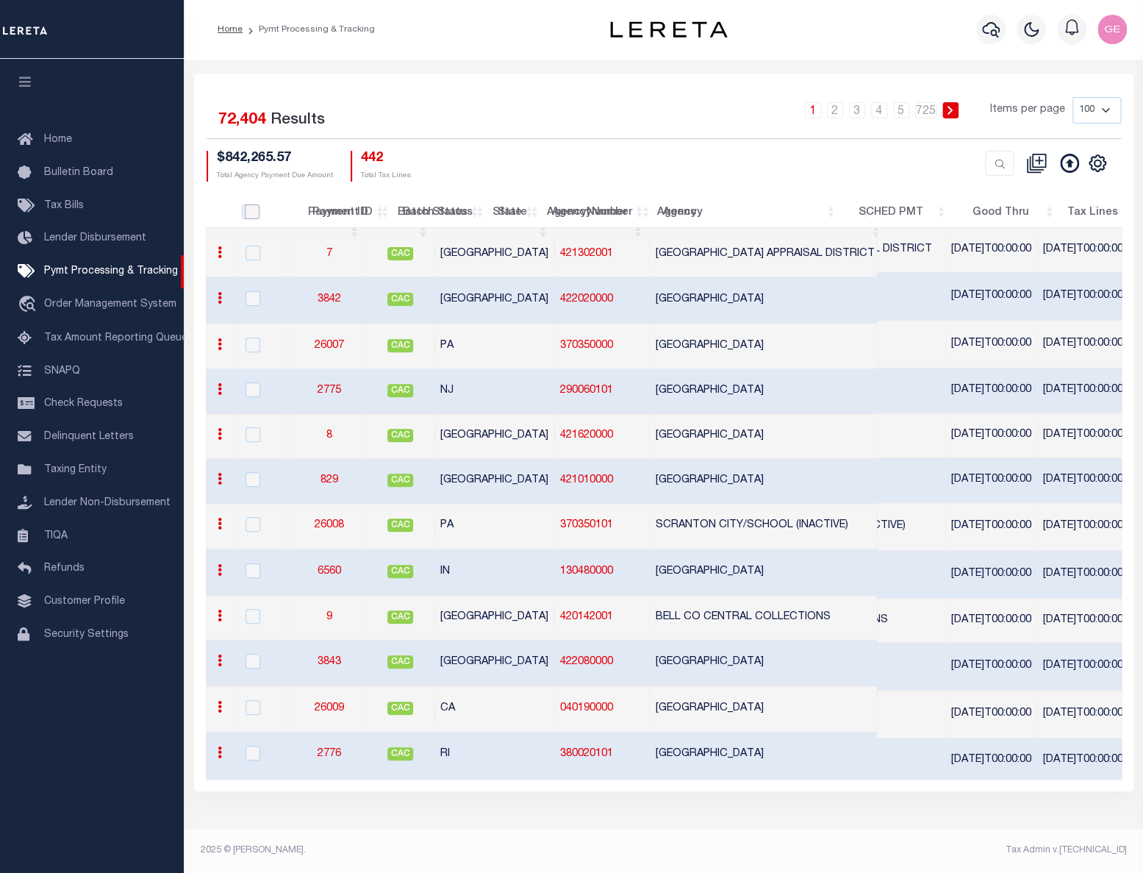
checkbox input "false"
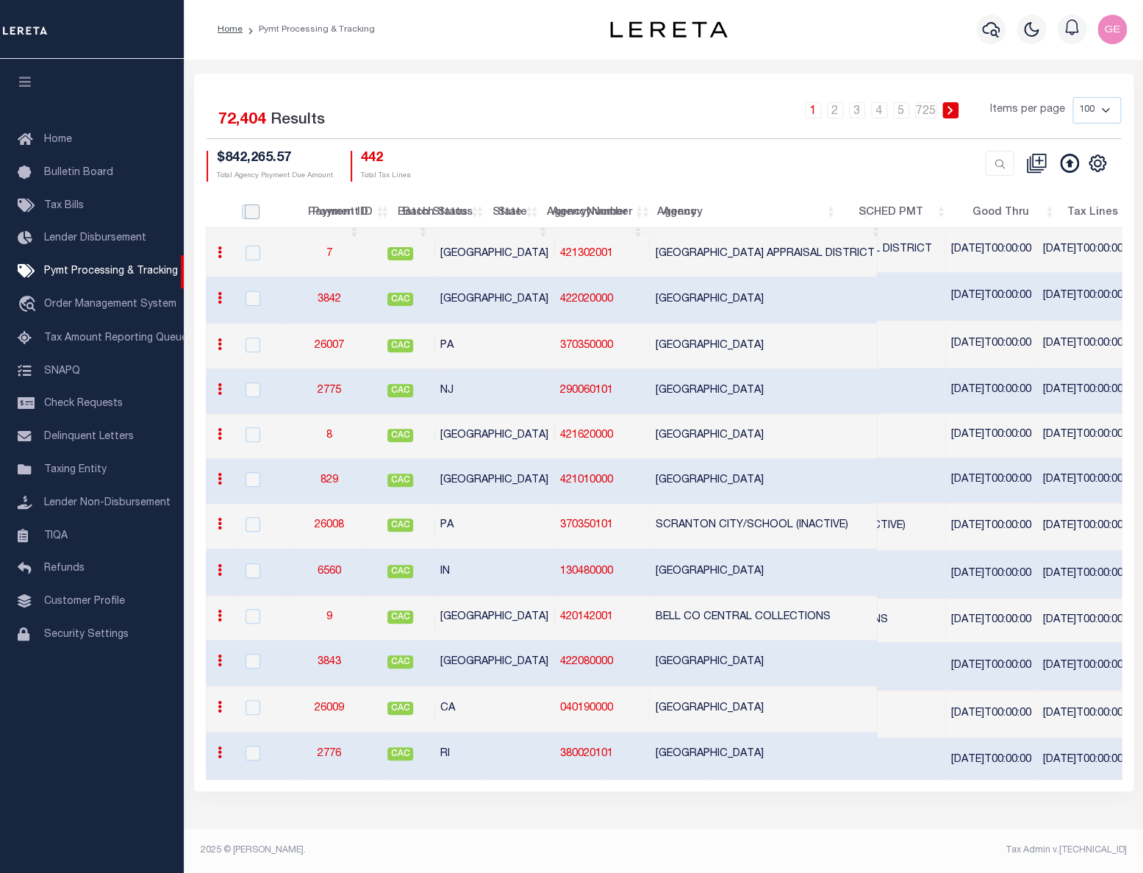
checkbox input "false"
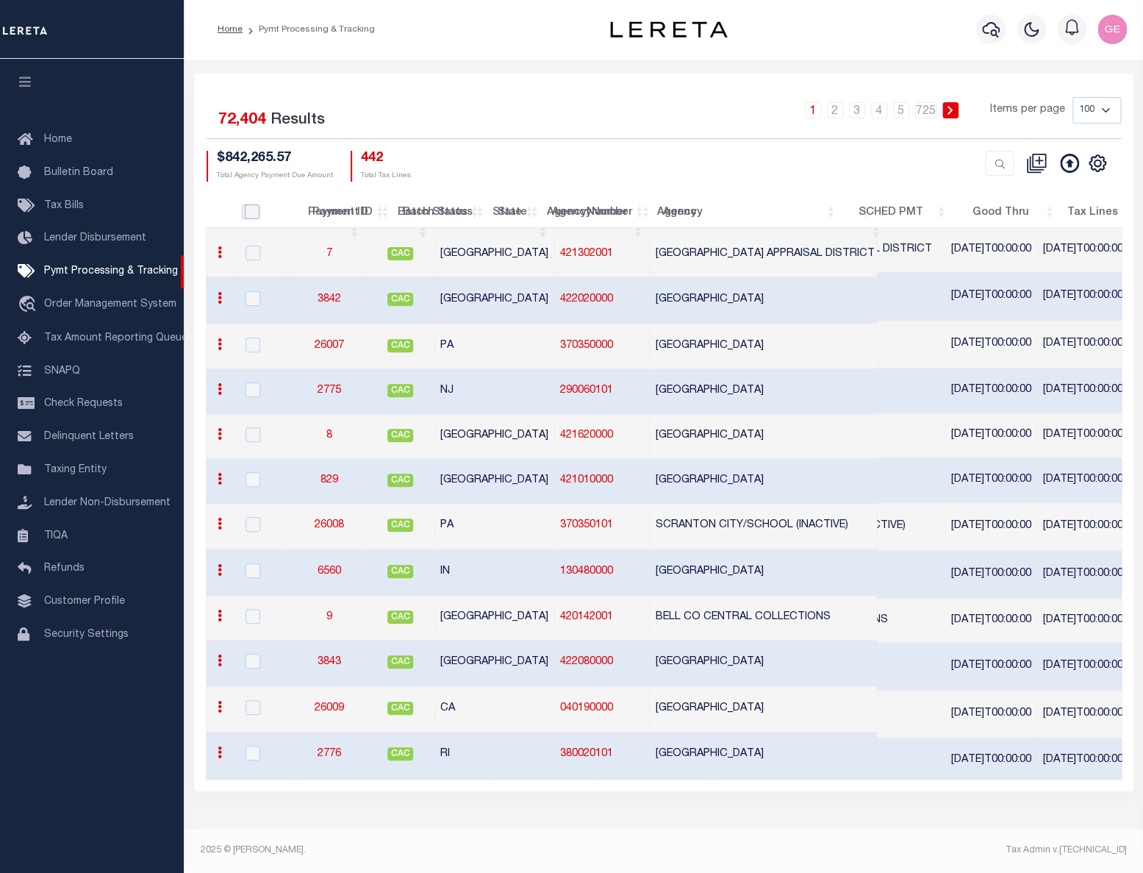
checkbox input "false"
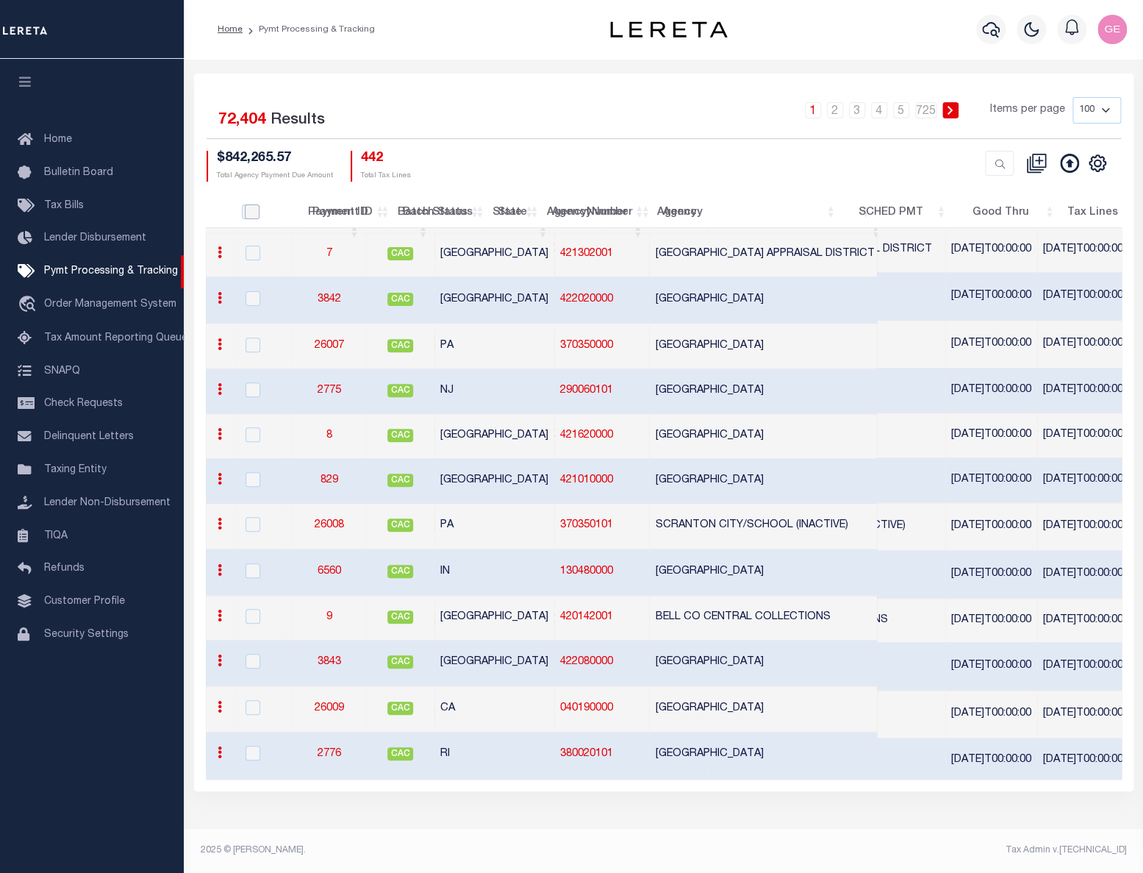
checkbox input "false"
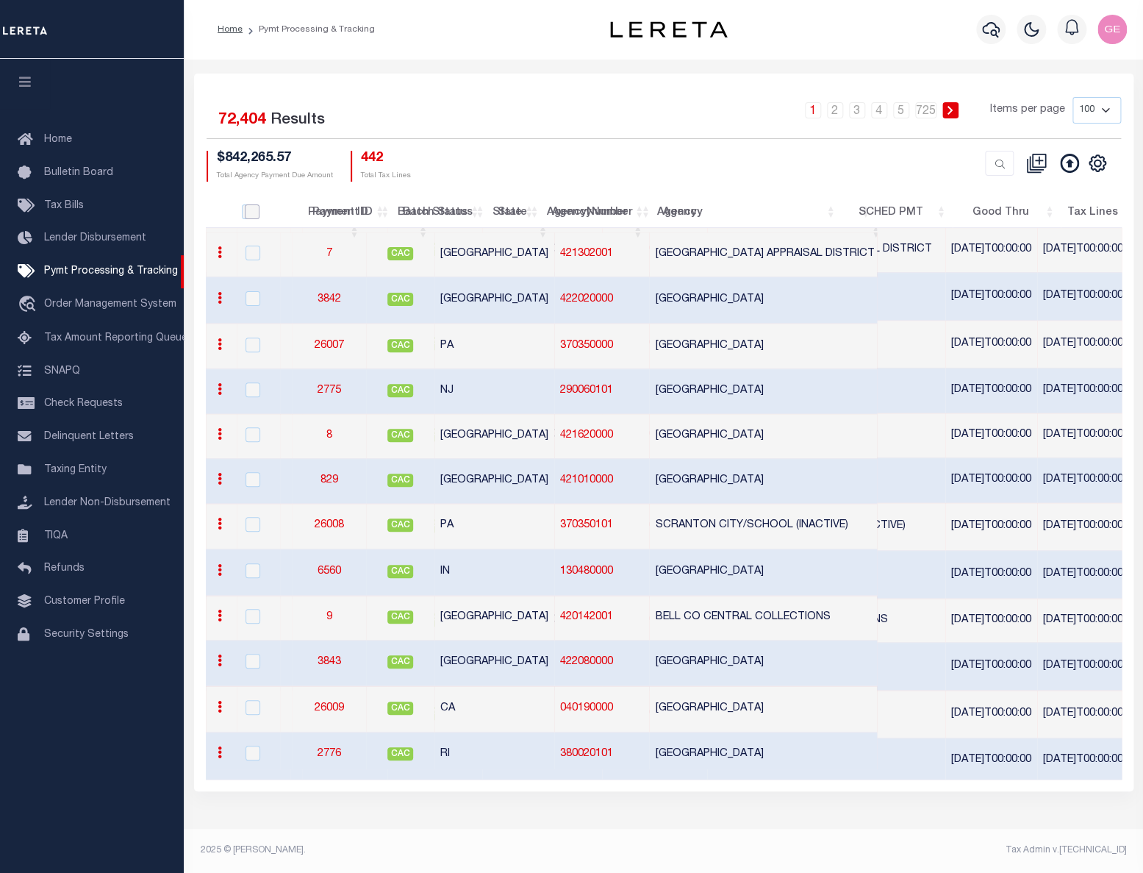
checkbox input "false"
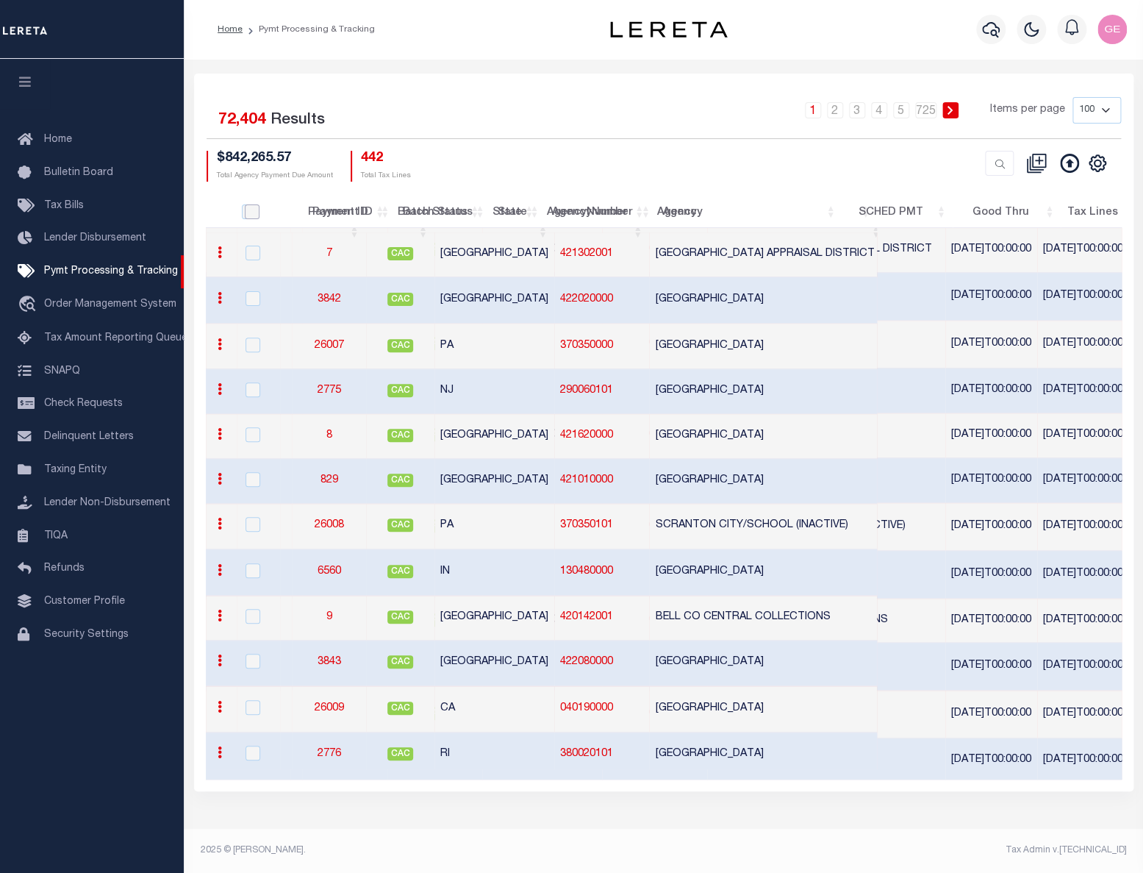
checkbox input "false"
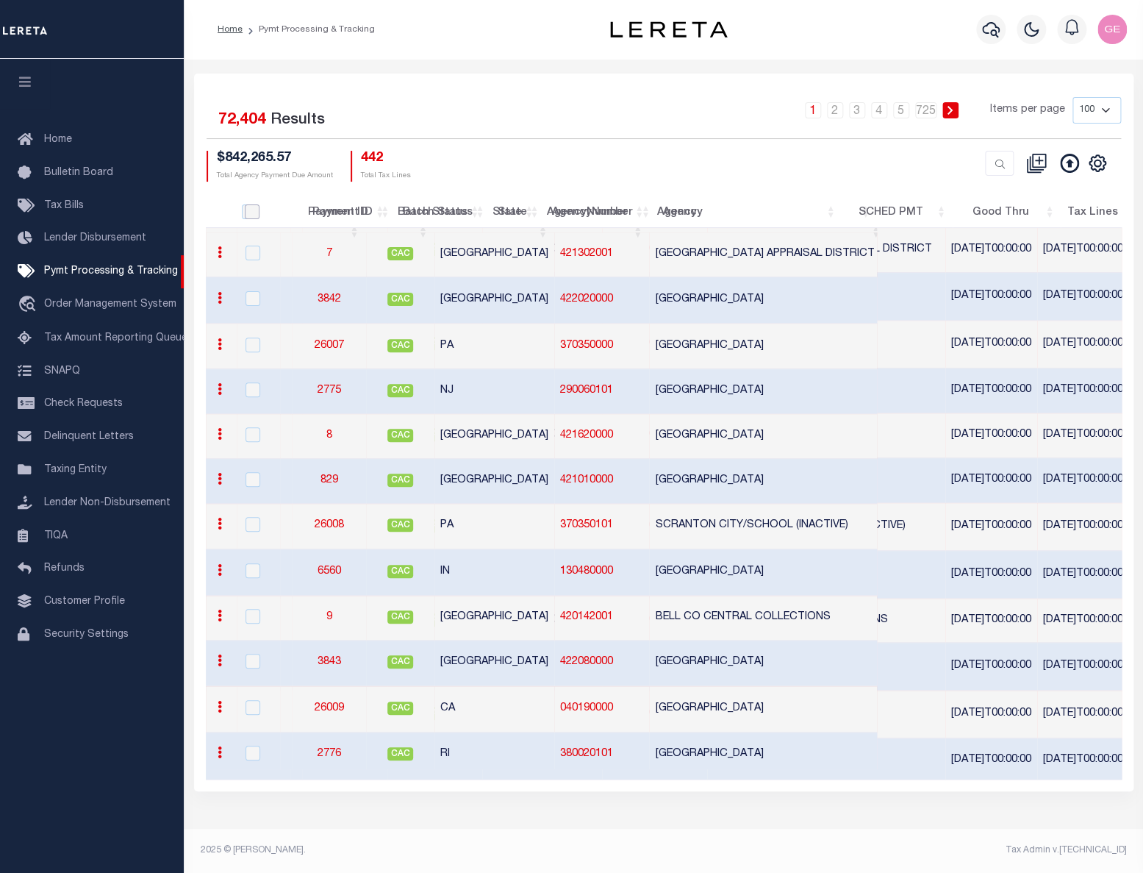
checkbox input "false"
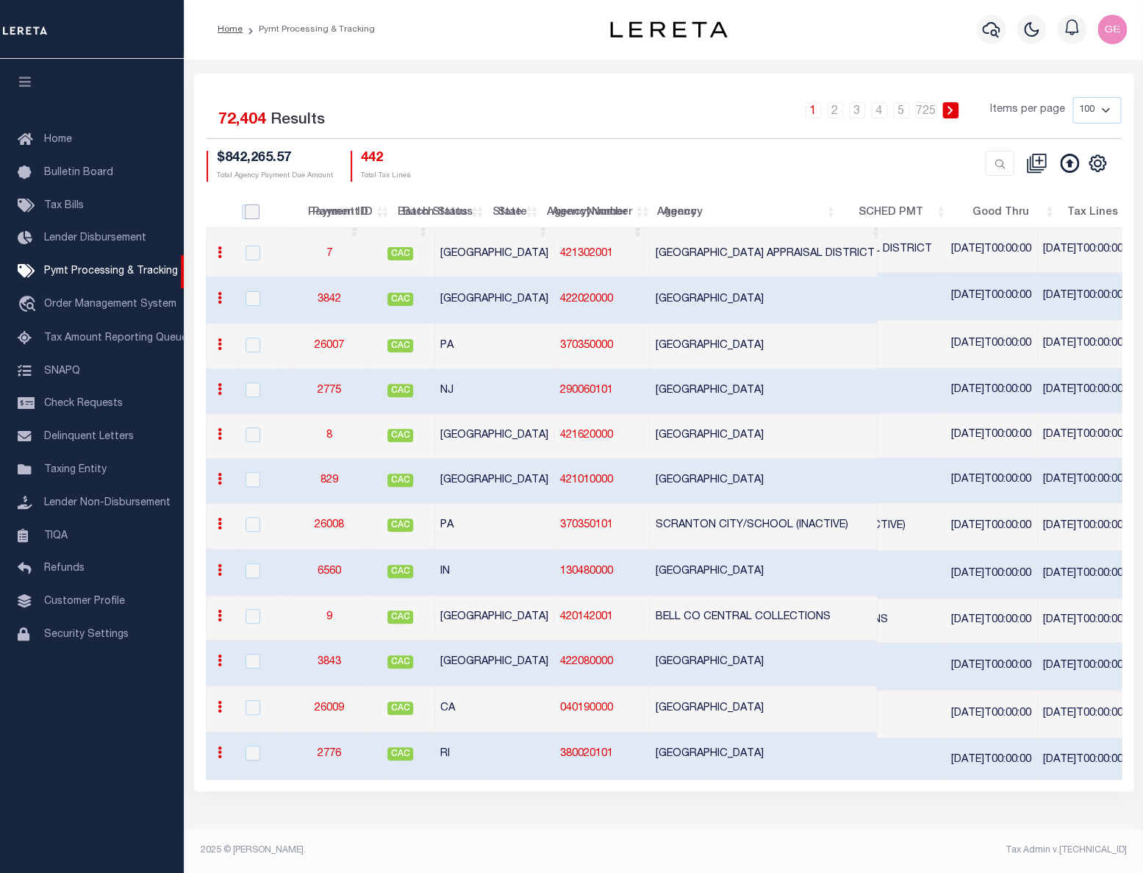
checkbox input "false"
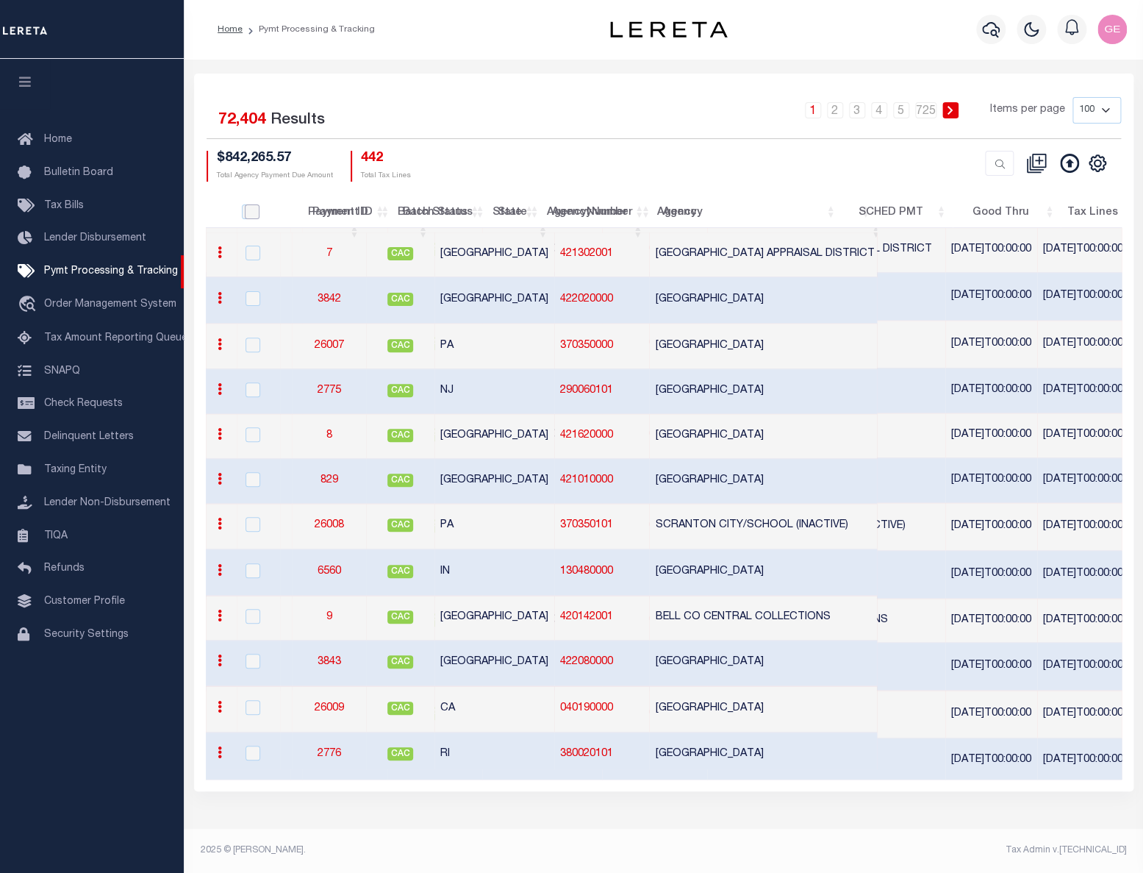
checkbox input "false"
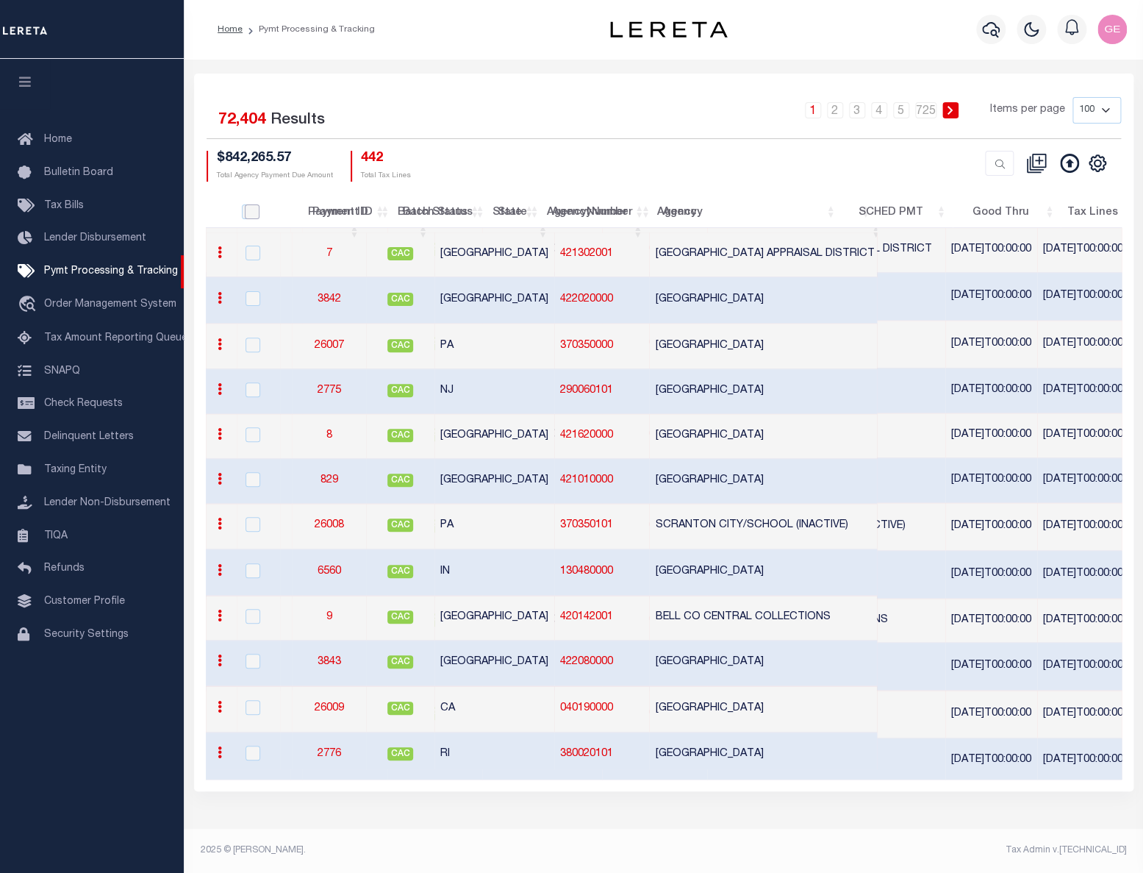
checkbox input "false"
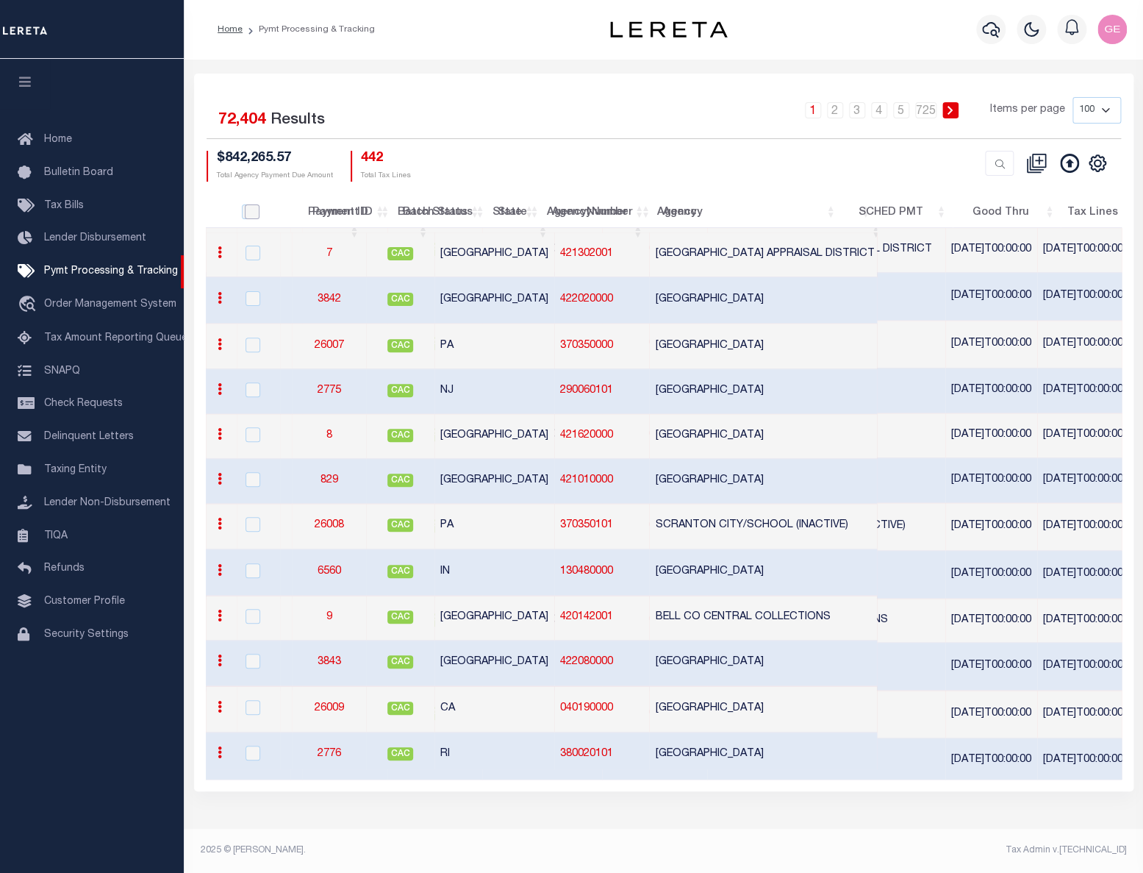
checkbox input "false"
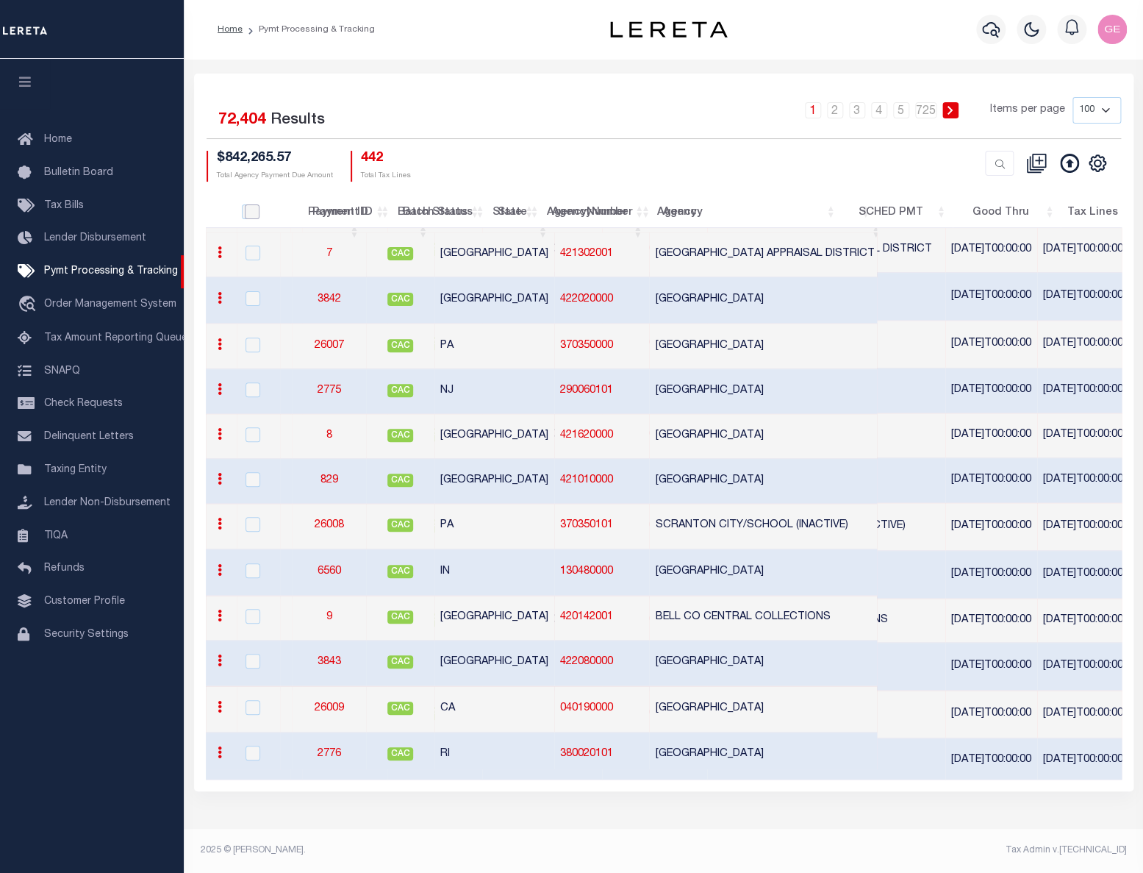
checkbox input "false"
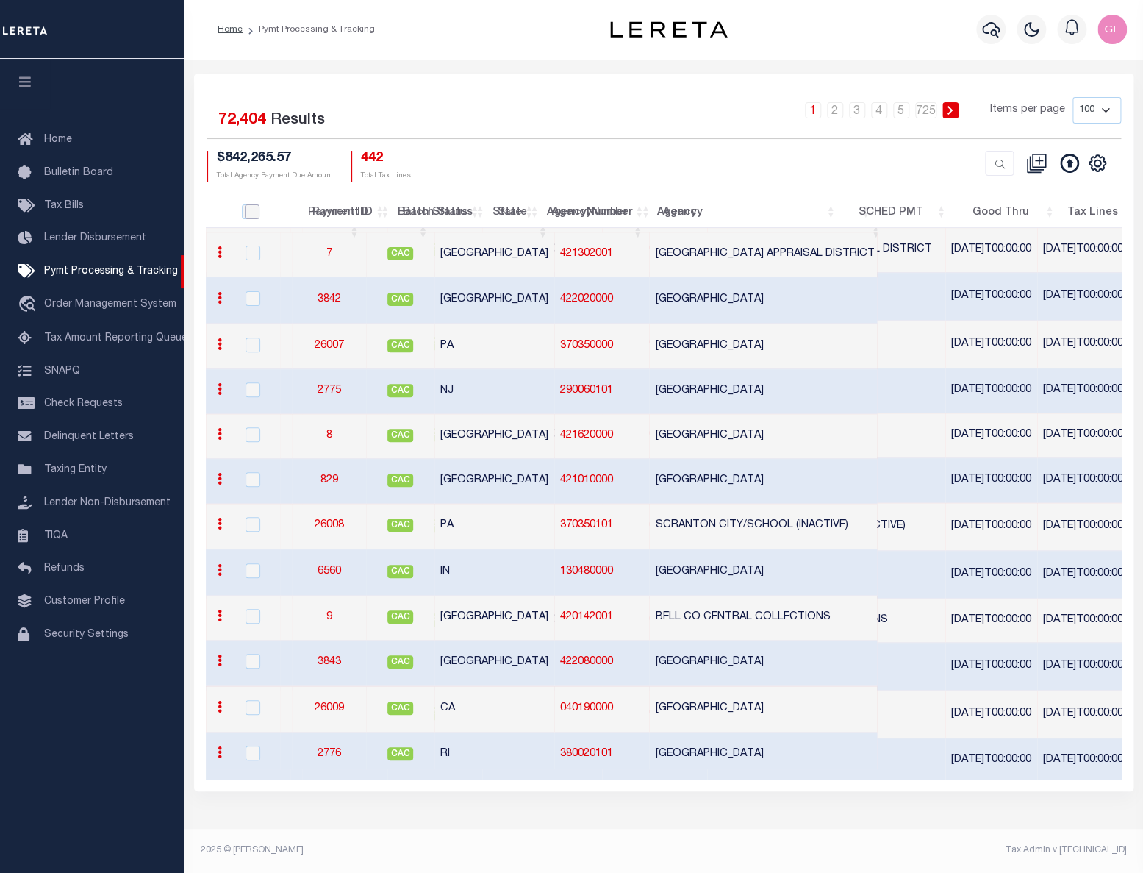
checkbox input "false"
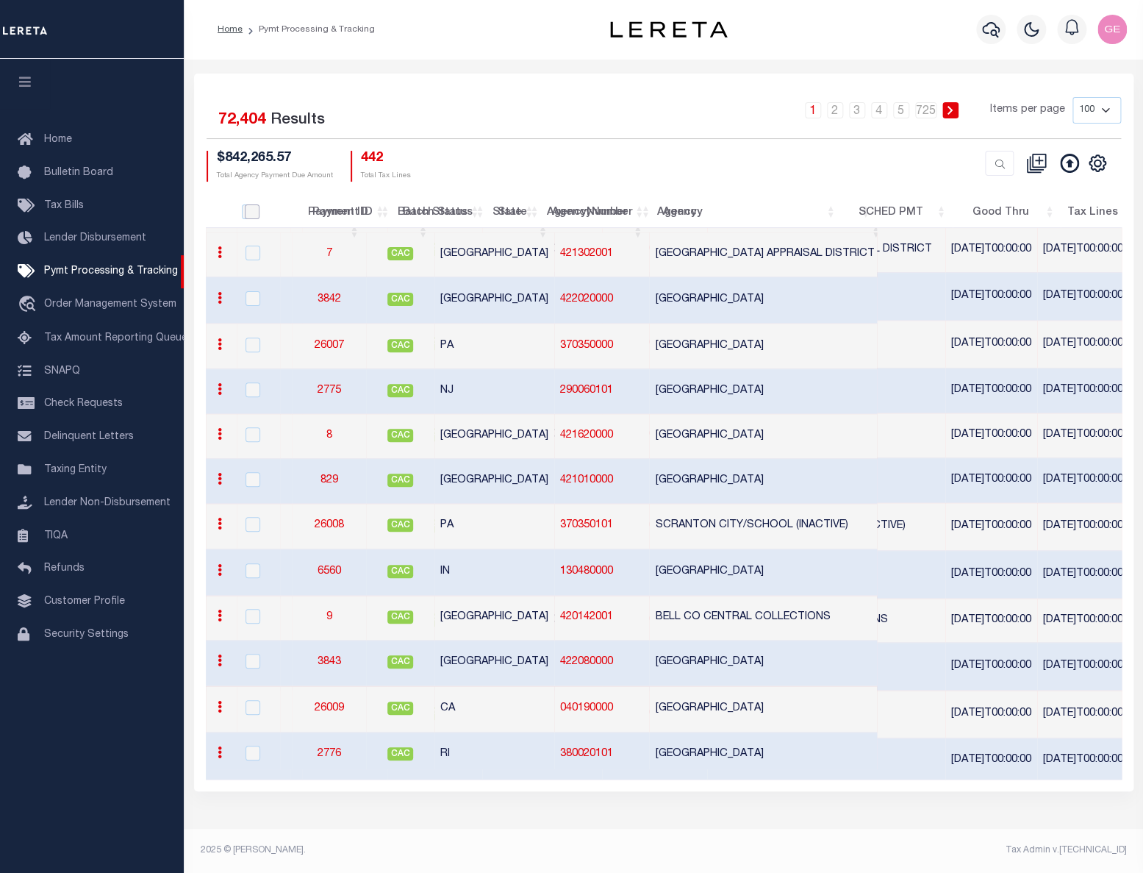
checkbox input "false"
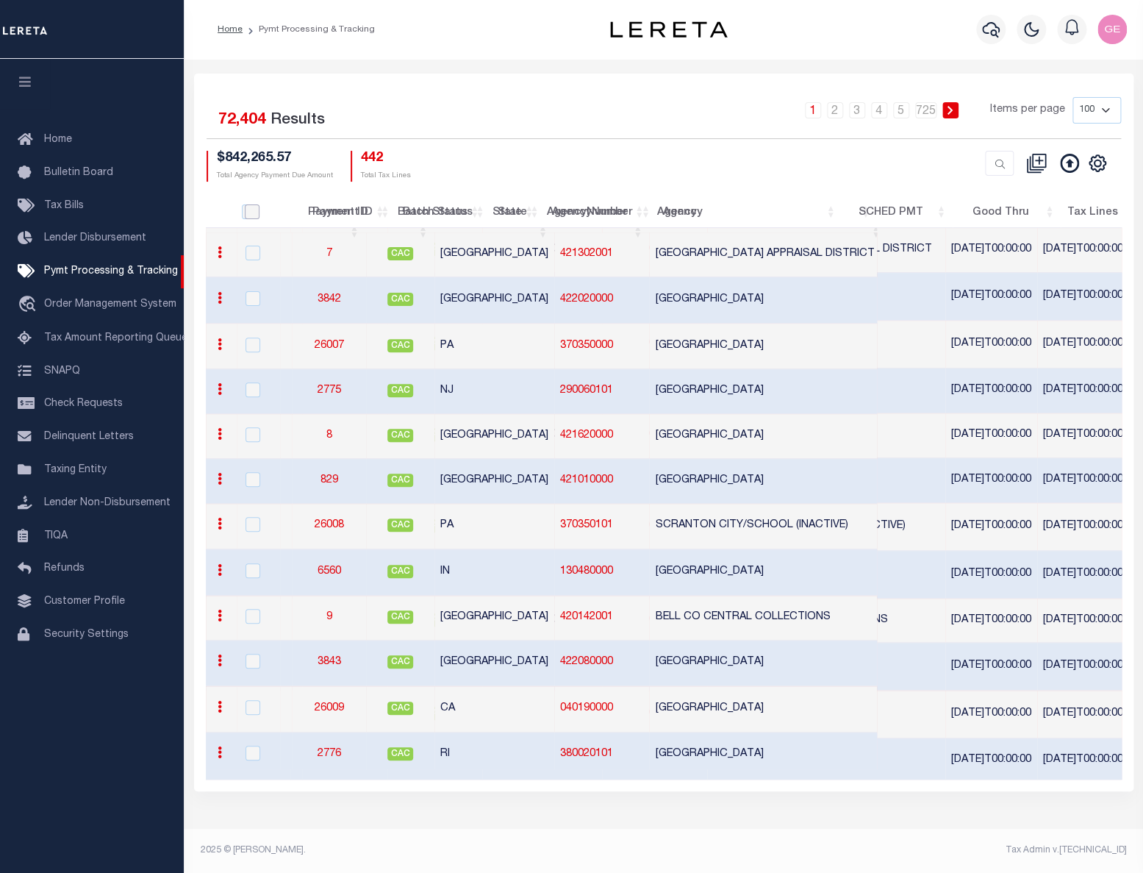
checkbox input "false"
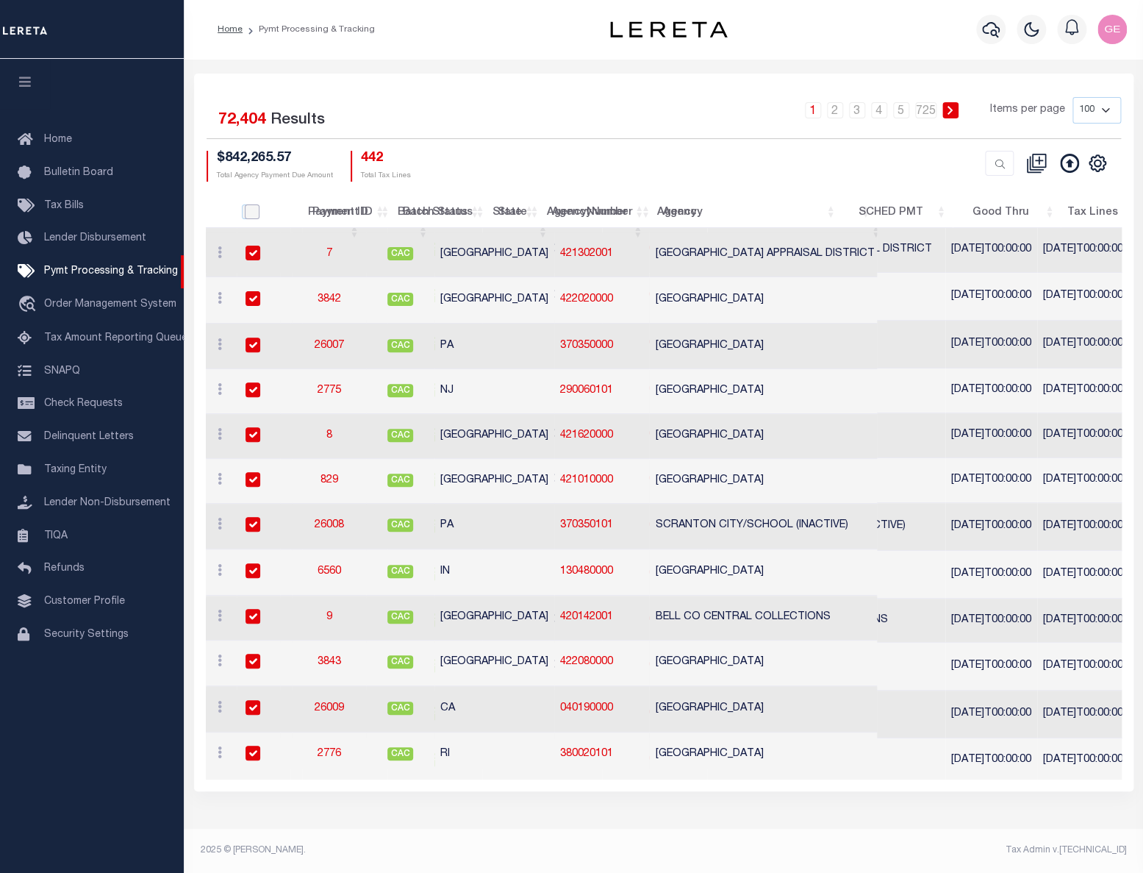
click at [248, 207] on input "PayeePmtBatchStatus" at bounding box center [252, 211] width 15 height 15
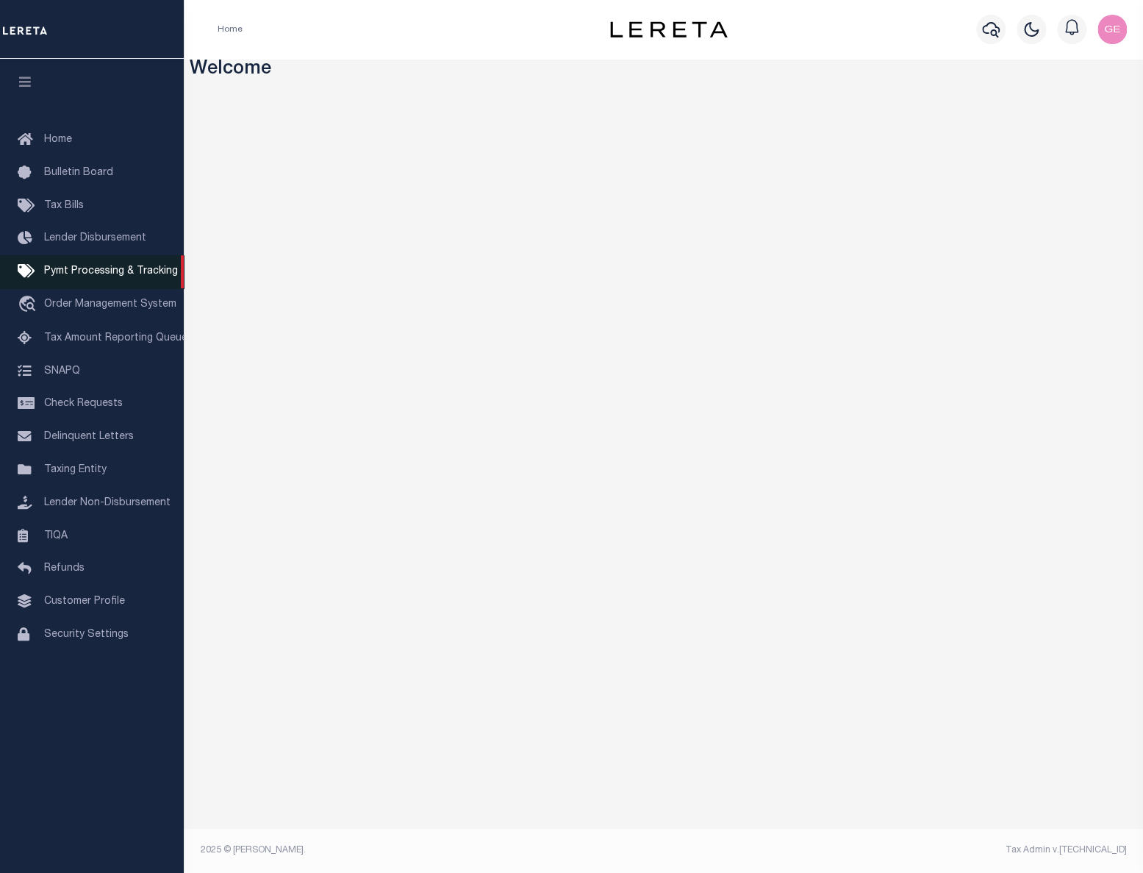
click at [87, 273] on span "Pymt Processing & Tracking" at bounding box center [111, 271] width 134 height 10
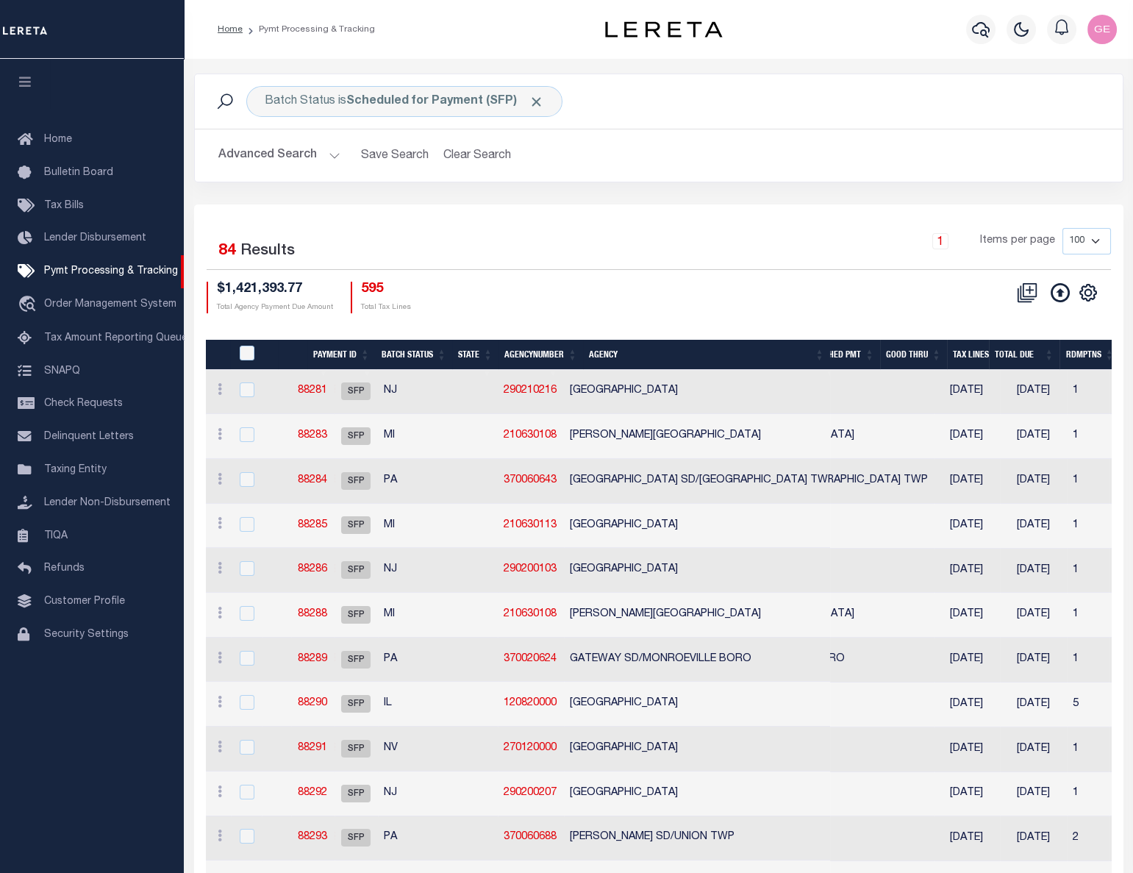
click at [487, 340] on th "State" at bounding box center [475, 355] width 46 height 30
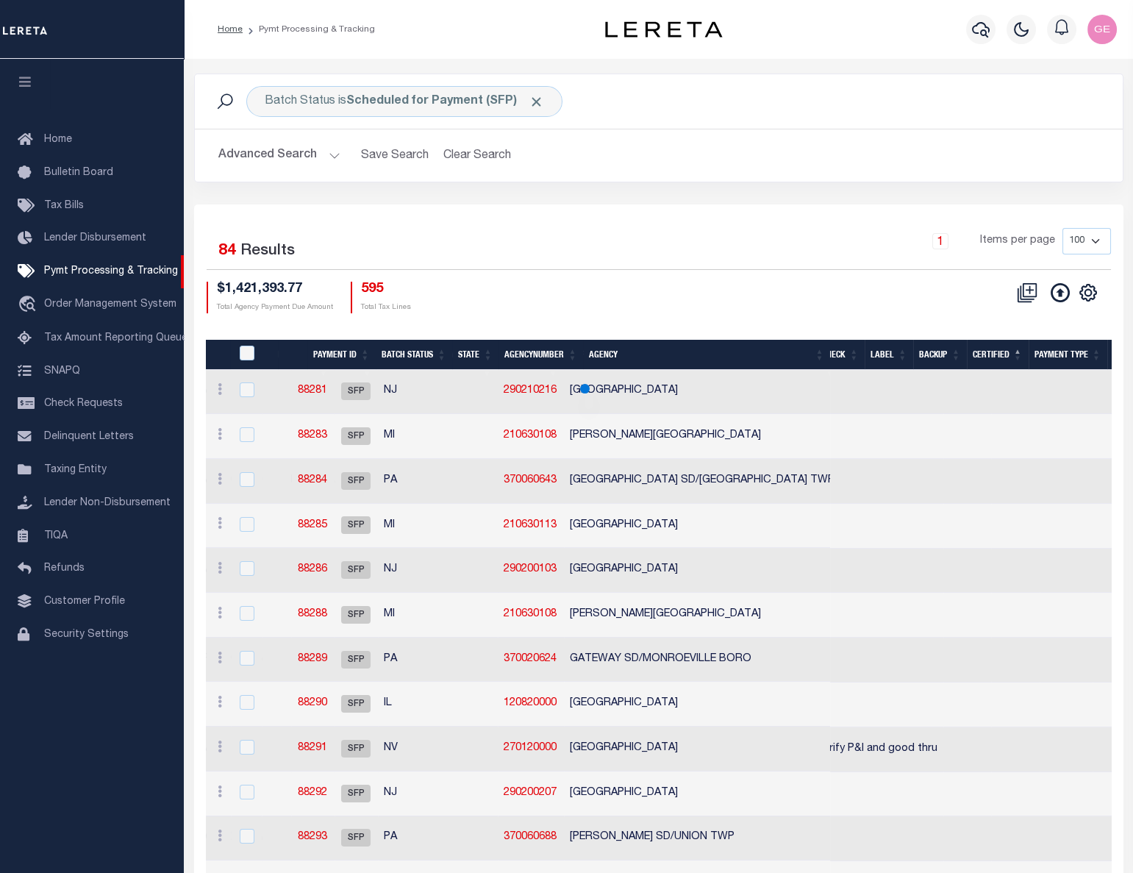
scroll to position [0, 207]
